Goal: Task Accomplishment & Management: Manage account settings

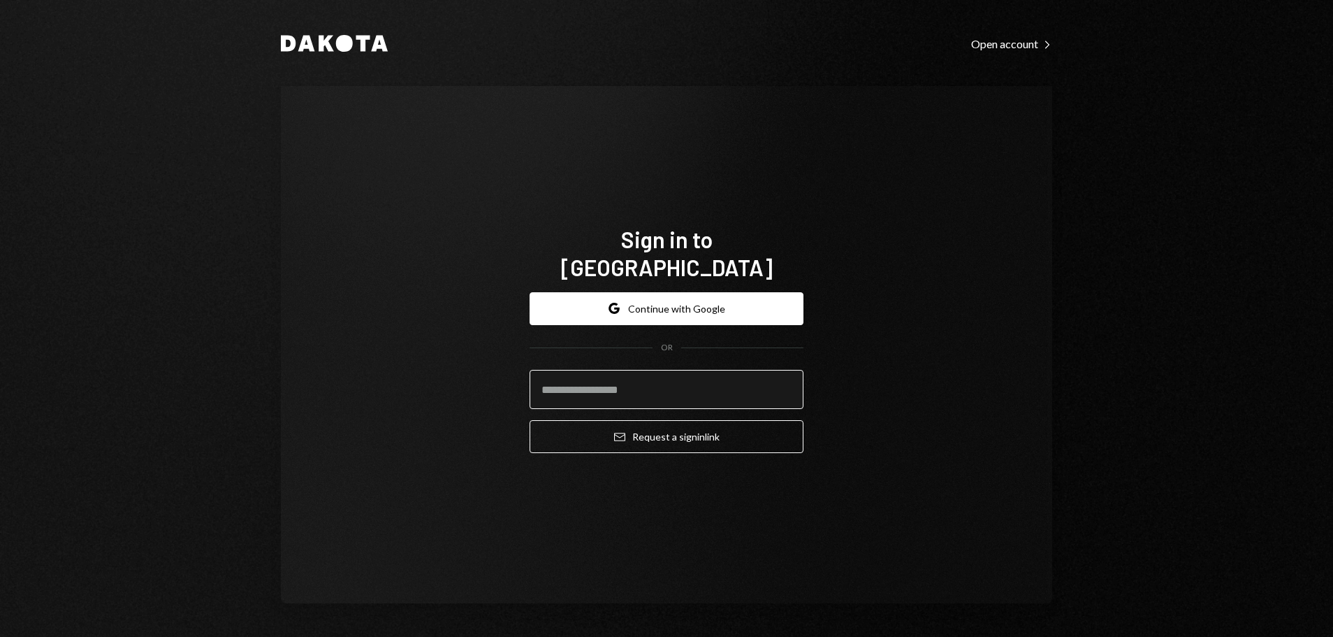
click at [623, 382] on input "email" at bounding box center [667, 389] width 274 height 39
type input "**********"
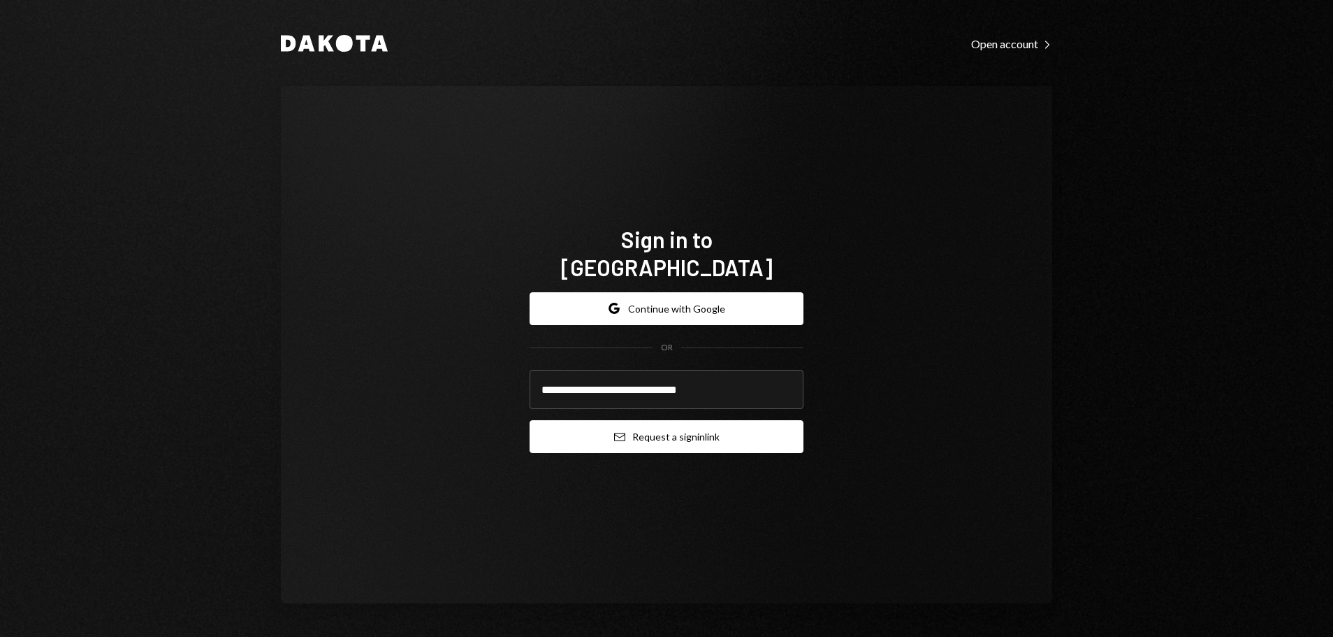
click at [618, 431] on icon "Email" at bounding box center [619, 436] width 11 height 11
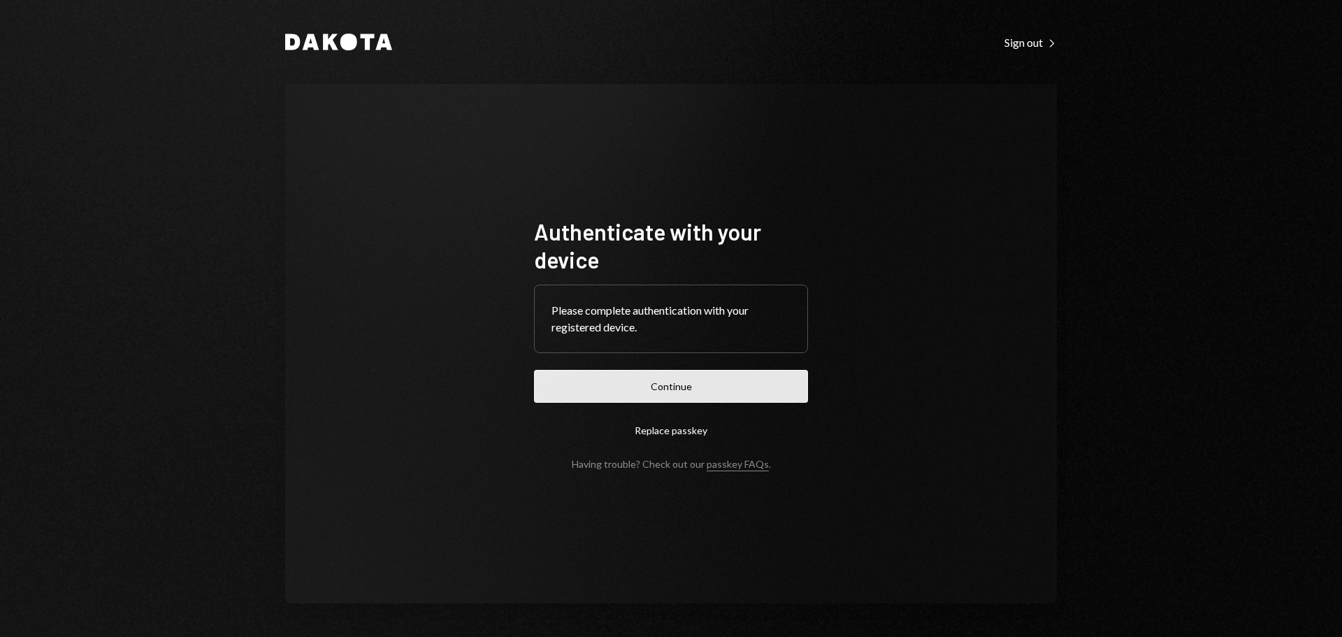
click at [716, 381] on button "Continue" at bounding box center [671, 386] width 274 height 33
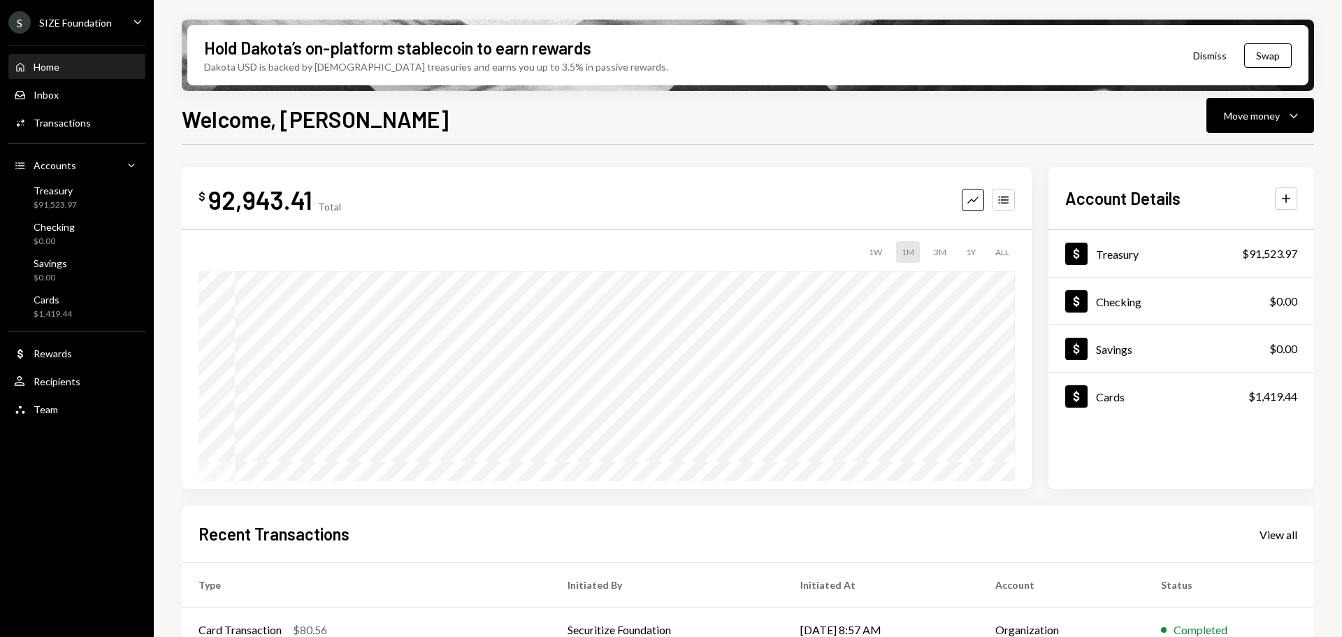
click at [85, 24] on div "SIZE Foundation" at bounding box center [75, 23] width 73 height 12
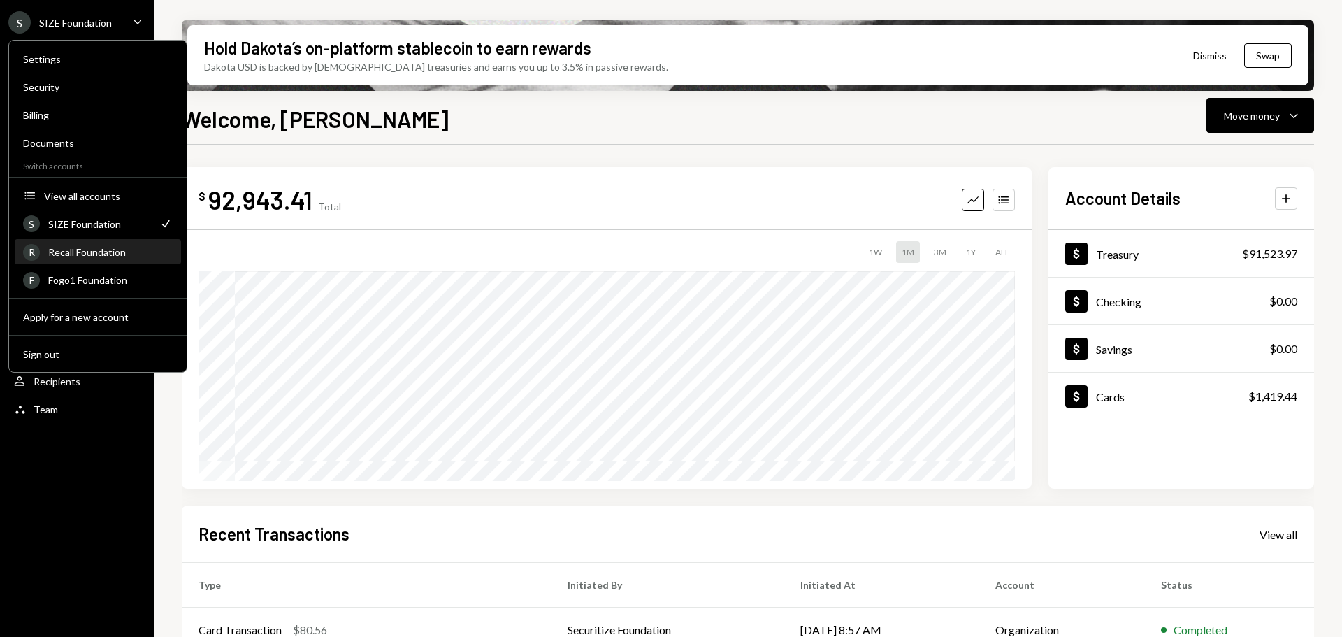
click at [108, 256] on div "Recall Foundation" at bounding box center [110, 252] width 124 height 12
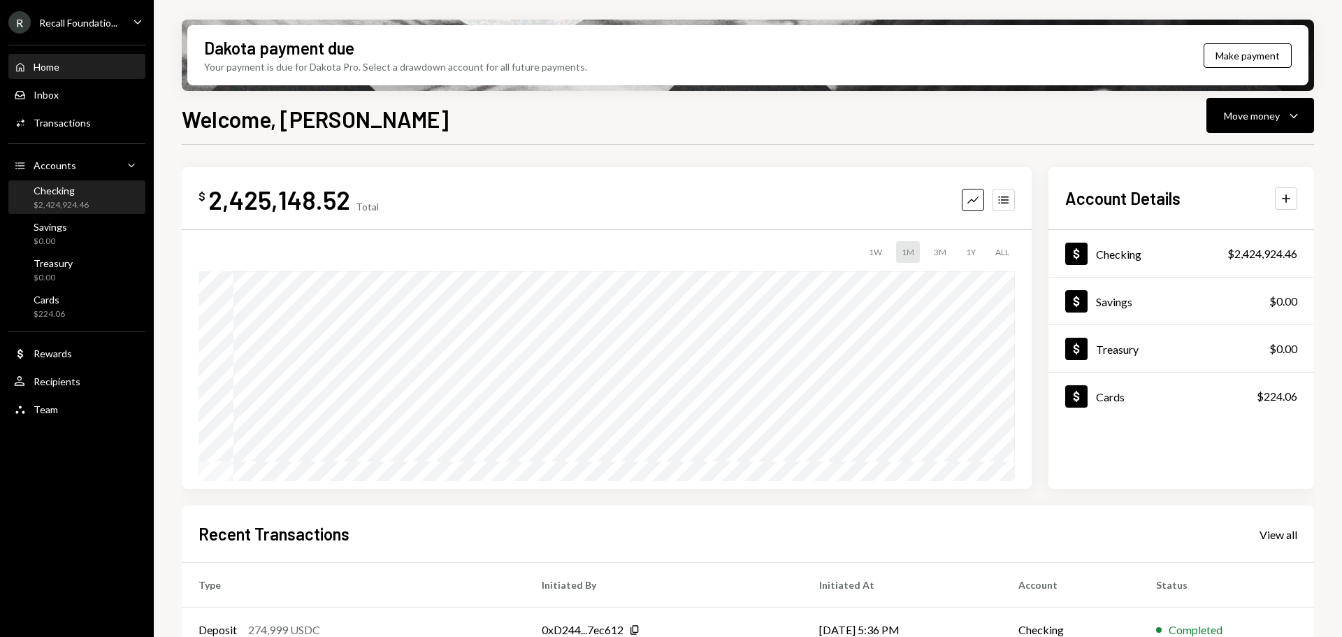
click at [71, 194] on div "Checking" at bounding box center [61, 190] width 55 height 12
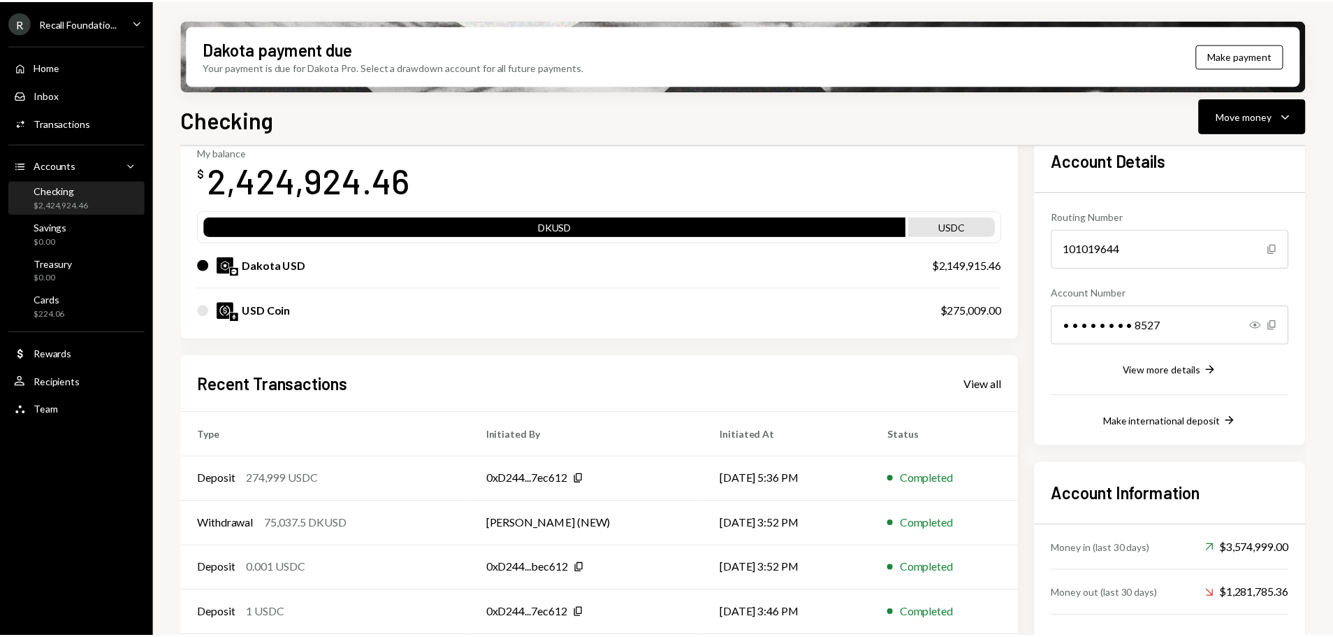
scroll to position [89, 0]
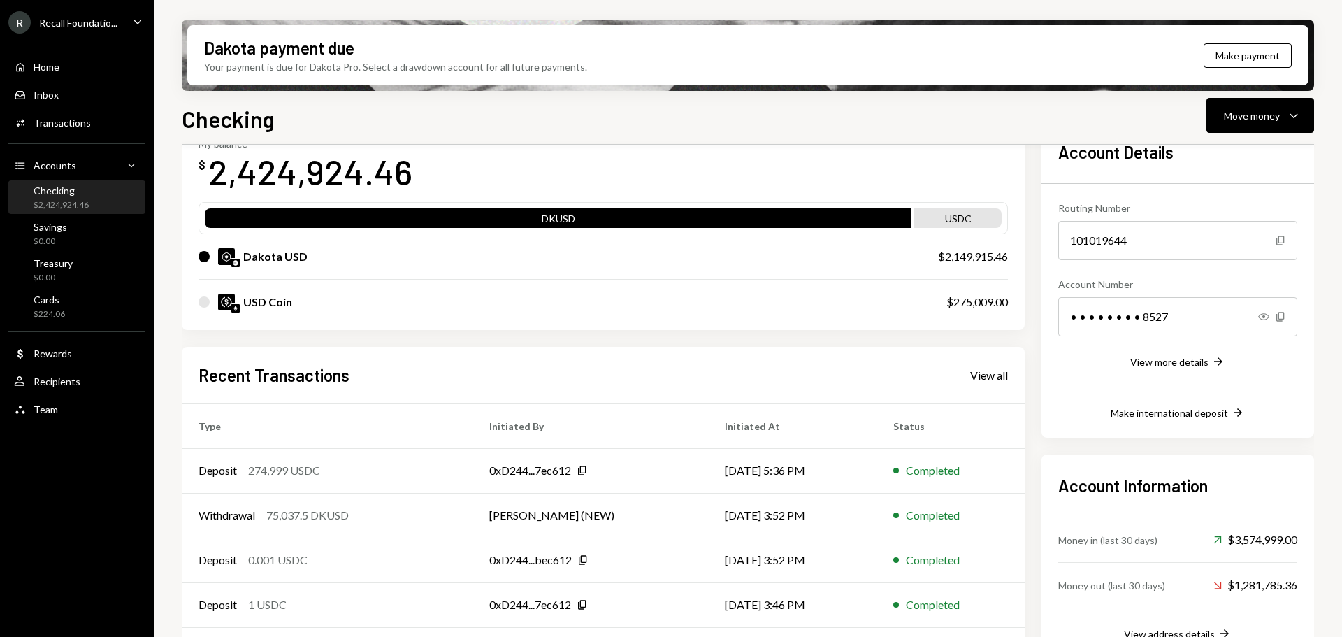
click at [328, 310] on div "USD Coin $275,009.00" at bounding box center [602, 302] width 809 height 45
click at [61, 382] on div "Recipients" at bounding box center [57, 381] width 47 height 12
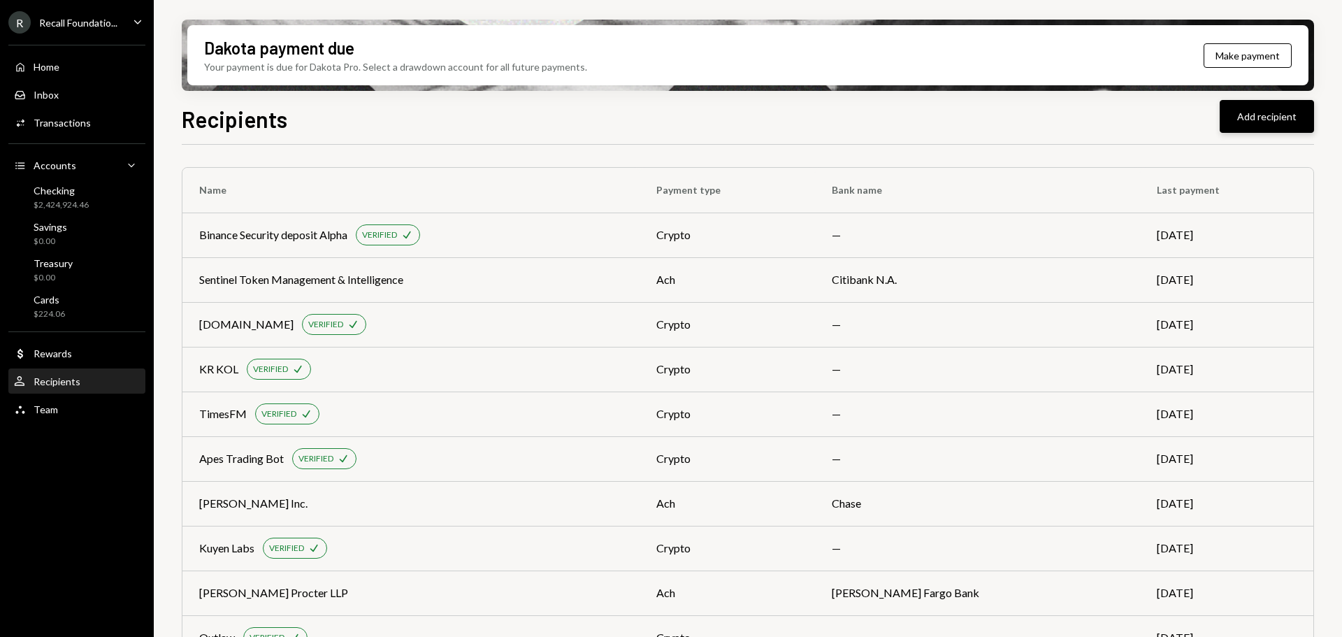
click at [1259, 126] on button "Add recipient" at bounding box center [1266, 116] width 94 height 33
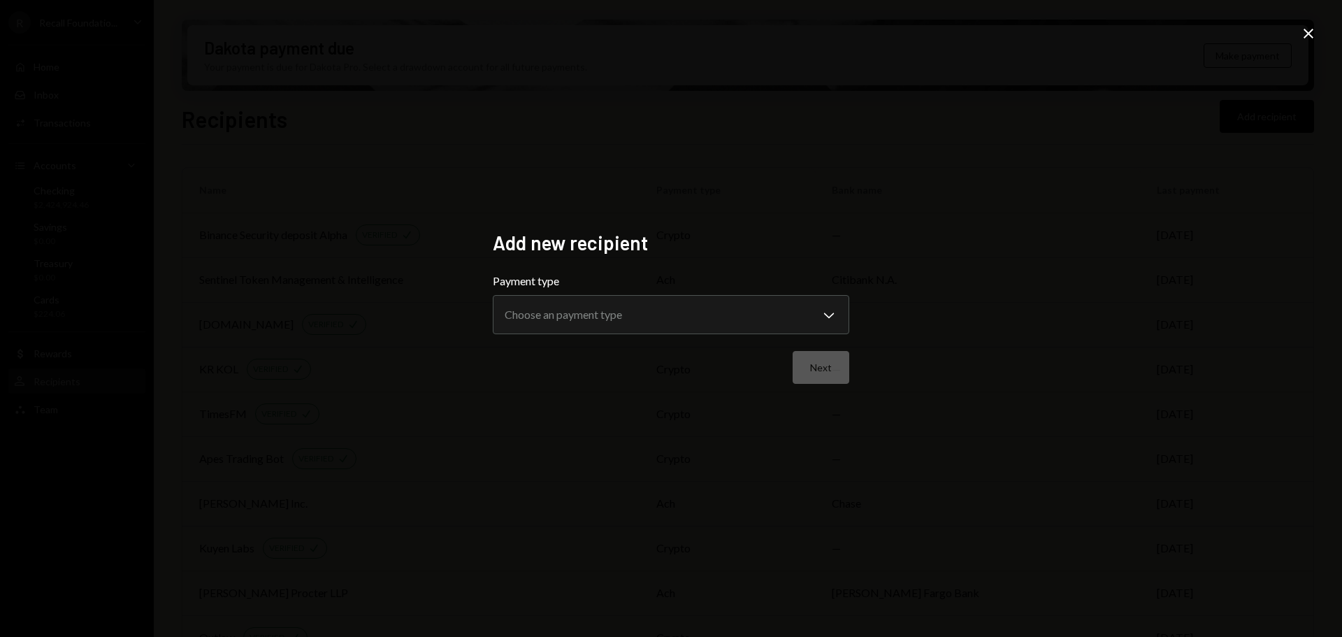
click at [1313, 34] on icon "Close" at bounding box center [1308, 33] width 17 height 17
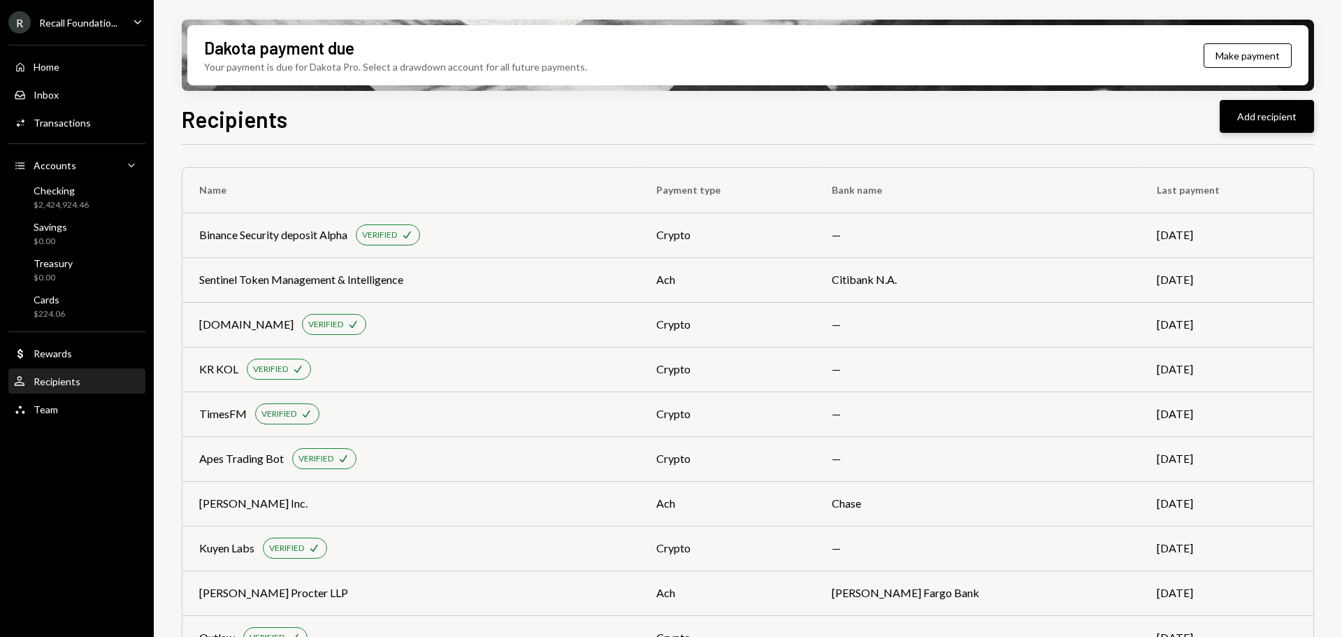
click at [1261, 120] on button "Add recipient" at bounding box center [1266, 116] width 94 height 33
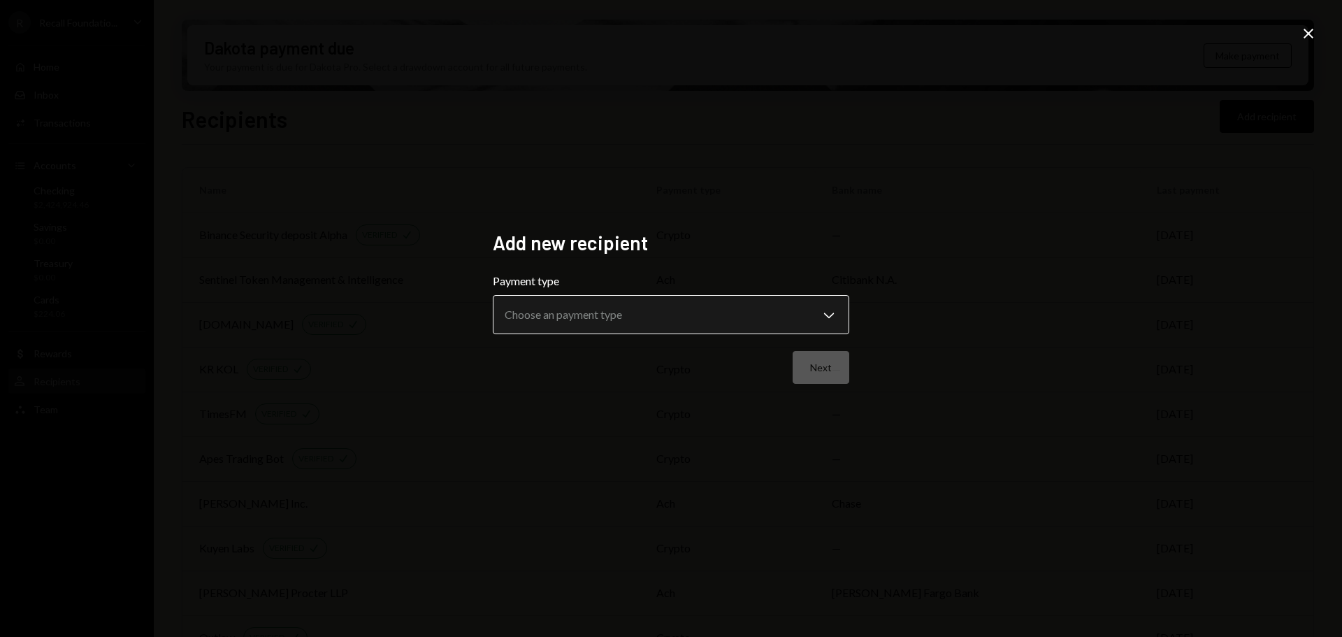
click at [685, 313] on body "R Recall Foundatio... Caret Down Home Home Inbox Inbox Activities Transactions …" at bounding box center [671, 318] width 1342 height 637
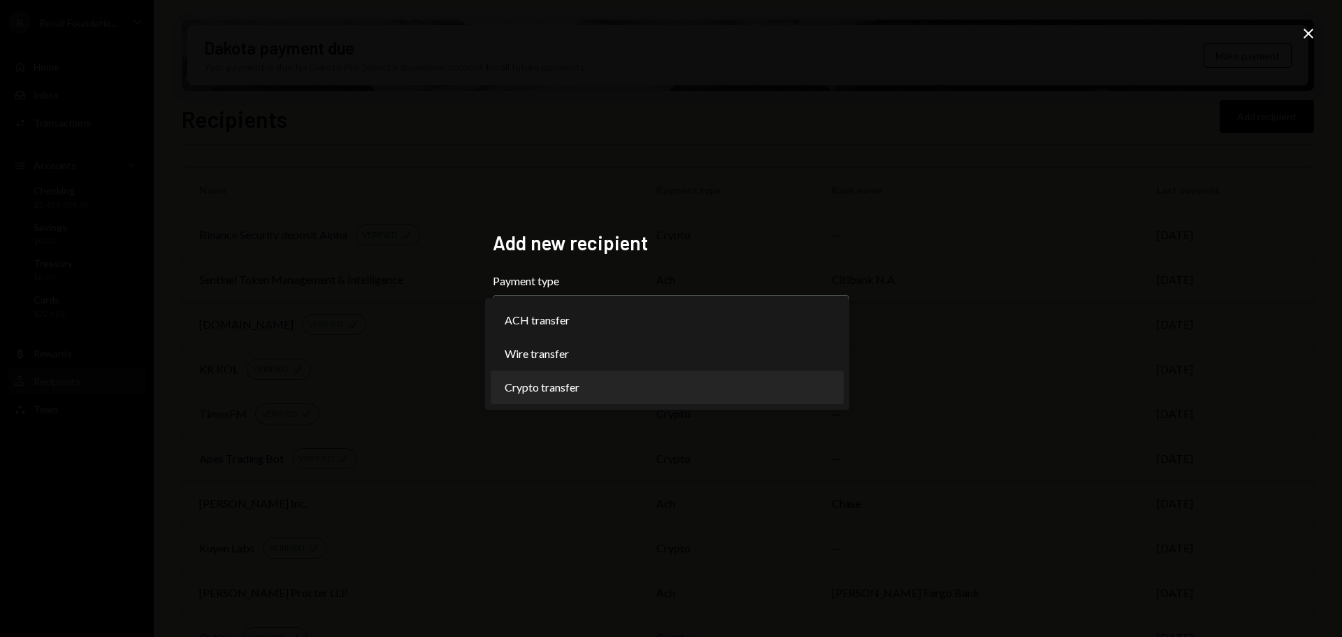
select select "******"
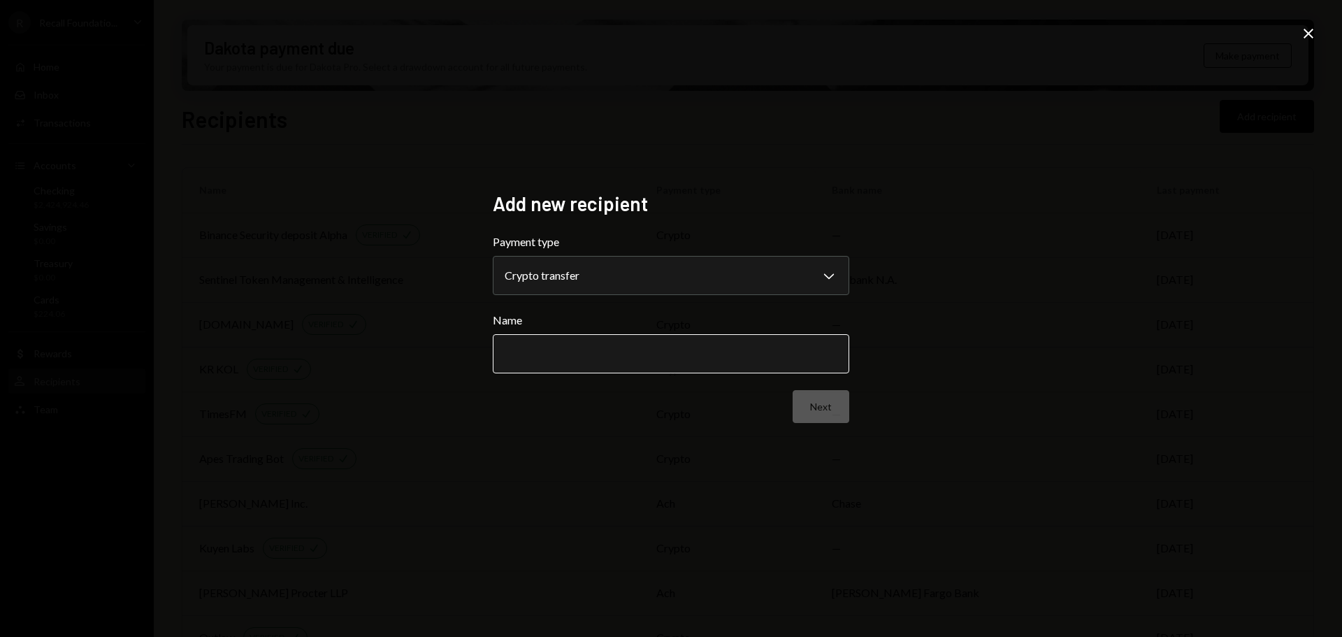
click at [558, 354] on input "Name" at bounding box center [671, 353] width 356 height 39
paste input "**********"
type input "**********"
click at [826, 400] on button "Next" at bounding box center [820, 406] width 57 height 33
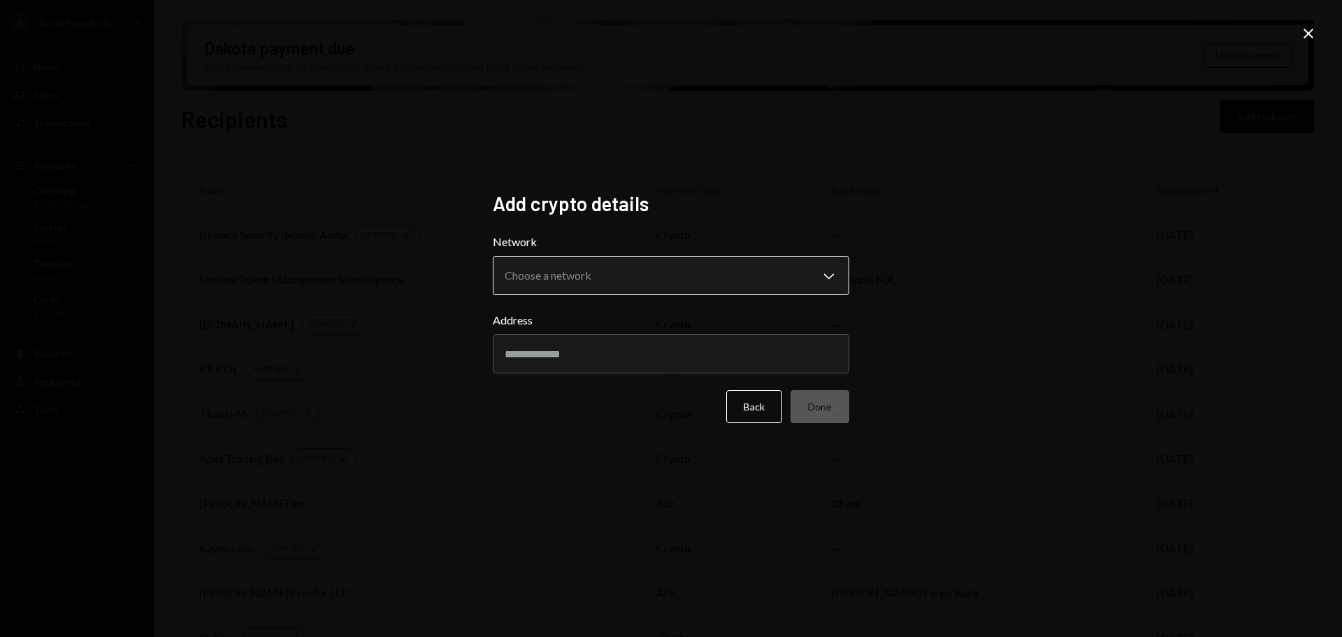
click at [641, 275] on body "R Recall Foundatio... Caret Down Home Home Inbox Inbox Activities Transactions …" at bounding box center [671, 318] width 1342 height 637
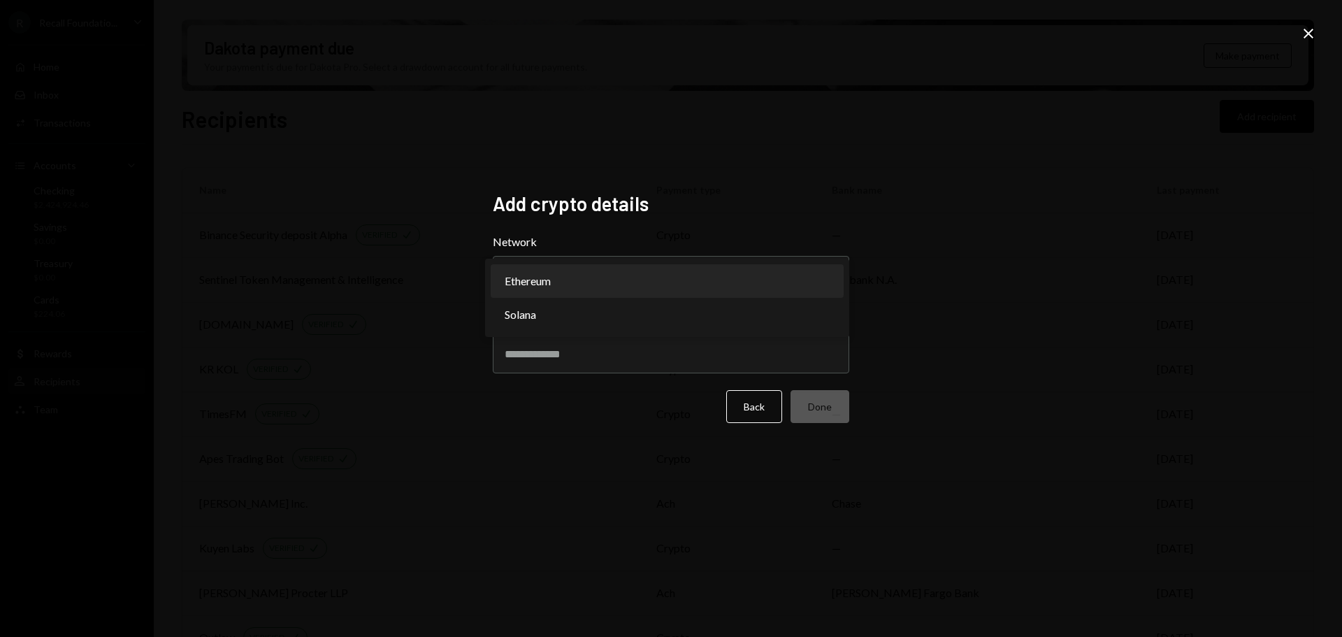
select select "**********"
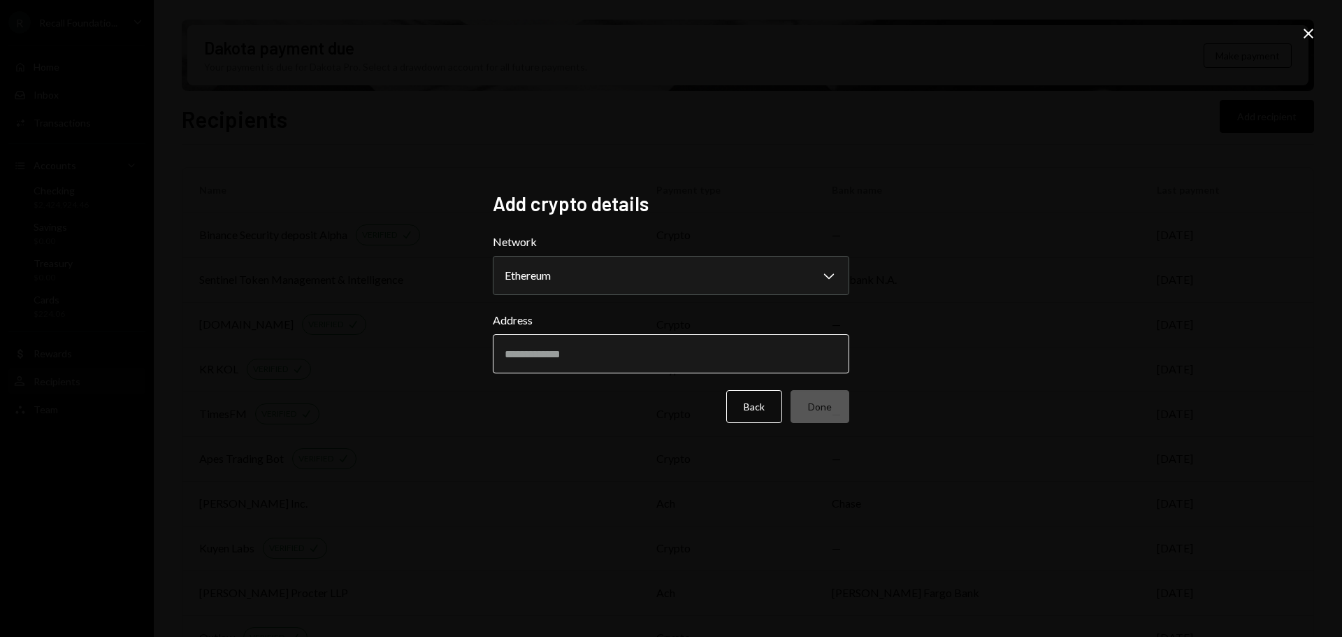
click at [608, 353] on input "Address" at bounding box center [671, 353] width 356 height 39
paste input "**********"
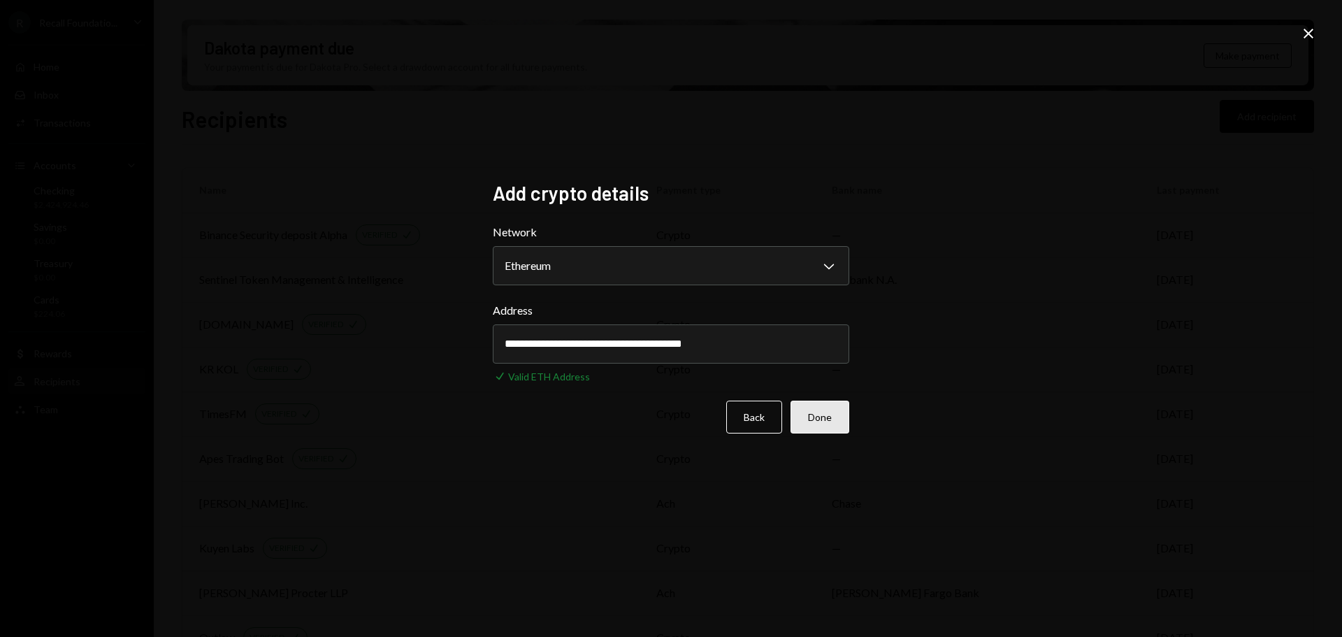
type input "**********"
click at [841, 421] on button "Done" at bounding box center [819, 416] width 59 height 33
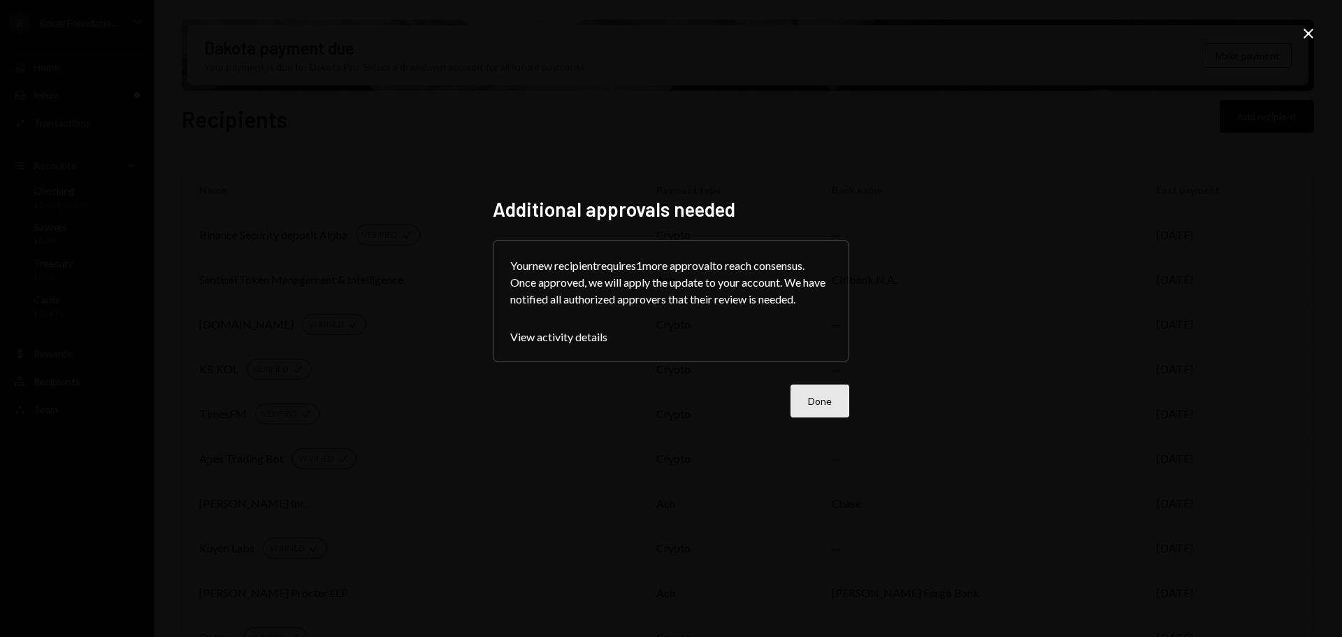
click at [810, 403] on button "Done" at bounding box center [819, 400] width 59 height 33
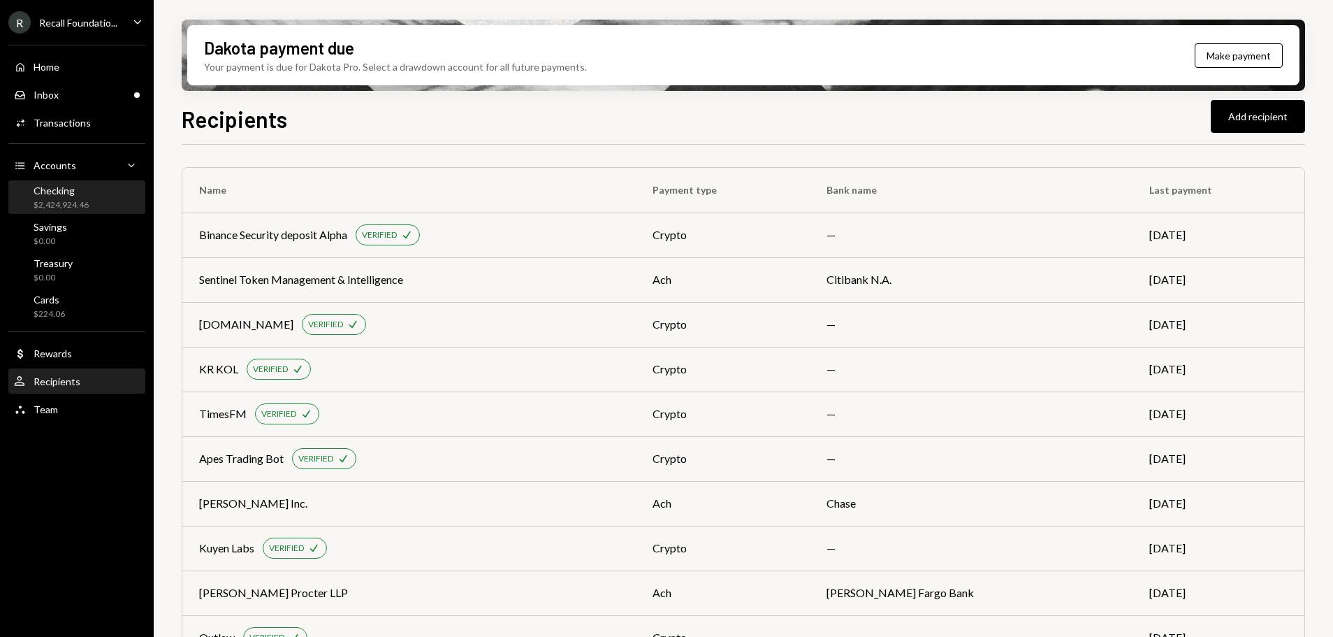
click at [90, 203] on div "Checking $2,424,924.46" at bounding box center [77, 197] width 126 height 27
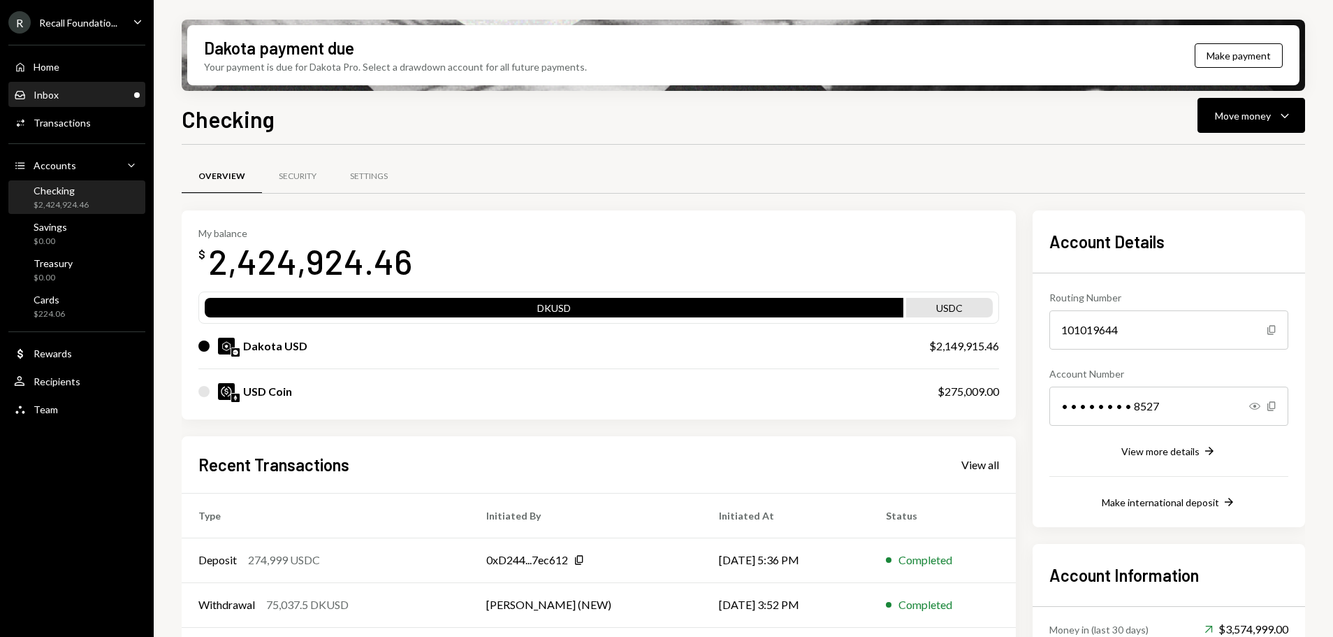
click at [97, 89] on div "Inbox Inbox" at bounding box center [77, 95] width 126 height 13
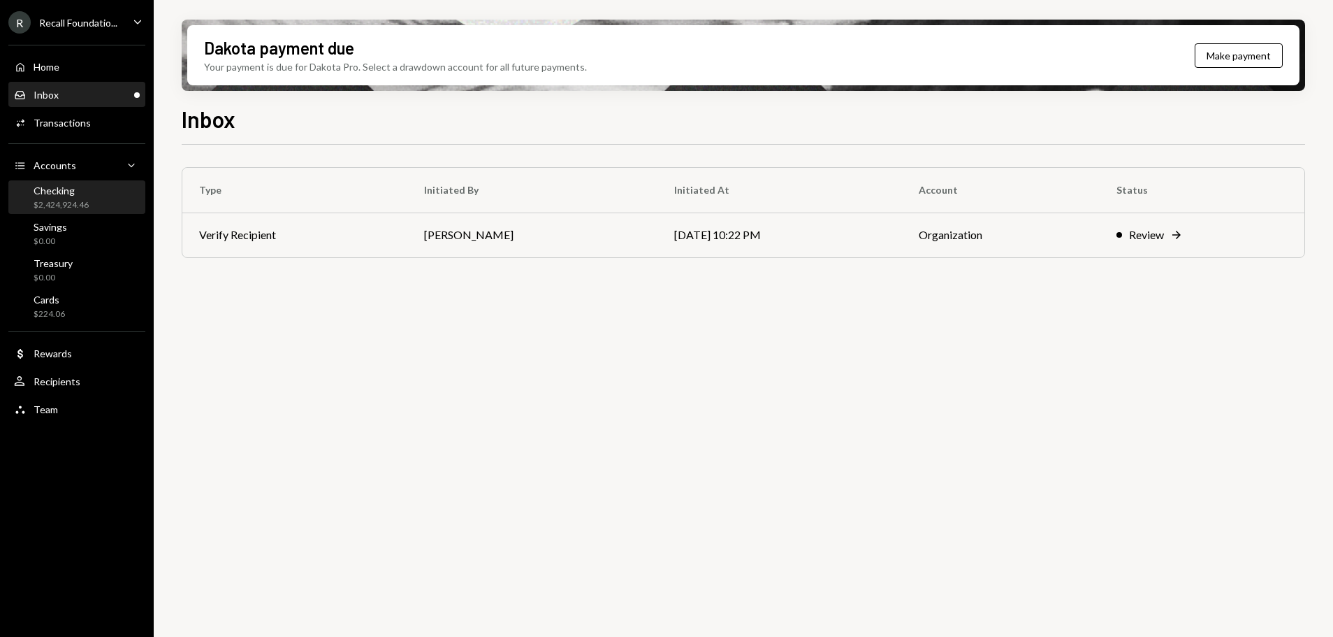
click at [85, 205] on div "$2,424,924.46" at bounding box center [61, 205] width 55 height 12
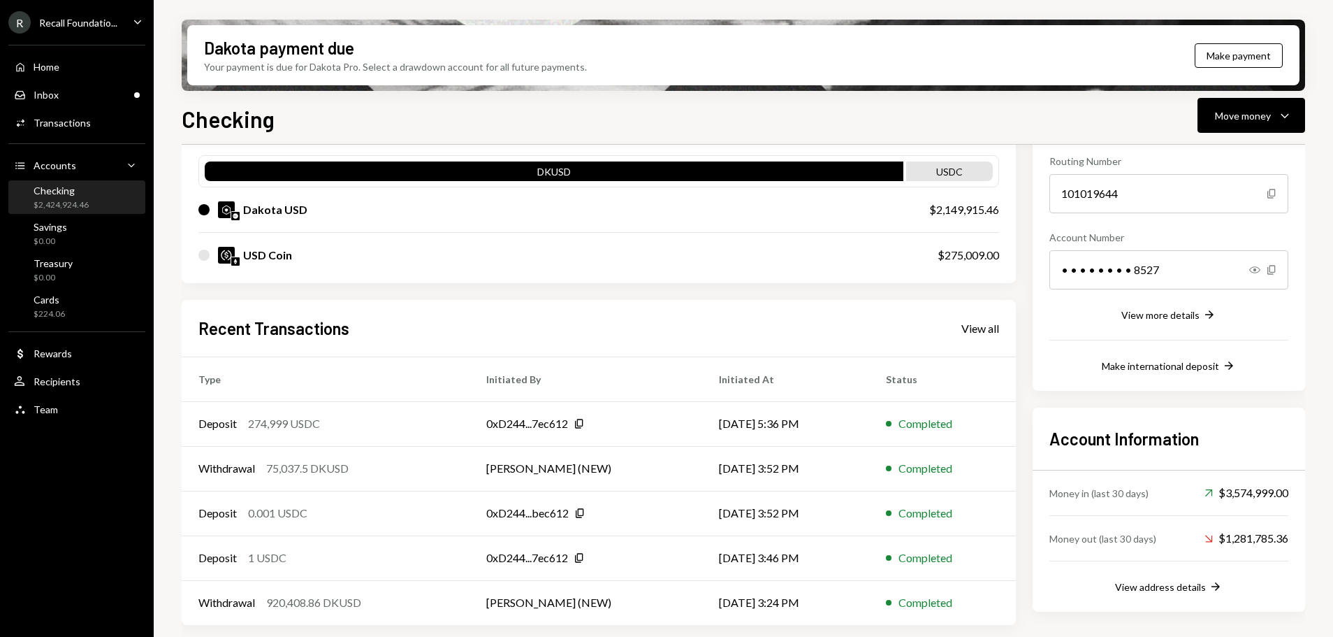
scroll to position [1, 0]
click at [79, 375] on div "User Recipients" at bounding box center [77, 381] width 126 height 13
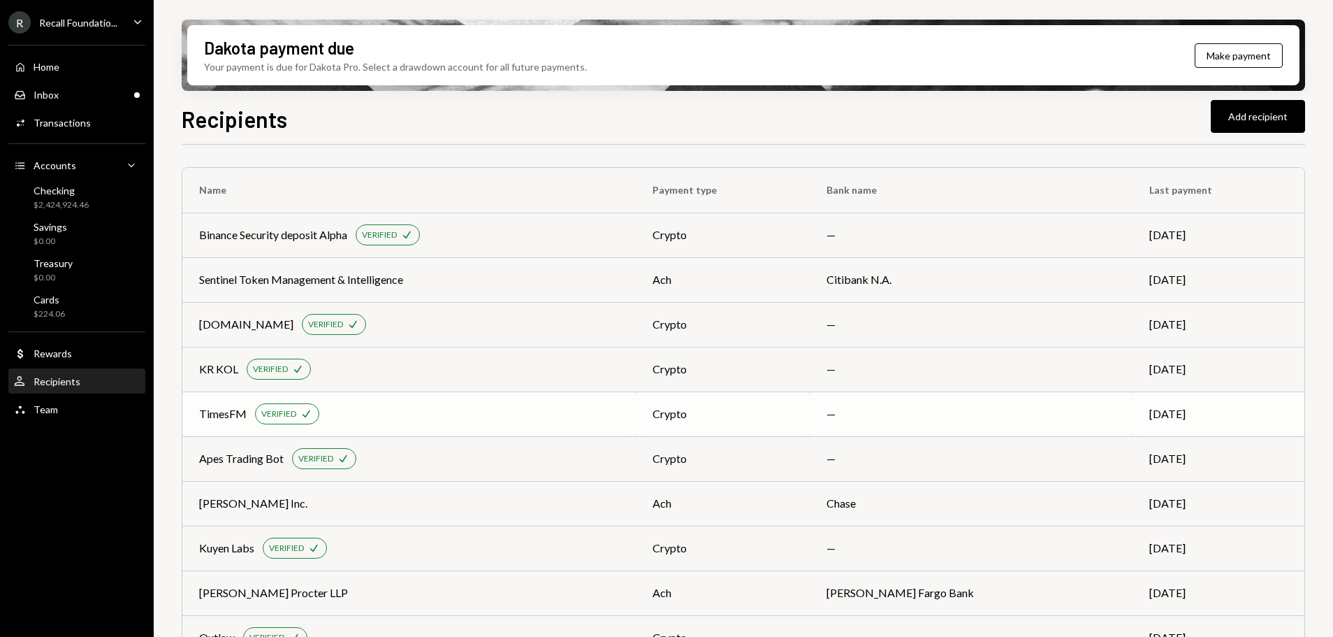
scroll to position [13, 0]
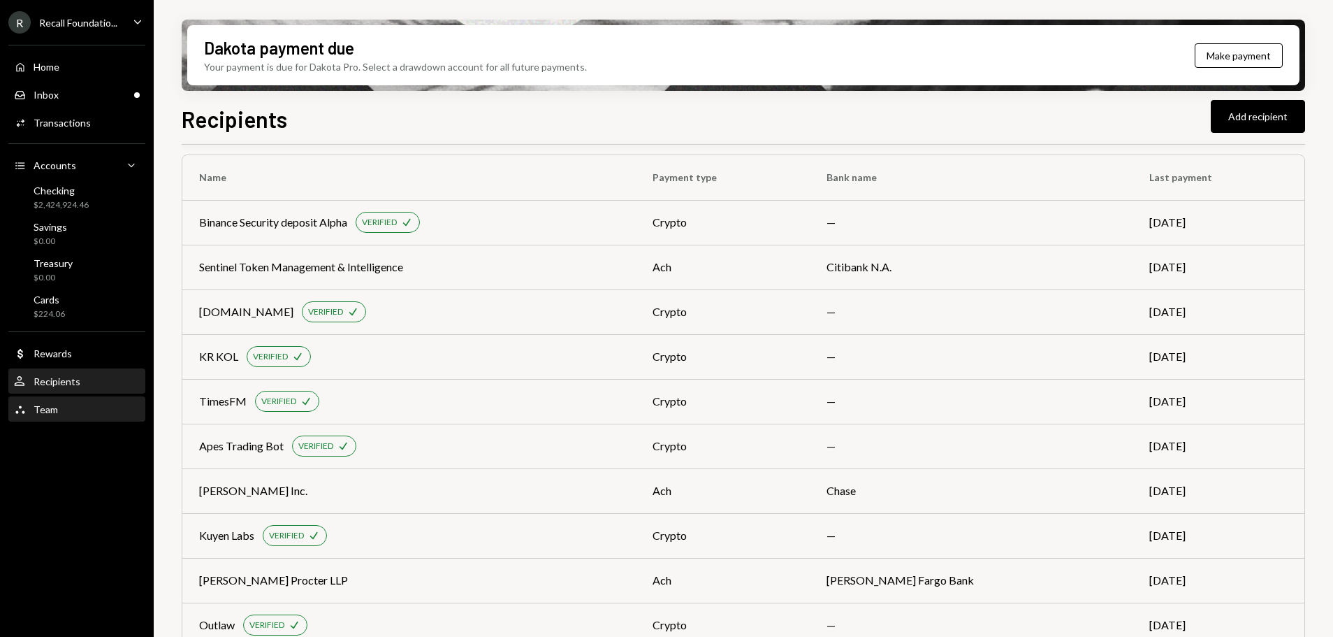
click at [58, 408] on div "Team Team" at bounding box center [77, 409] width 126 height 13
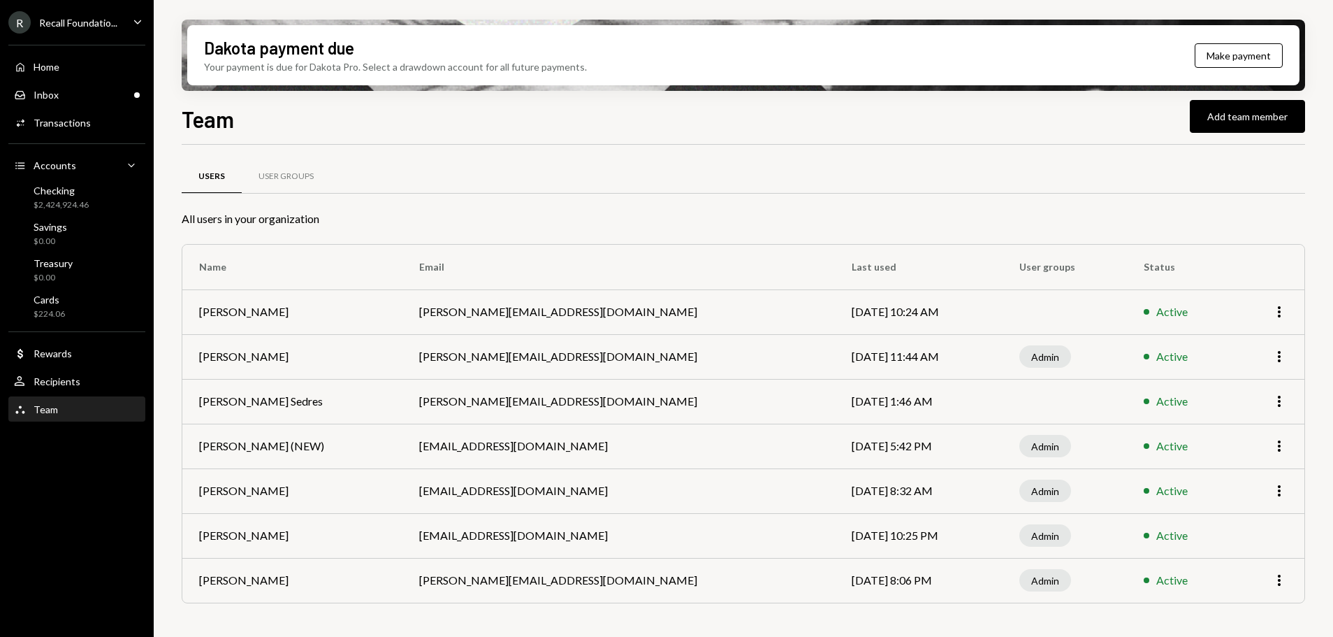
scroll to position [1, 0]
click at [72, 101] on div "Inbox Inbox" at bounding box center [77, 95] width 126 height 24
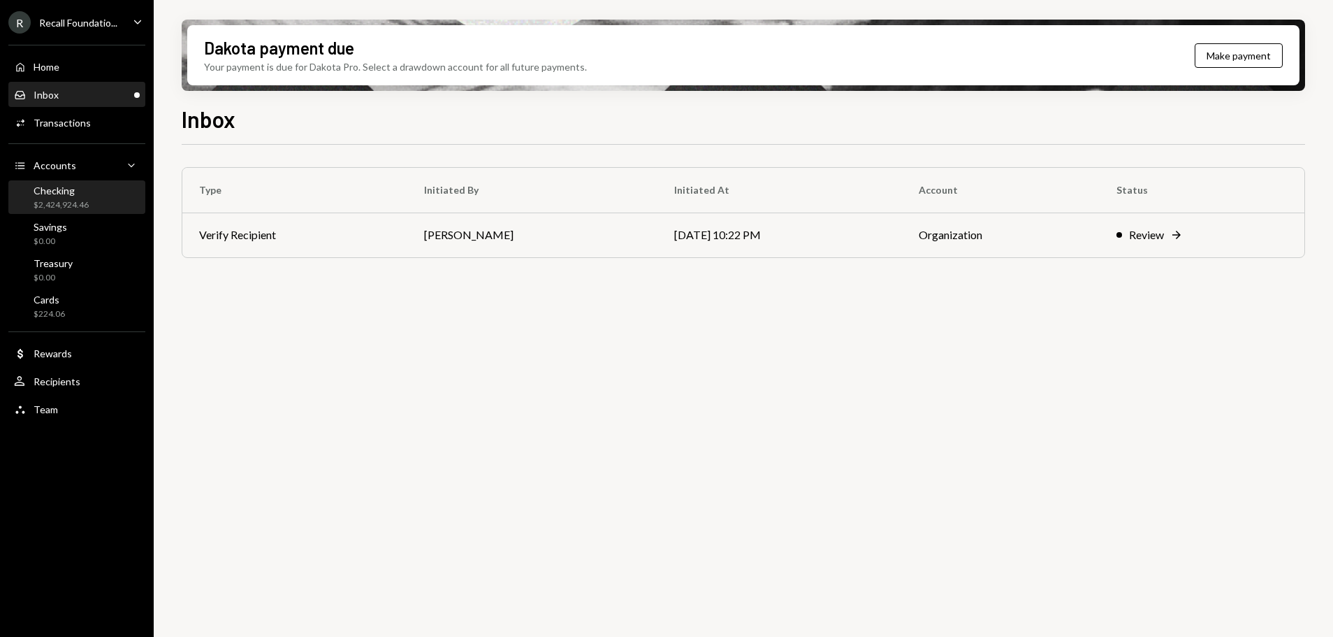
click at [69, 200] on div "$2,424,924.46" at bounding box center [61, 205] width 55 height 12
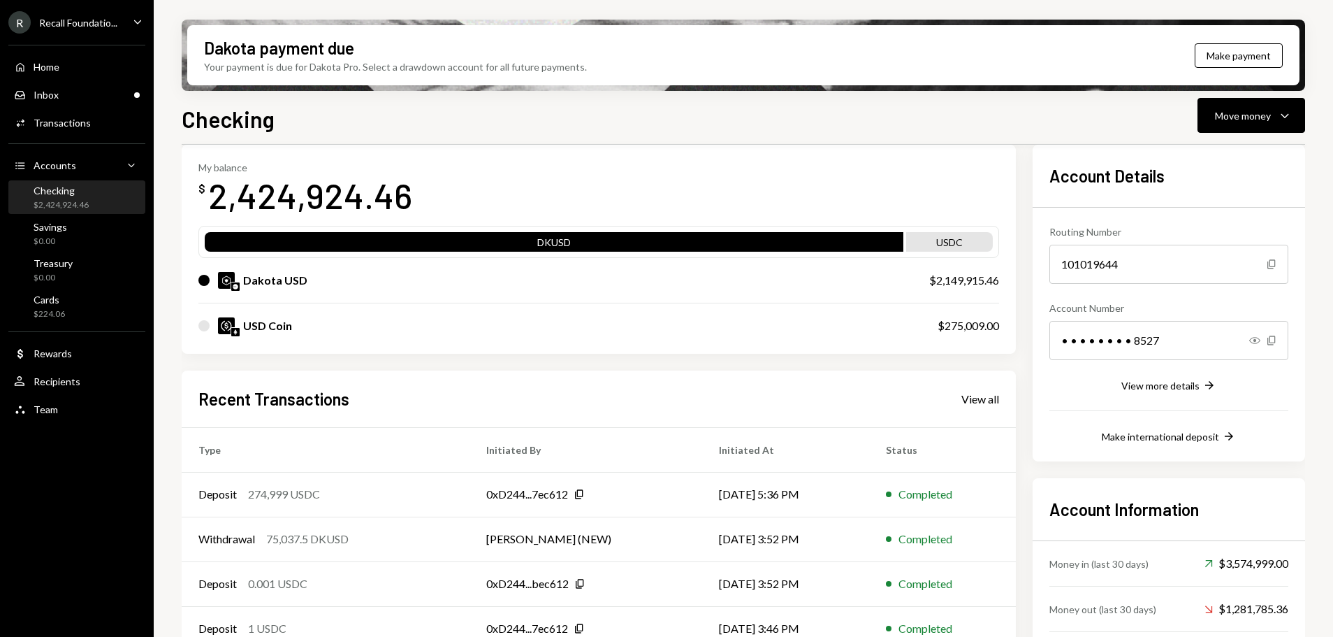
scroll to position [65, 0]
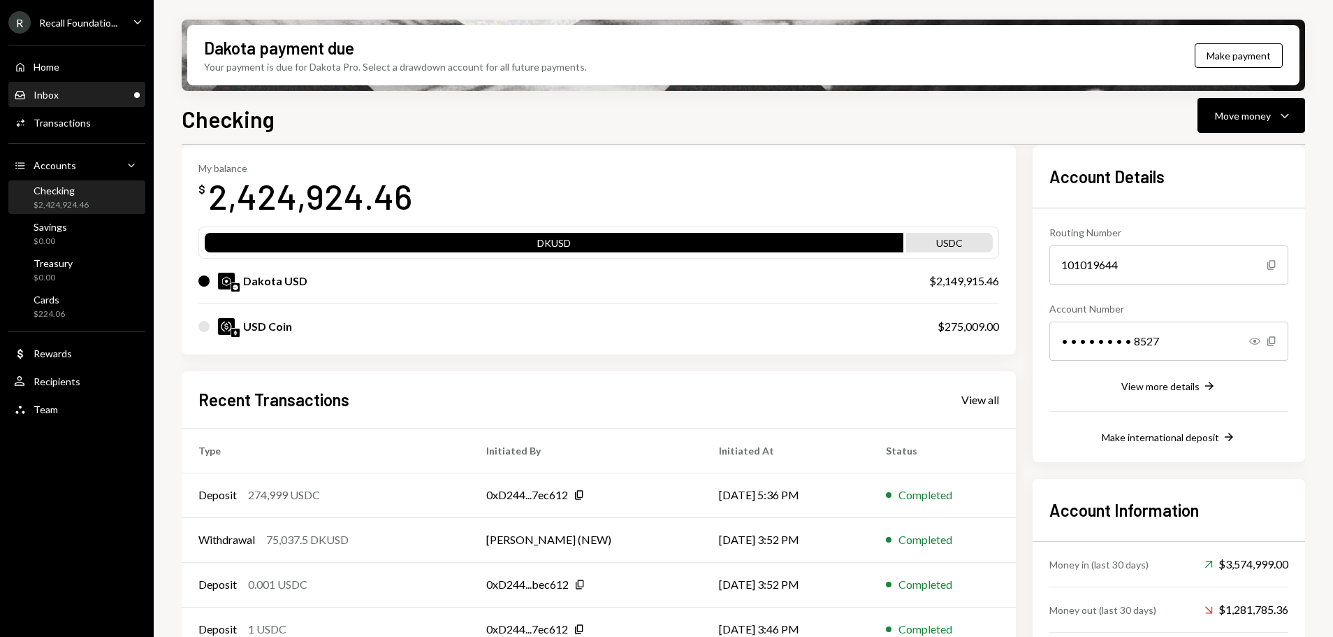
click at [74, 106] on div "Inbox Inbox" at bounding box center [77, 95] width 126 height 24
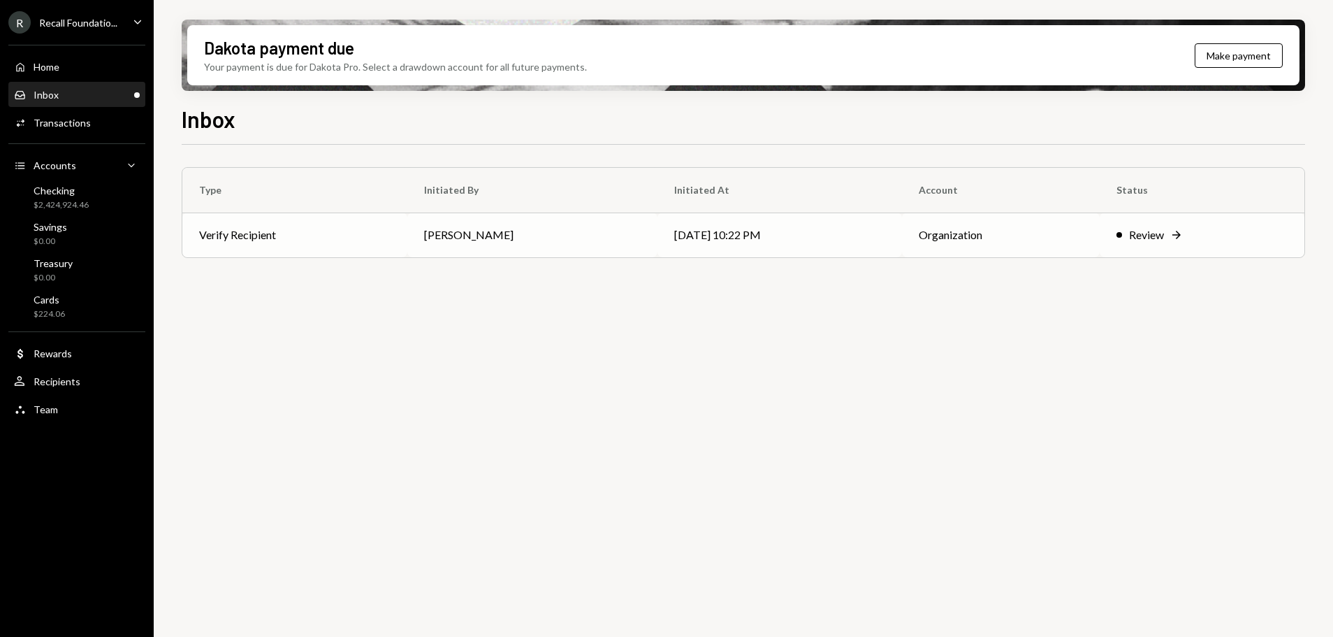
click at [574, 234] on td "[PERSON_NAME]" at bounding box center [532, 234] width 250 height 45
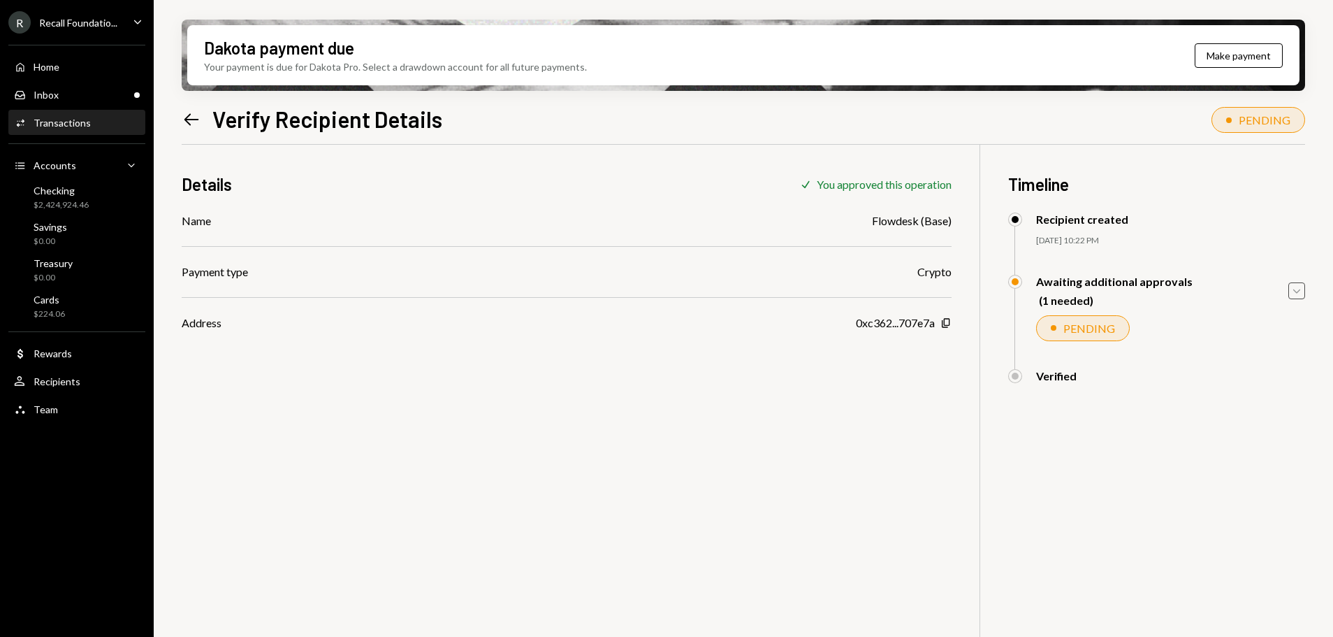
click at [1301, 288] on icon "Caret Down" at bounding box center [1296, 290] width 15 height 15
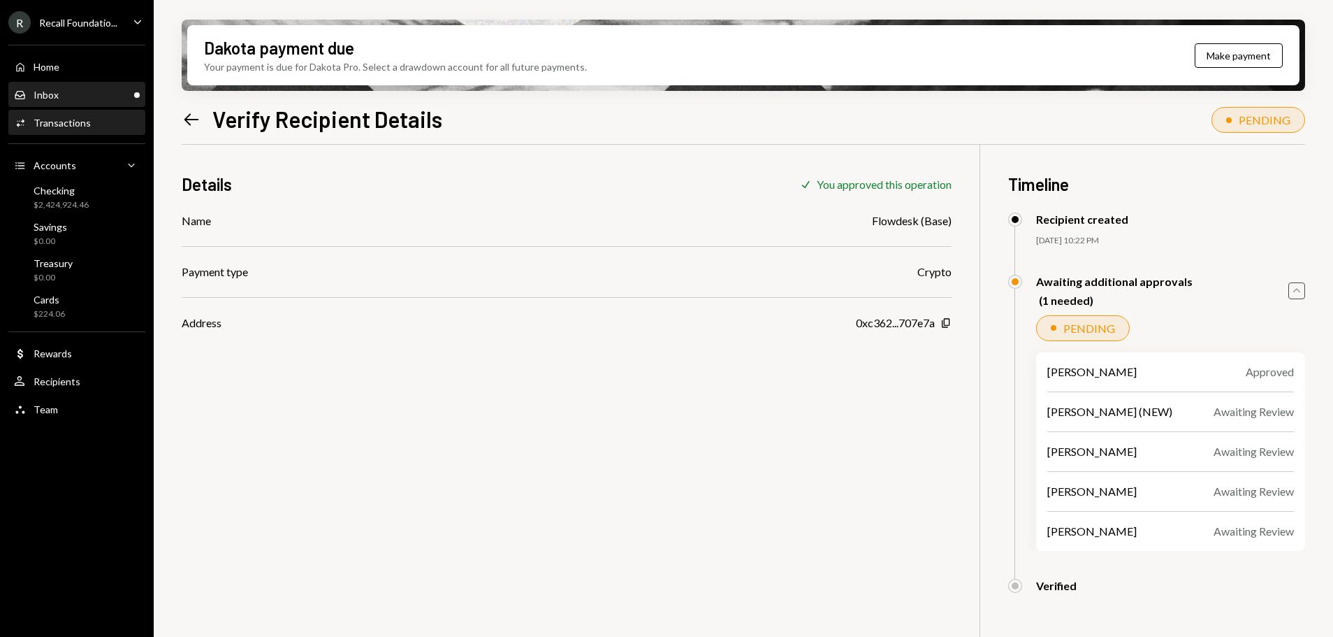
click at [73, 89] on div "Inbox Inbox" at bounding box center [77, 95] width 126 height 13
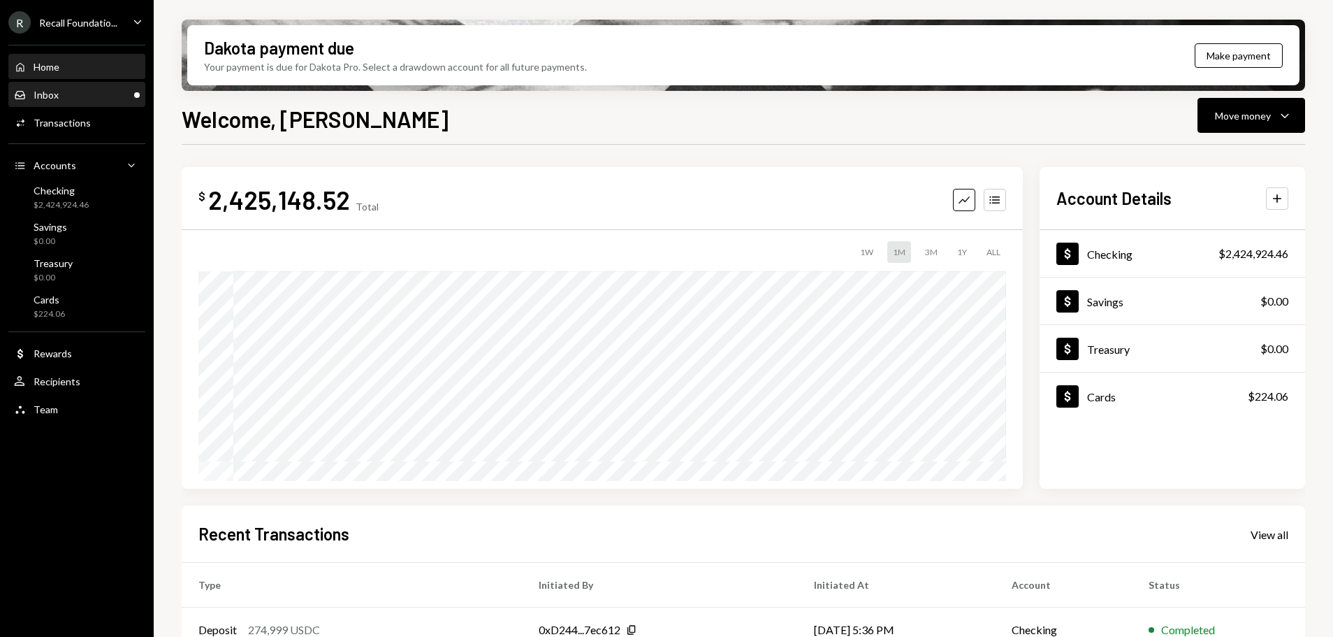
click at [66, 96] on div "Inbox Inbox" at bounding box center [77, 95] width 126 height 13
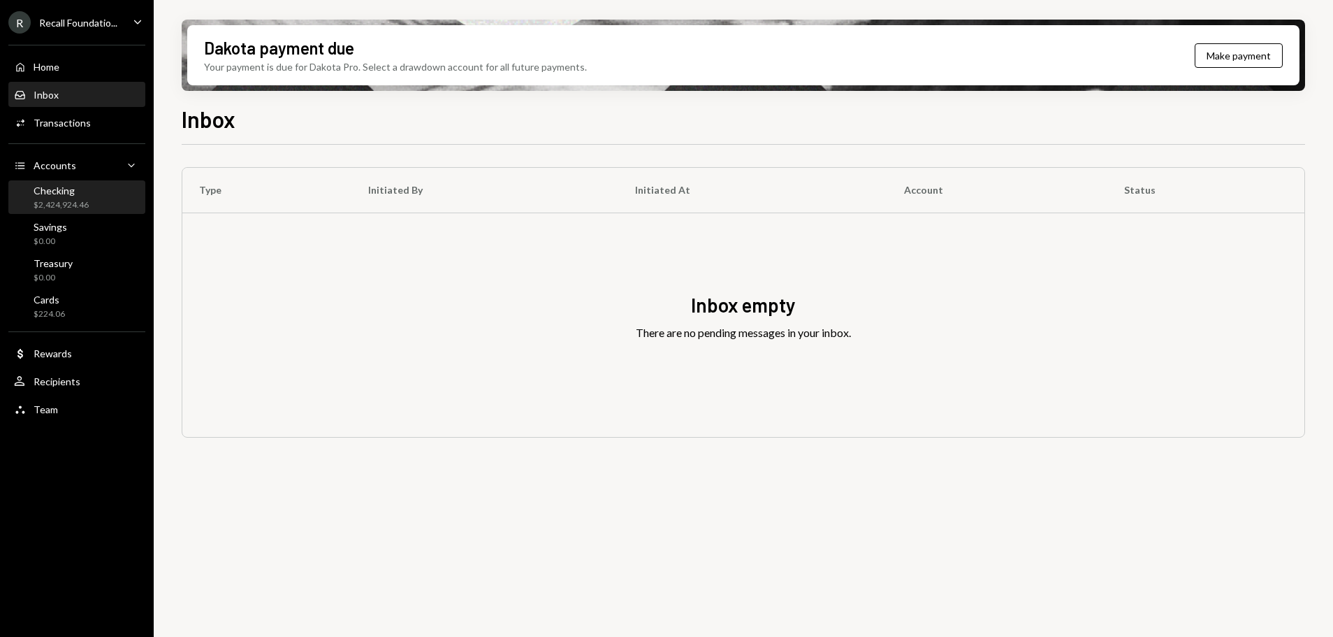
click at [92, 198] on div "Checking $2,424,924.46" at bounding box center [77, 197] width 126 height 27
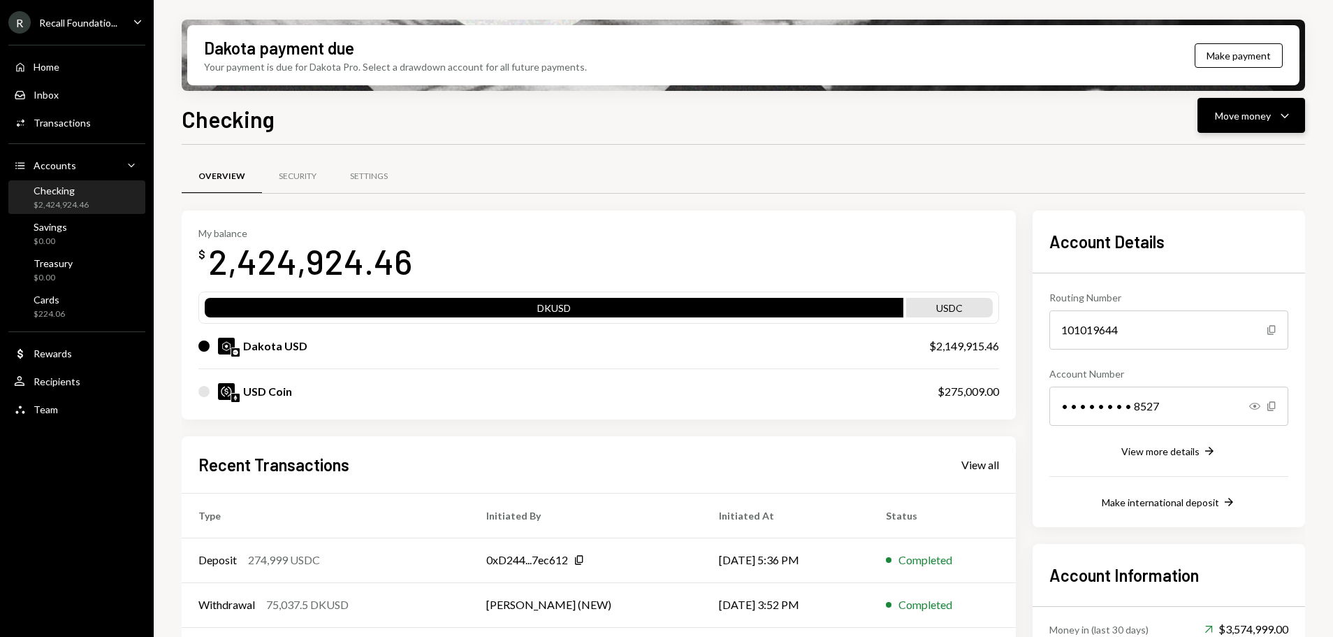
click at [1268, 124] on button "Move money Caret Down" at bounding box center [1252, 115] width 108 height 35
click at [1244, 174] on div "Convert Transfer" at bounding box center [1230, 188] width 140 height 31
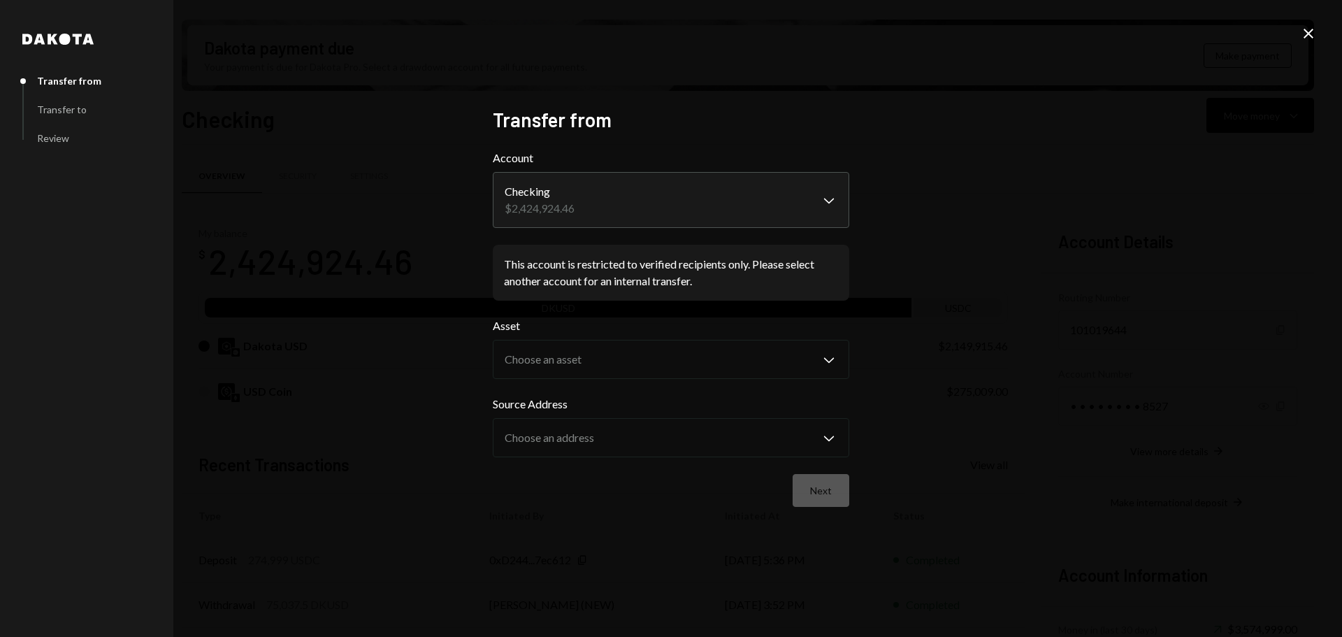
click at [1301, 39] on icon "Close" at bounding box center [1308, 33] width 17 height 17
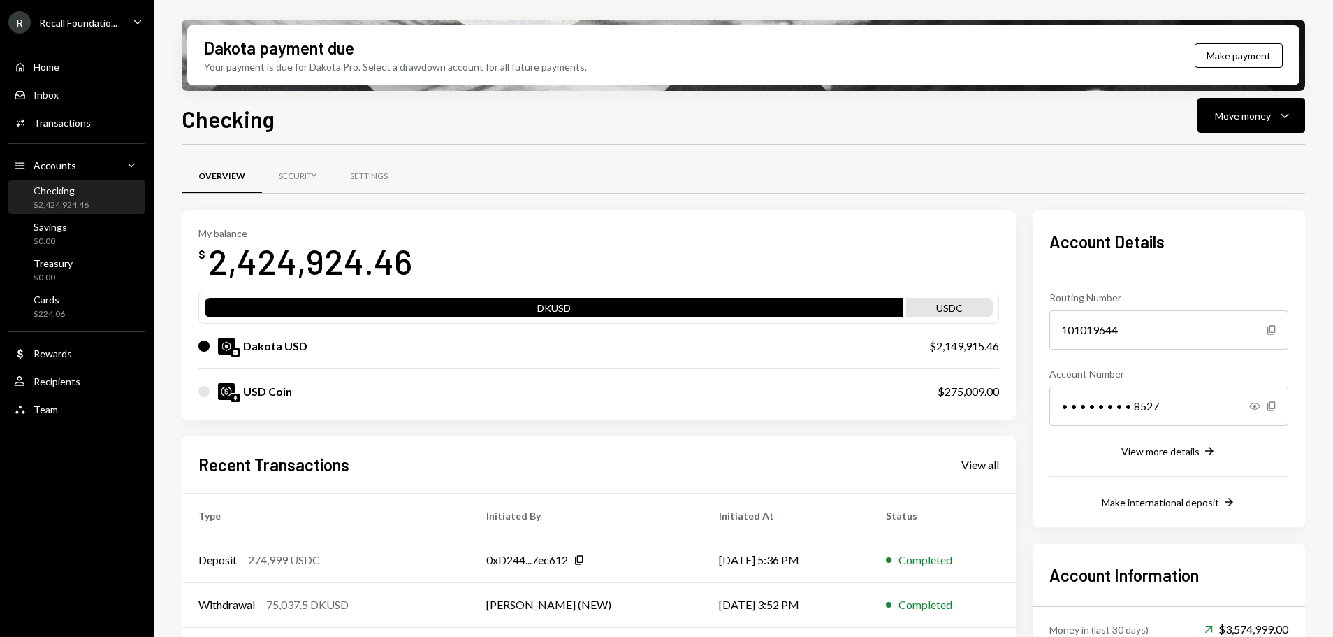
click at [1275, 91] on div "Dakota payment due Your payment is due for Dakota Pro. Select a drawdown accoun…" at bounding box center [744, 318] width 1180 height 637
click at [1264, 122] on div "Move money" at bounding box center [1243, 115] width 56 height 15
click at [1231, 141] on div "Withdraw Send Convert Transfer Deposit Deposit Swap Swap stablecoins" at bounding box center [1229, 210] width 151 height 149
click at [1219, 156] on div "Send" at bounding box center [1240, 157] width 102 height 15
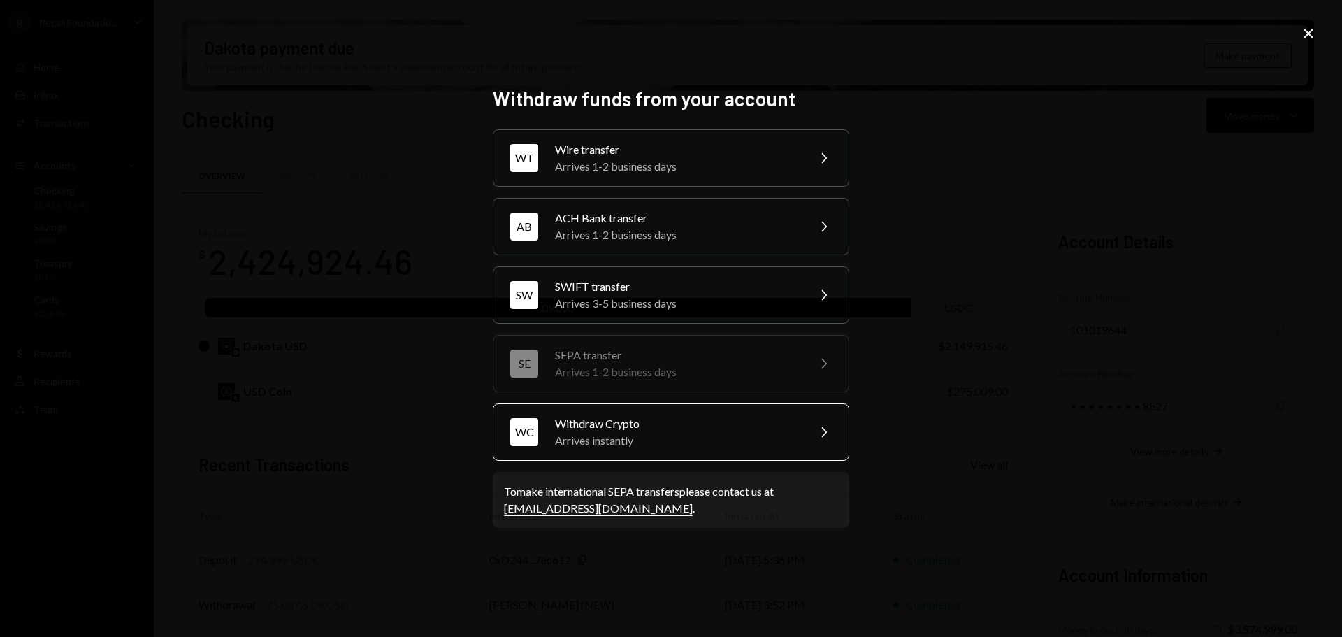
click at [697, 426] on div "Withdraw Crypto" at bounding box center [676, 423] width 243 height 17
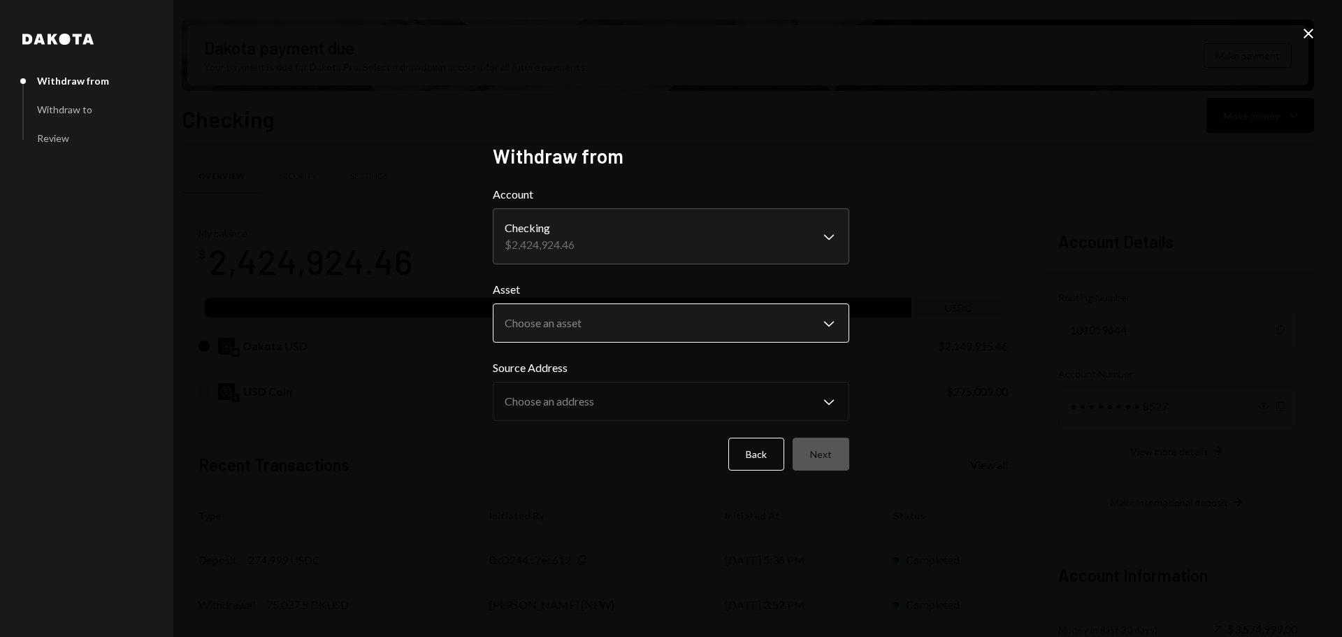
click at [614, 335] on body "R Recall Foundatio... Caret Down Home Home Inbox Inbox Activities Transactions …" at bounding box center [666, 318] width 1333 height 637
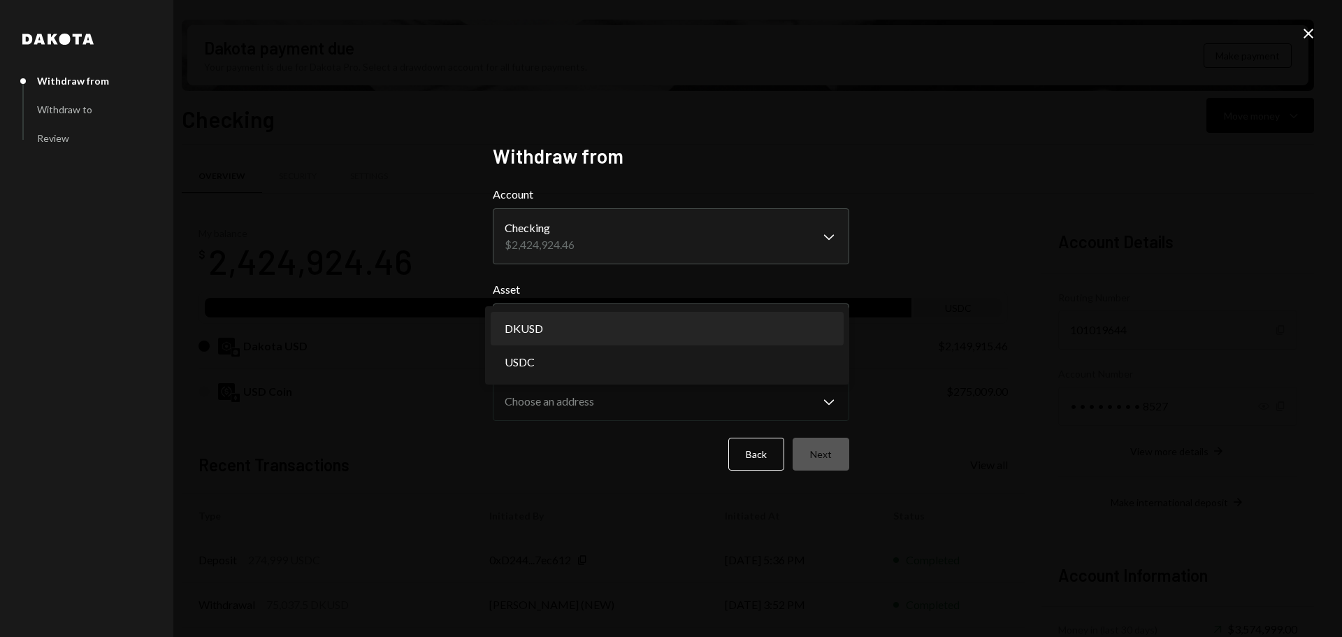
select select "*****"
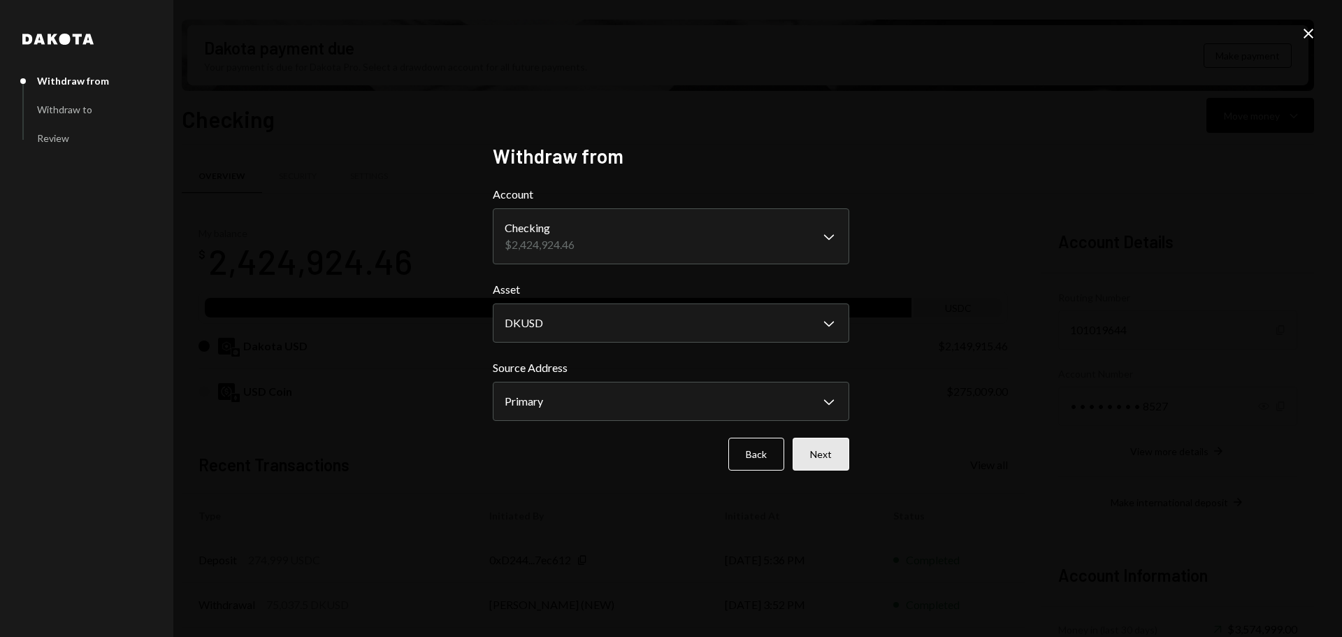
click at [827, 442] on button "Next" at bounding box center [820, 453] width 57 height 33
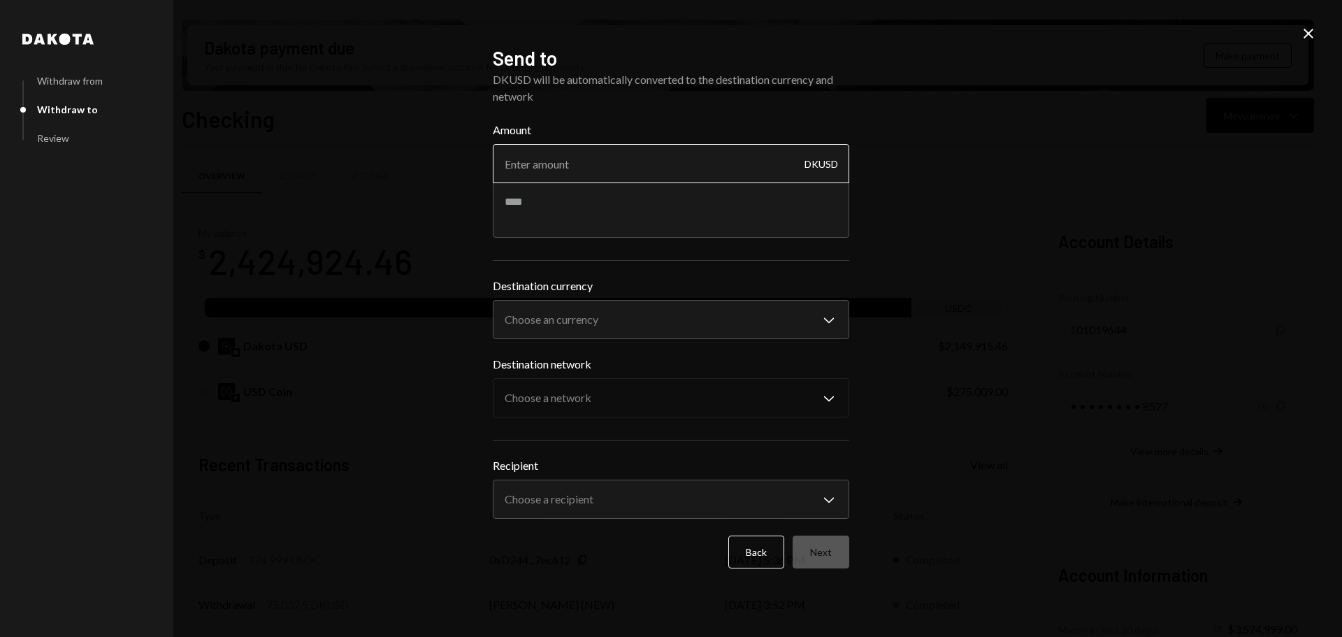
click at [610, 165] on input "Amount" at bounding box center [671, 163] width 356 height 39
type input "20"
click at [598, 215] on textarea at bounding box center [671, 210] width 356 height 56
type textarea "**********"
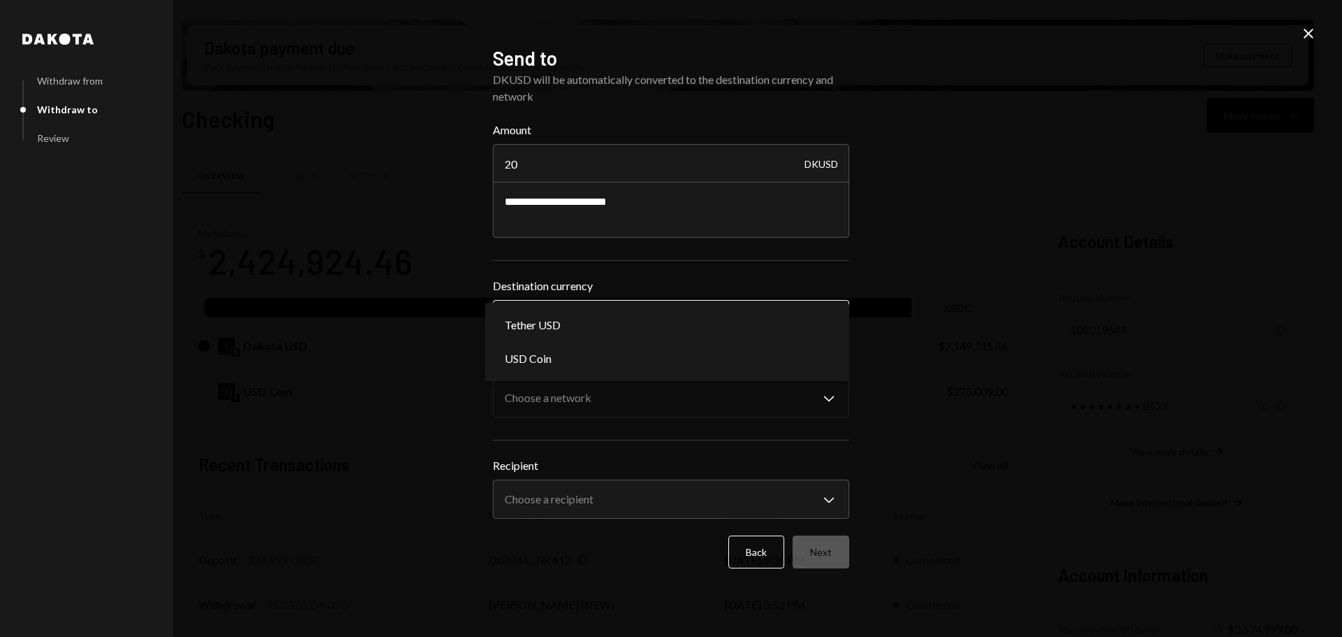
click at [606, 321] on body "R Recall Foundatio... Caret Down Home Home Inbox Inbox Activities Transactions …" at bounding box center [666, 318] width 1333 height 637
select select "****"
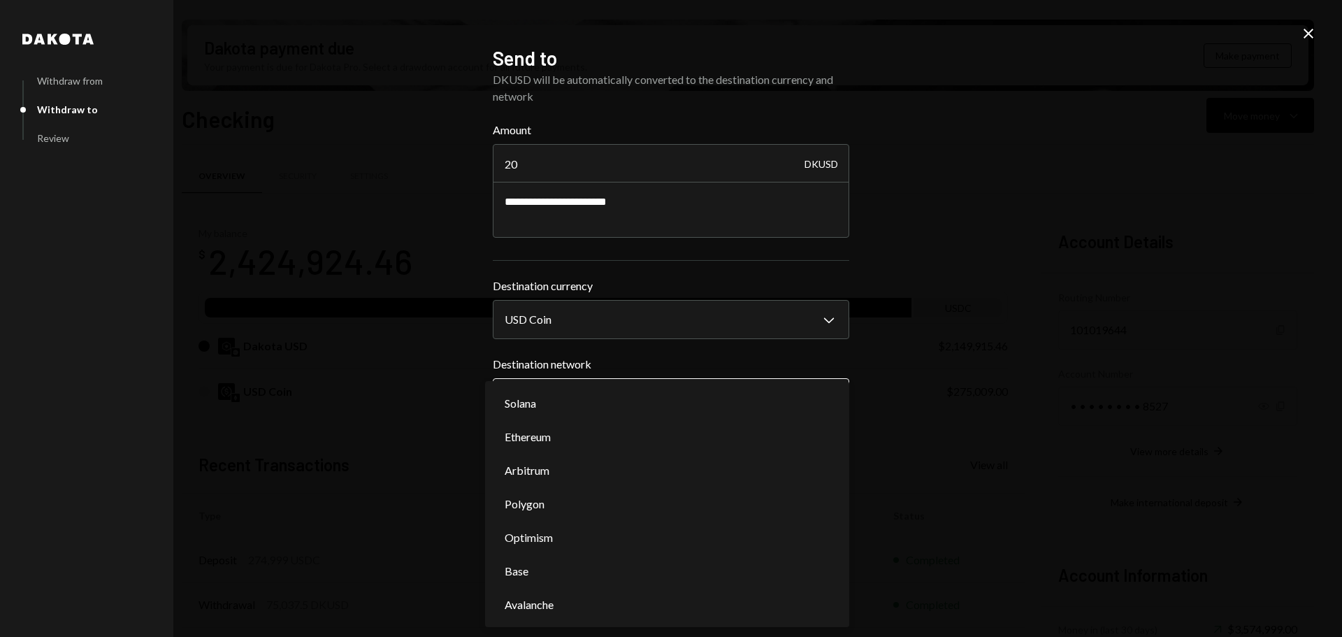
click at [603, 395] on body "R Recall Foundatio... Caret Down Home Home Inbox Inbox Activities Transactions …" at bounding box center [666, 318] width 1333 height 637
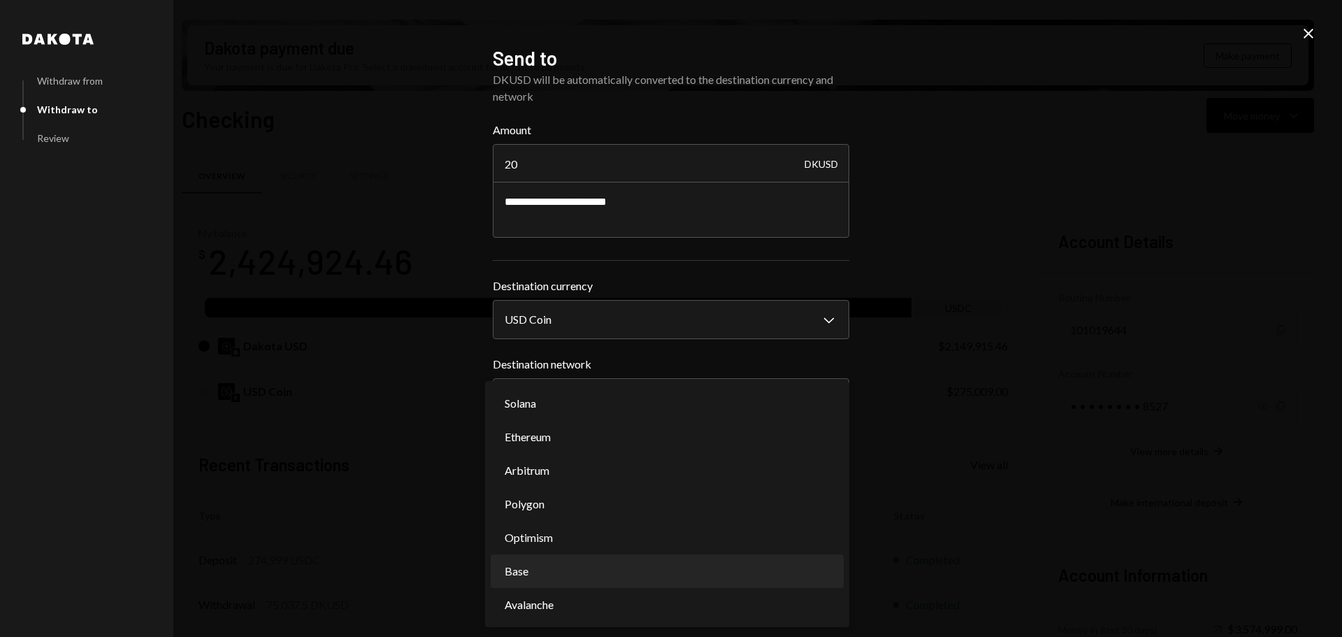
select select "**********"
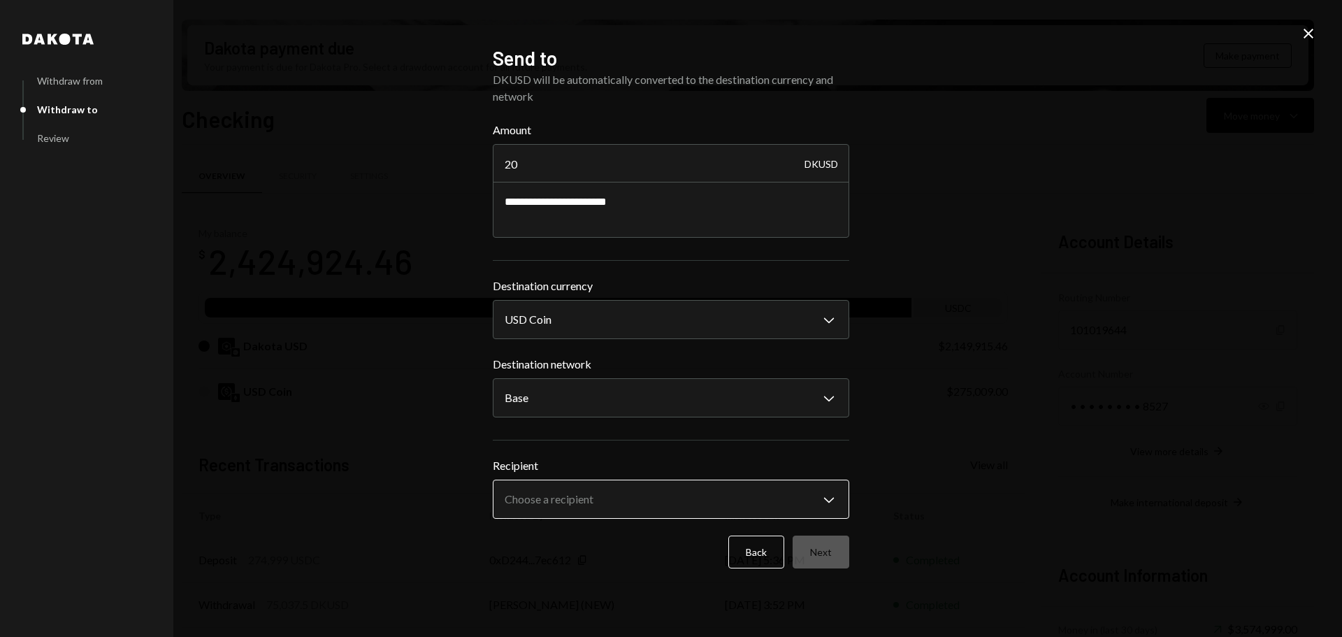
click at [681, 509] on body "R Recall Foundatio... Caret Down Home Home Inbox Inbox Activities Transactions …" at bounding box center [666, 318] width 1333 height 637
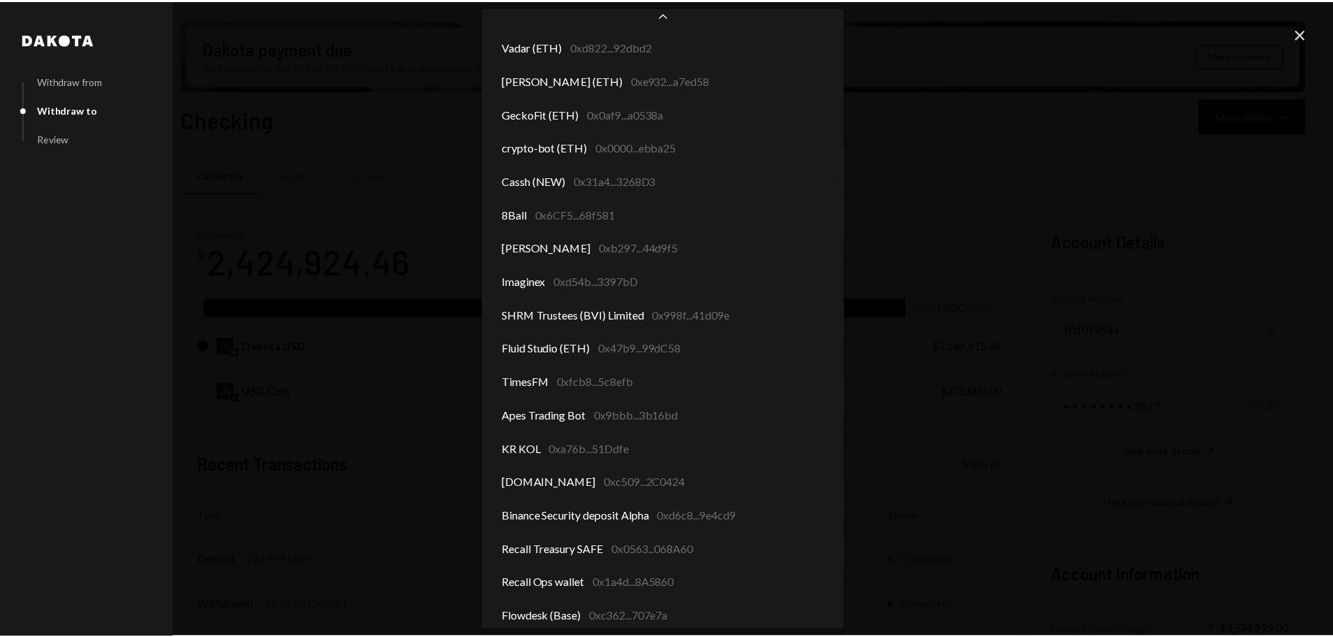
scroll to position [412, 0]
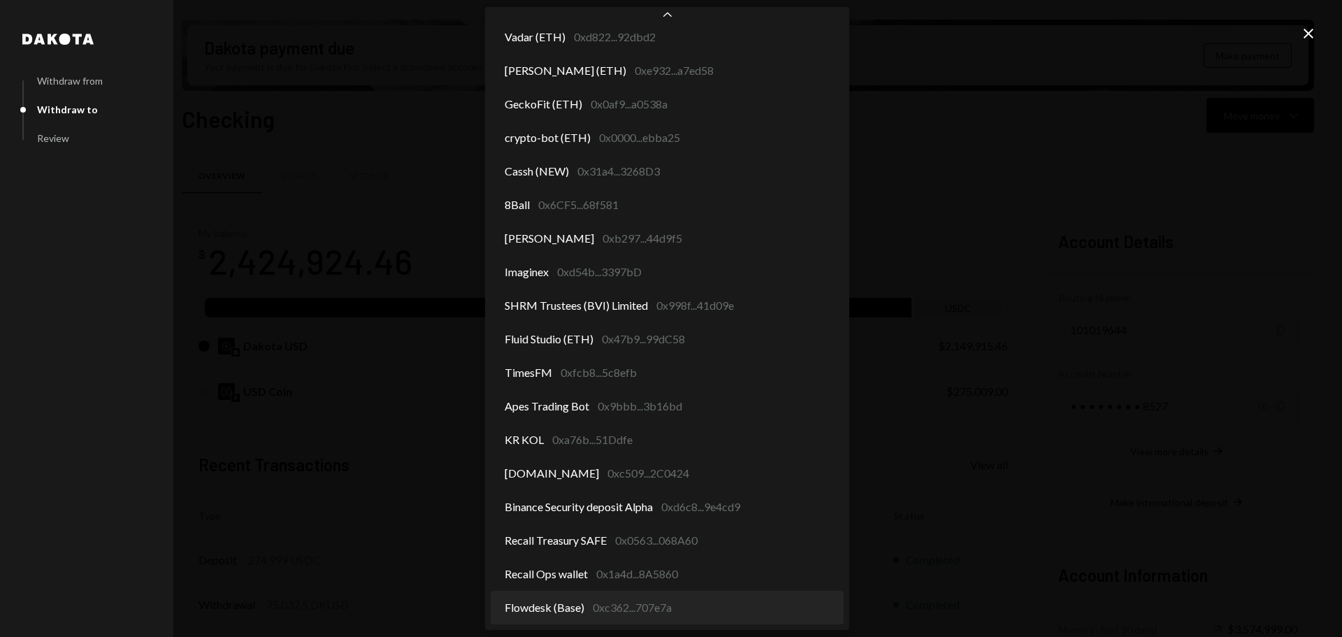
select select "**********"
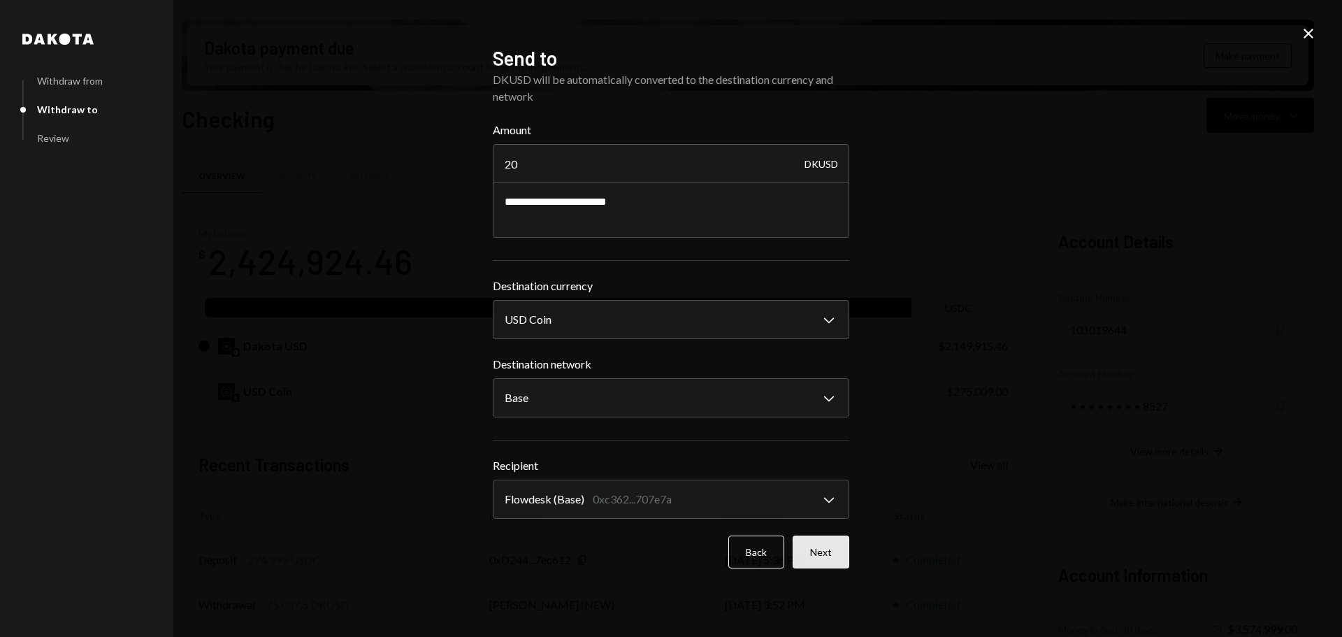
click at [818, 551] on button "Next" at bounding box center [820, 551] width 57 height 33
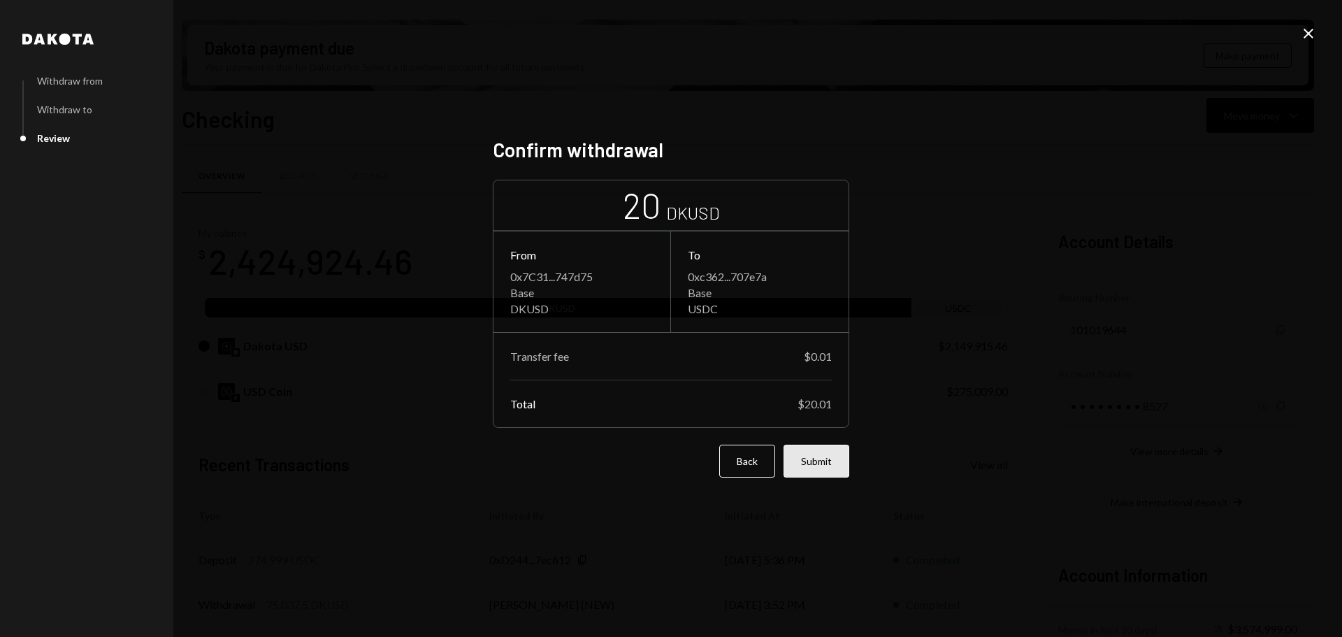
click at [827, 471] on button "Submit" at bounding box center [816, 460] width 66 height 33
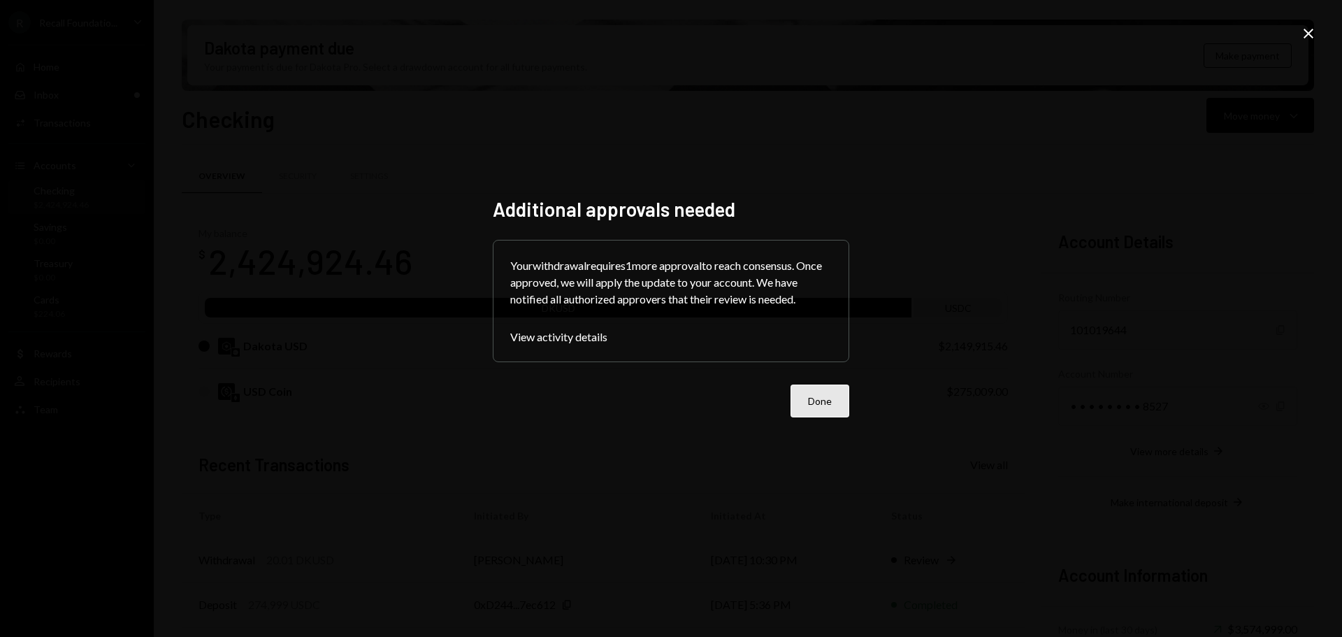
click at [822, 403] on button "Done" at bounding box center [819, 400] width 59 height 33
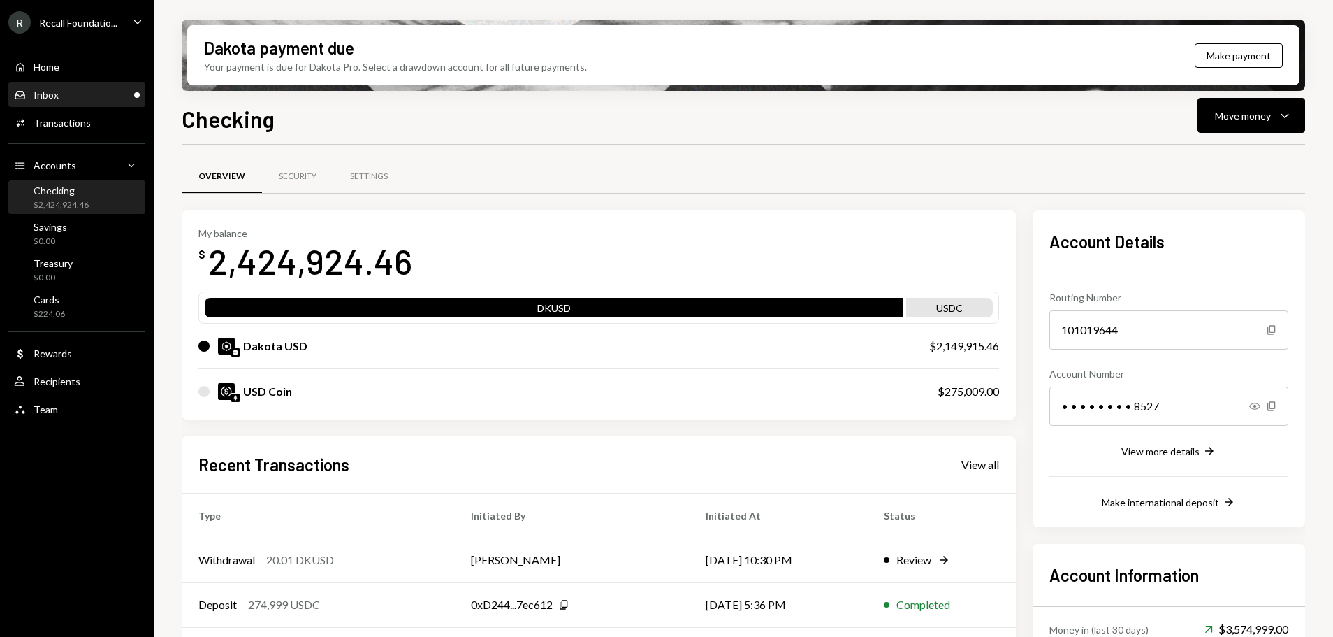
click at [81, 94] on div "Inbox Inbox" at bounding box center [77, 95] width 126 height 13
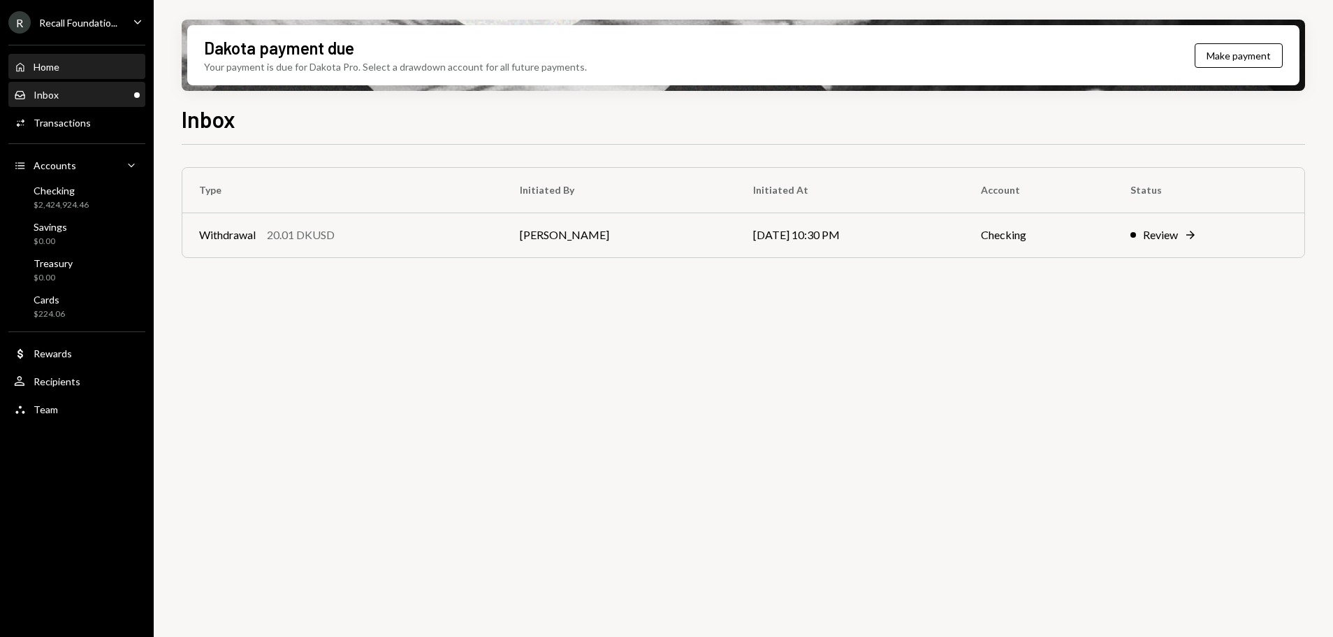
click at [36, 69] on div "Home" at bounding box center [47, 67] width 26 height 12
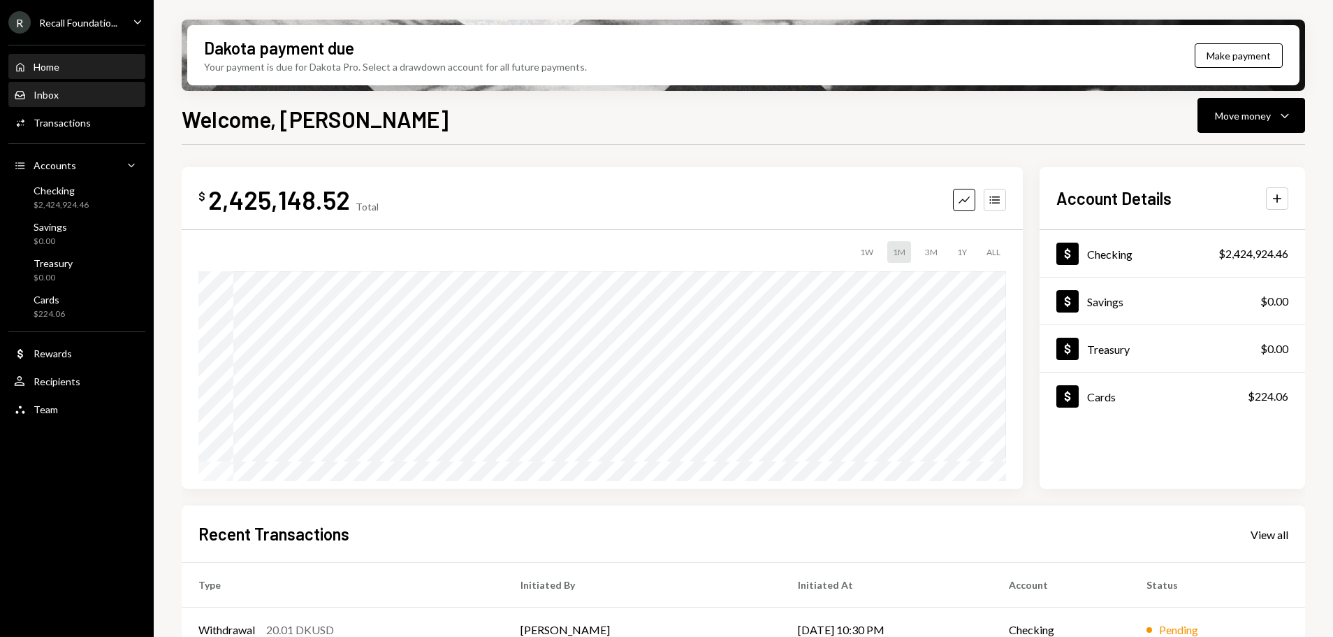
click at [82, 93] on div "Inbox Inbox" at bounding box center [77, 95] width 126 height 13
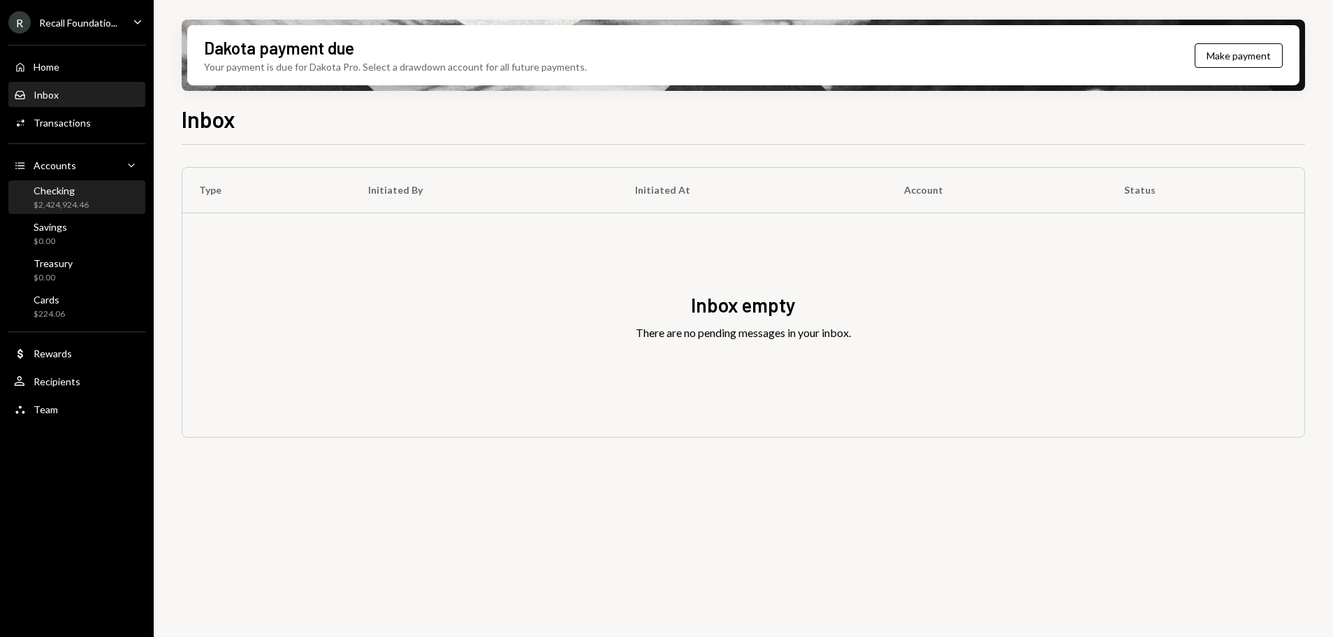
click at [68, 202] on div "$2,424,924.46" at bounding box center [61, 205] width 55 height 12
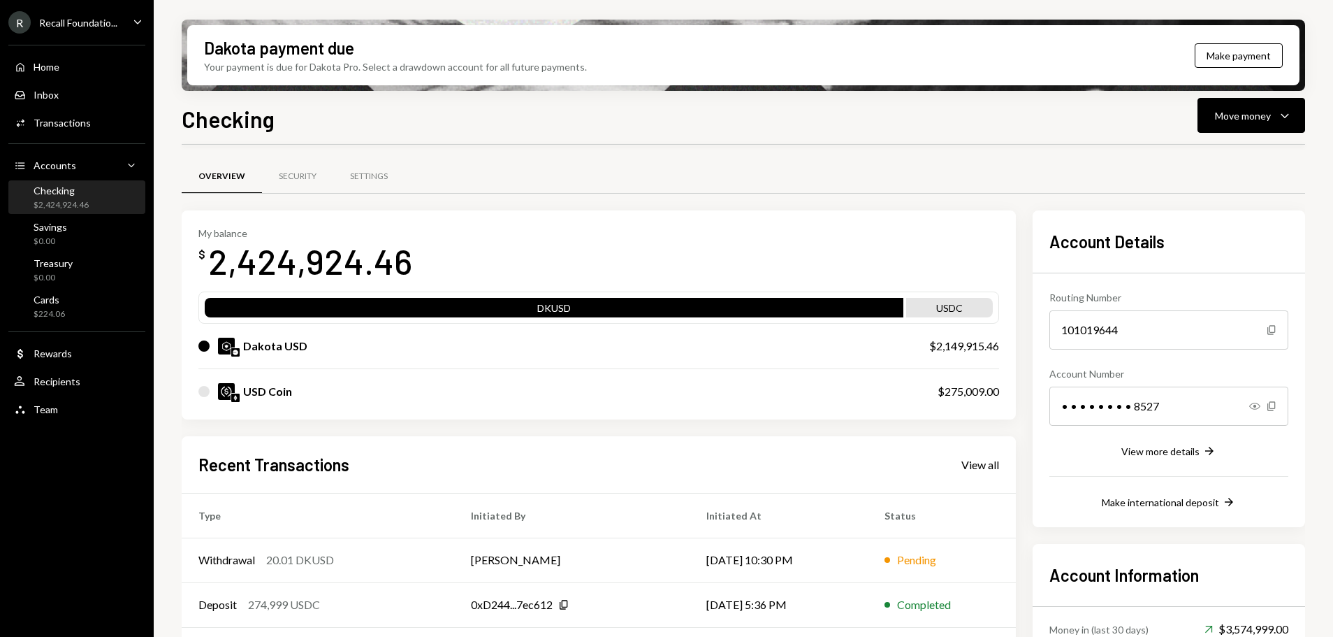
scroll to position [136, 0]
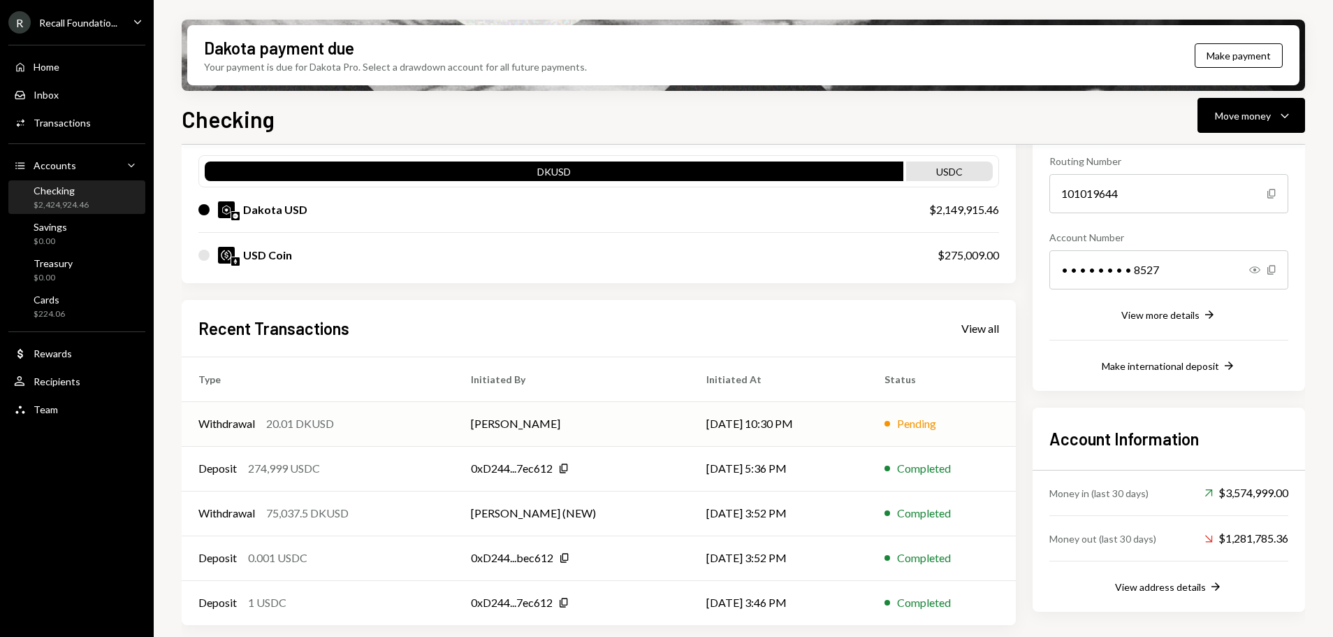
click at [392, 416] on div "Withdrawal 20.01 DKUSD" at bounding box center [317, 423] width 239 height 17
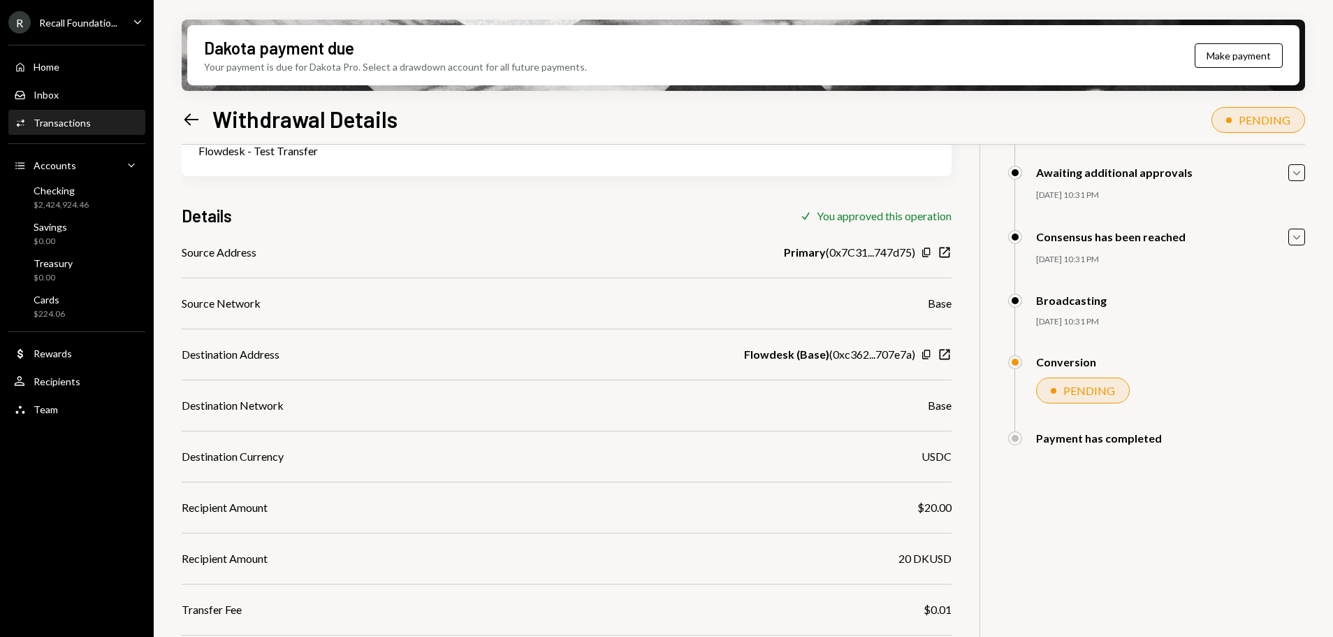
scroll to position [179, 0]
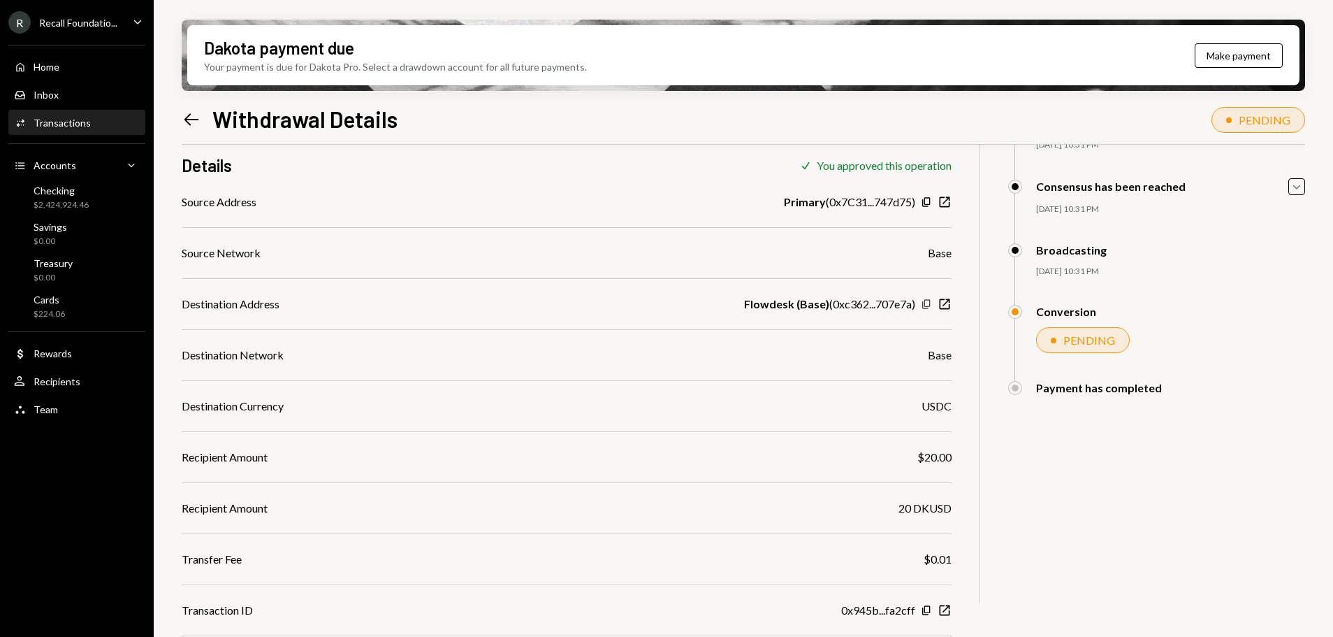
click at [927, 308] on icon "button" at bounding box center [926, 303] width 8 height 9
click at [56, 65] on div "Home" at bounding box center [47, 67] width 26 height 12
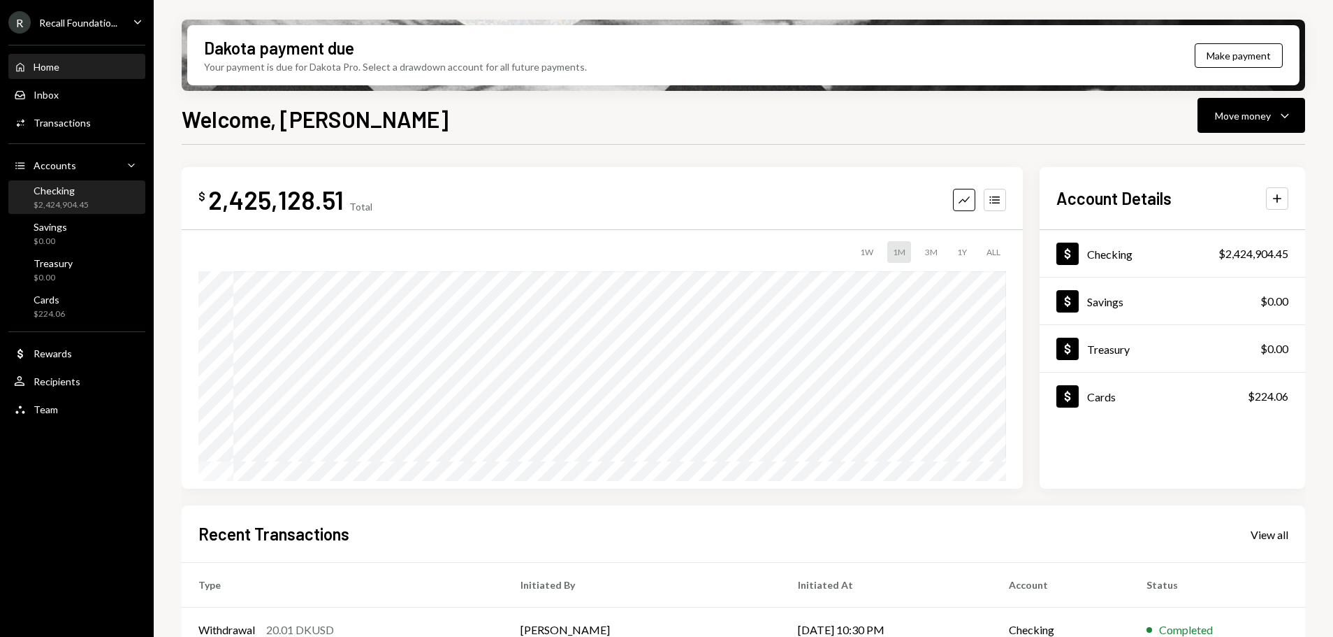
click at [87, 192] on div "Checking" at bounding box center [61, 190] width 55 height 12
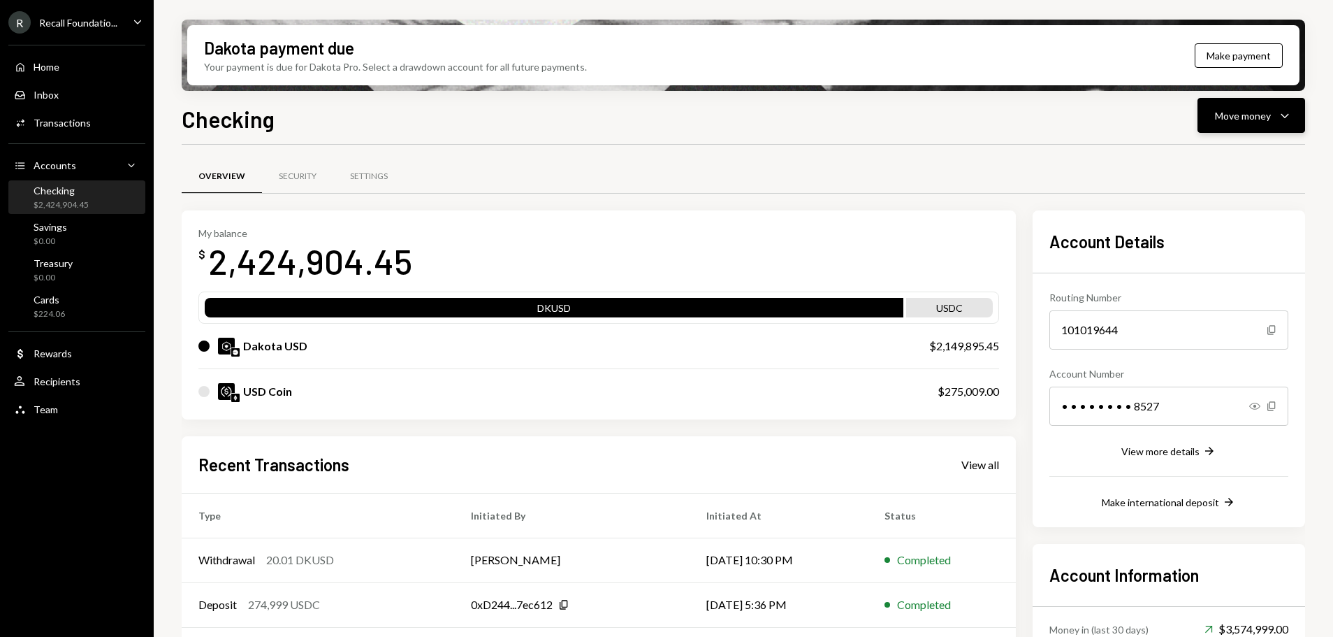
click at [1251, 111] on div "Move money" at bounding box center [1243, 115] width 56 height 15
click at [1212, 164] on div "Send" at bounding box center [1240, 157] width 102 height 15
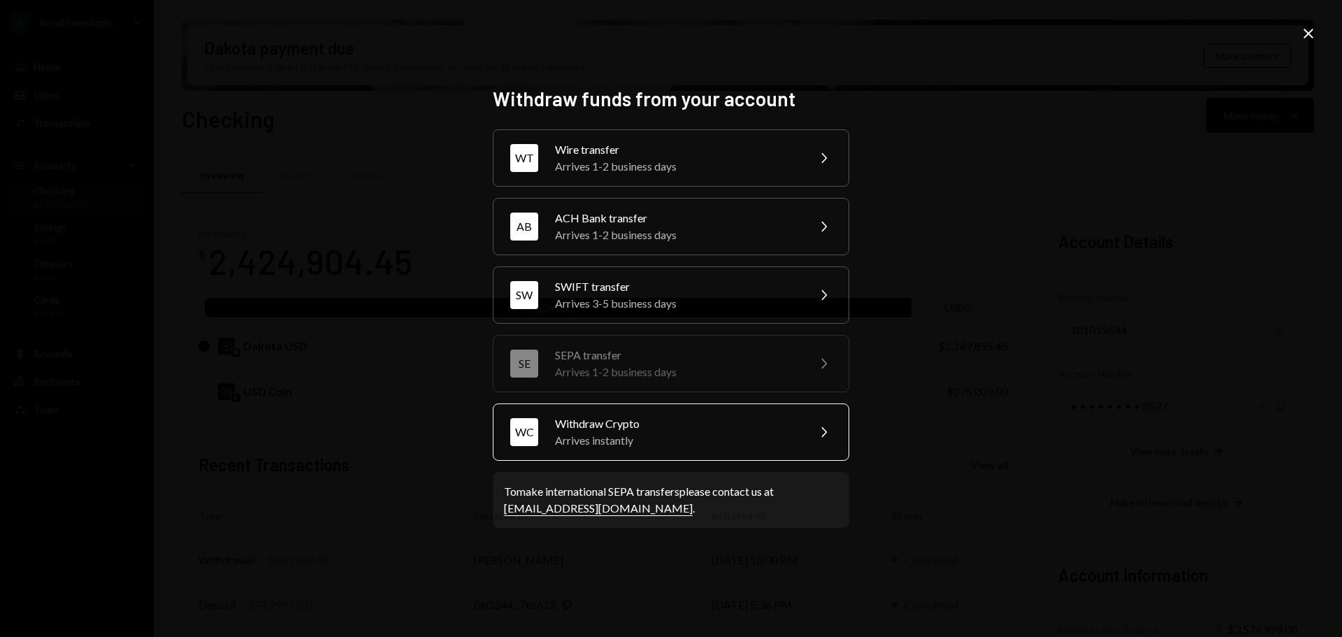
click at [677, 438] on div "Arrives instantly" at bounding box center [676, 440] width 243 height 17
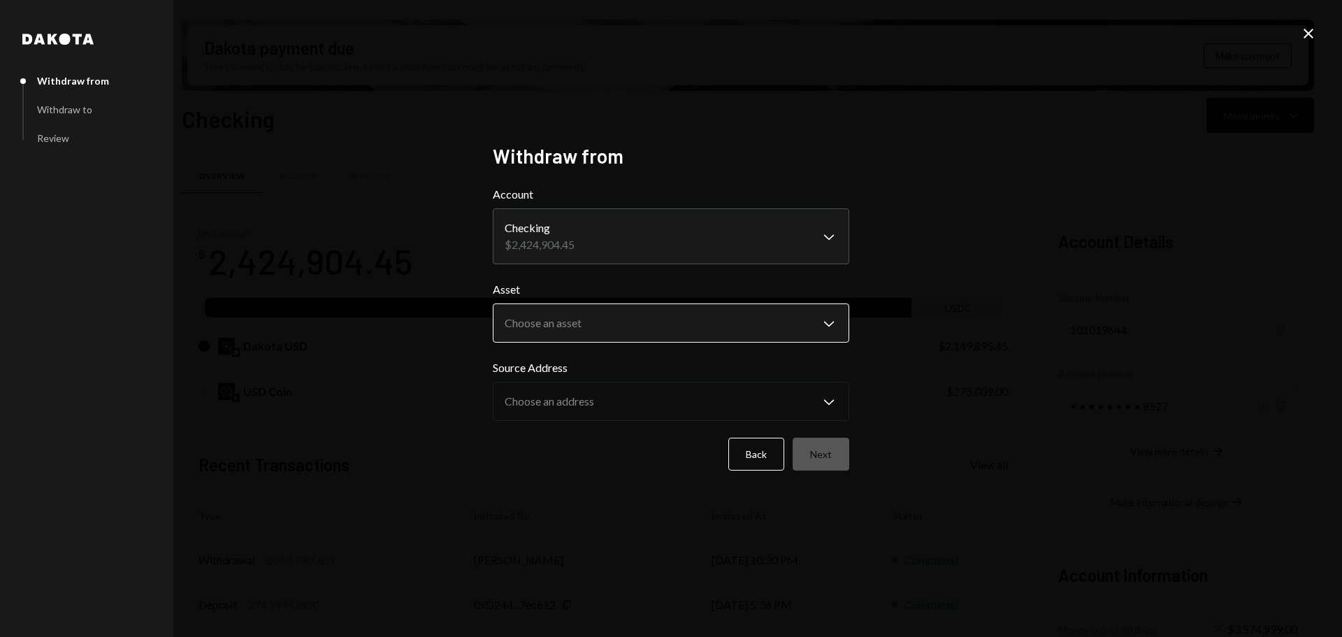
click at [595, 331] on body "R Recall Foundatio... Caret Down Home Home Inbox Inbox Activities Transactions …" at bounding box center [666, 318] width 1333 height 637
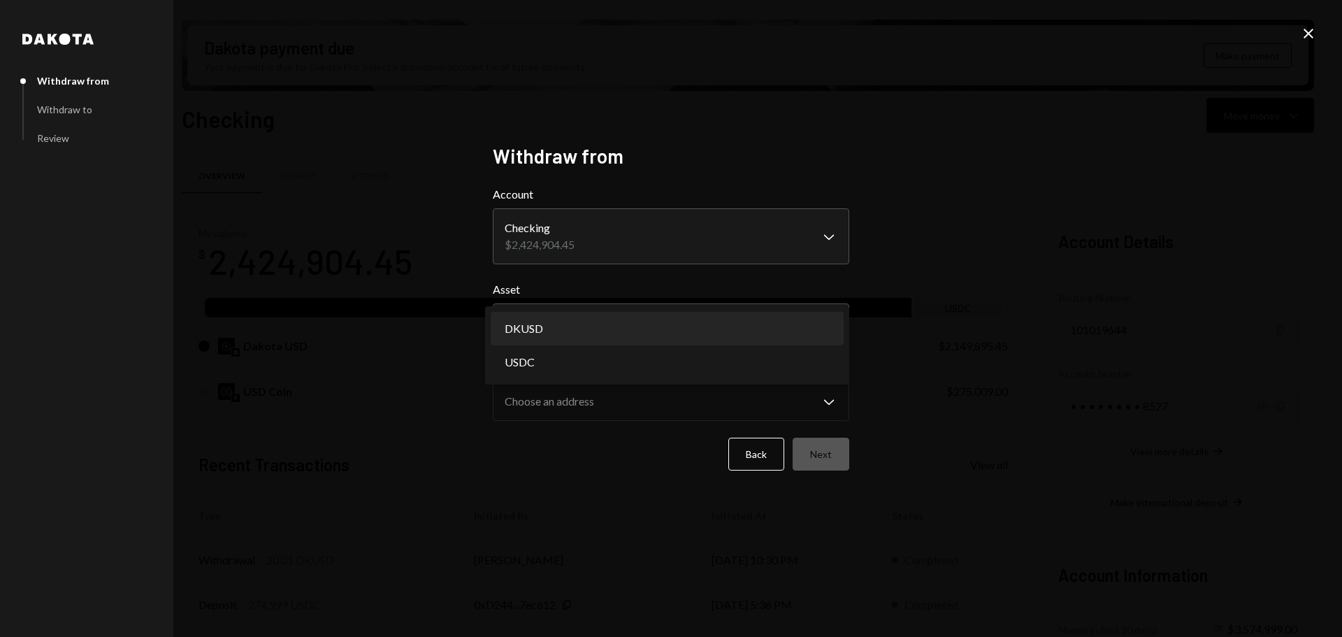
select select "*****"
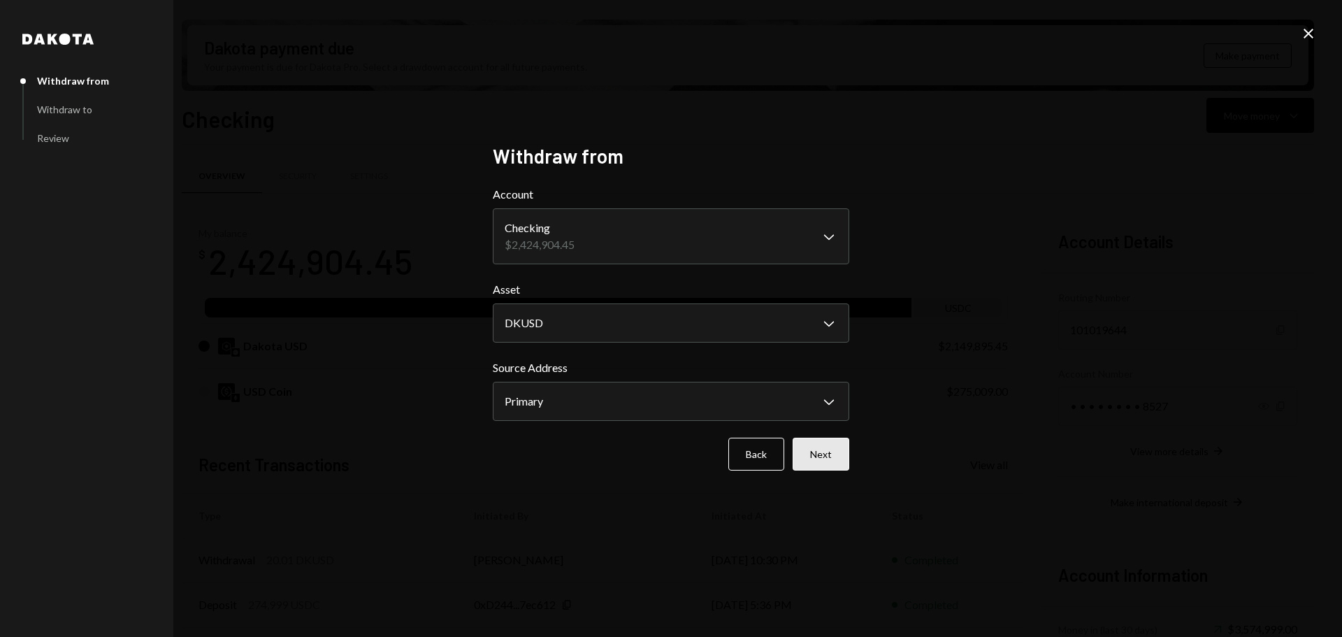
click at [827, 457] on button "Next" at bounding box center [820, 453] width 57 height 33
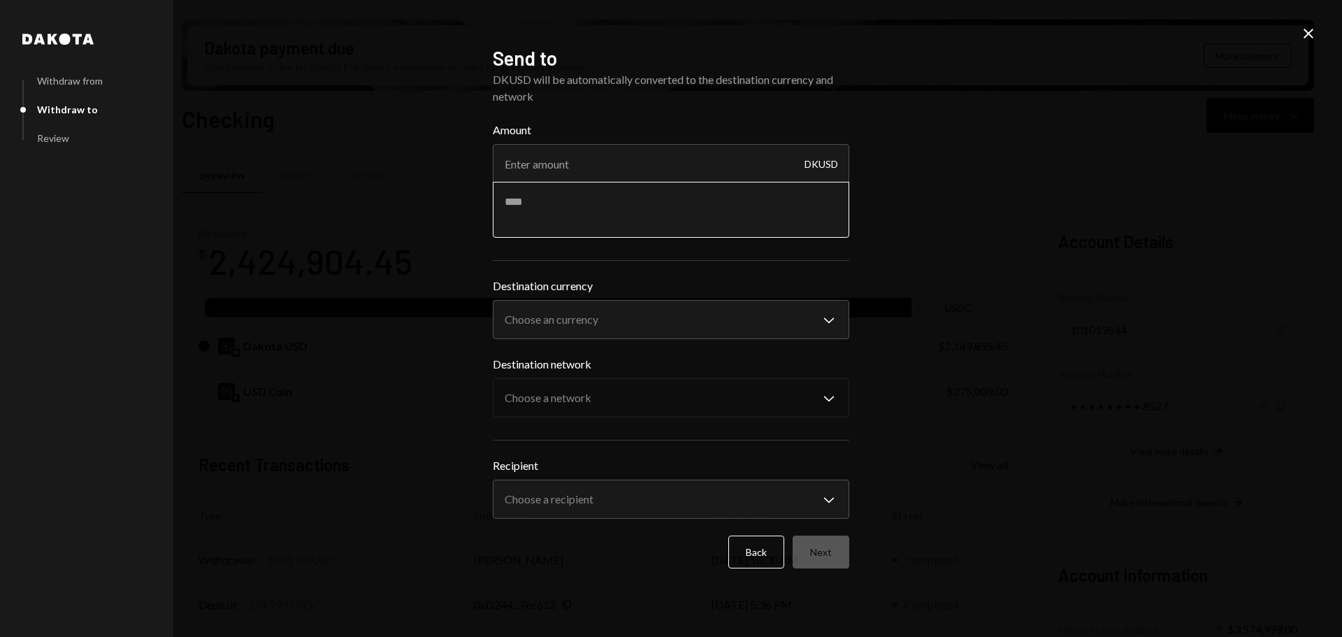
click at [599, 182] on textarea at bounding box center [671, 210] width 356 height 56
click at [577, 150] on input "Amount" at bounding box center [671, 163] width 356 height 39
type input "199980"
click at [568, 205] on textarea at bounding box center [671, 210] width 356 height 56
type textarea "**********"
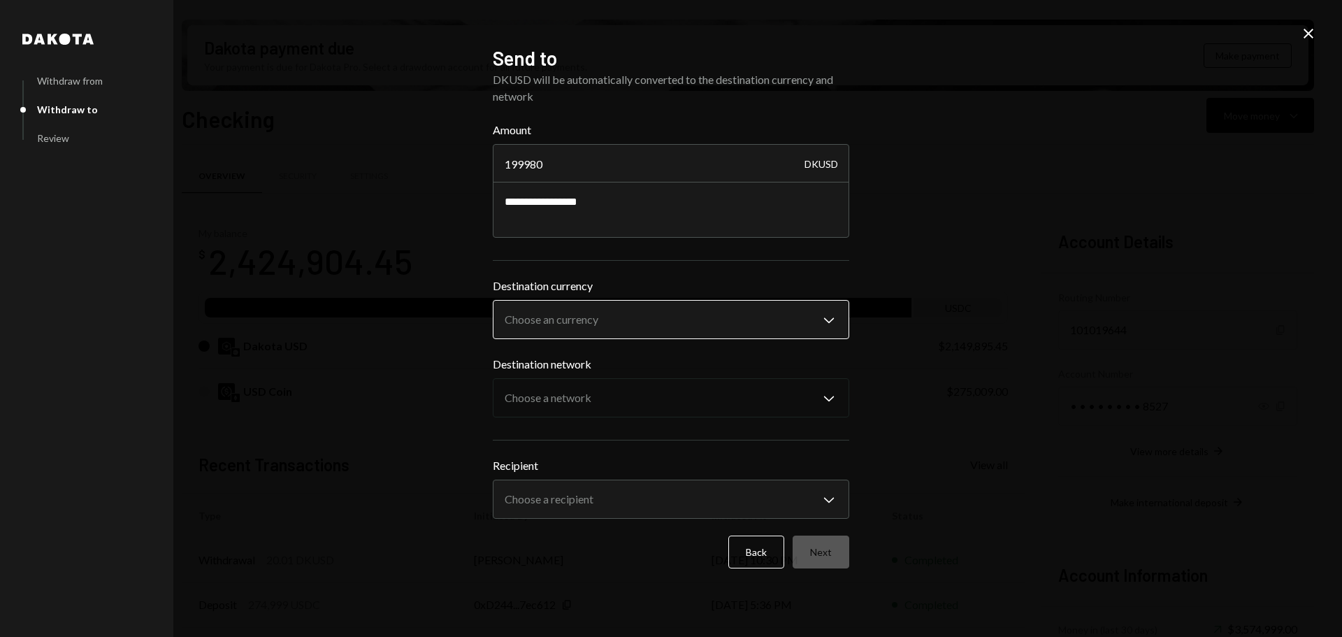
click at [766, 314] on body "R Recall Foundatio... Caret Down Home Home Inbox Inbox Activities Transactions …" at bounding box center [666, 318] width 1333 height 637
select select "****"
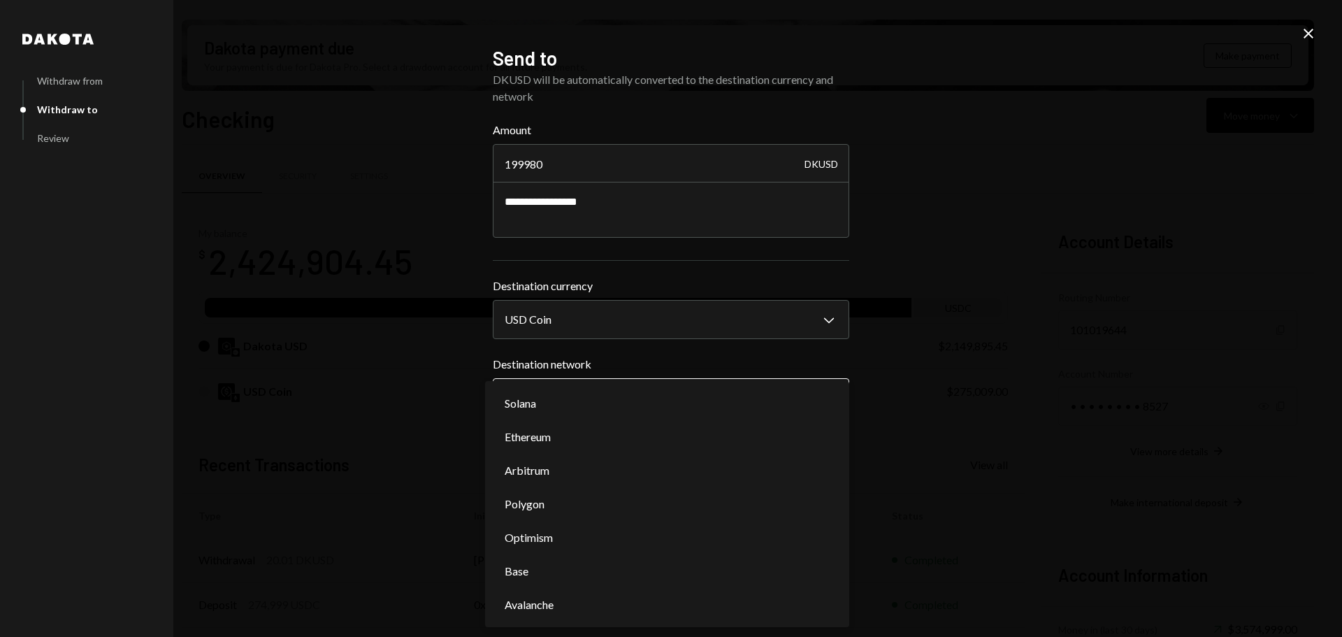
click at [649, 402] on body "R Recall Foundatio... Caret Down Home Home Inbox Inbox Activities Transactions …" at bounding box center [666, 318] width 1333 height 637
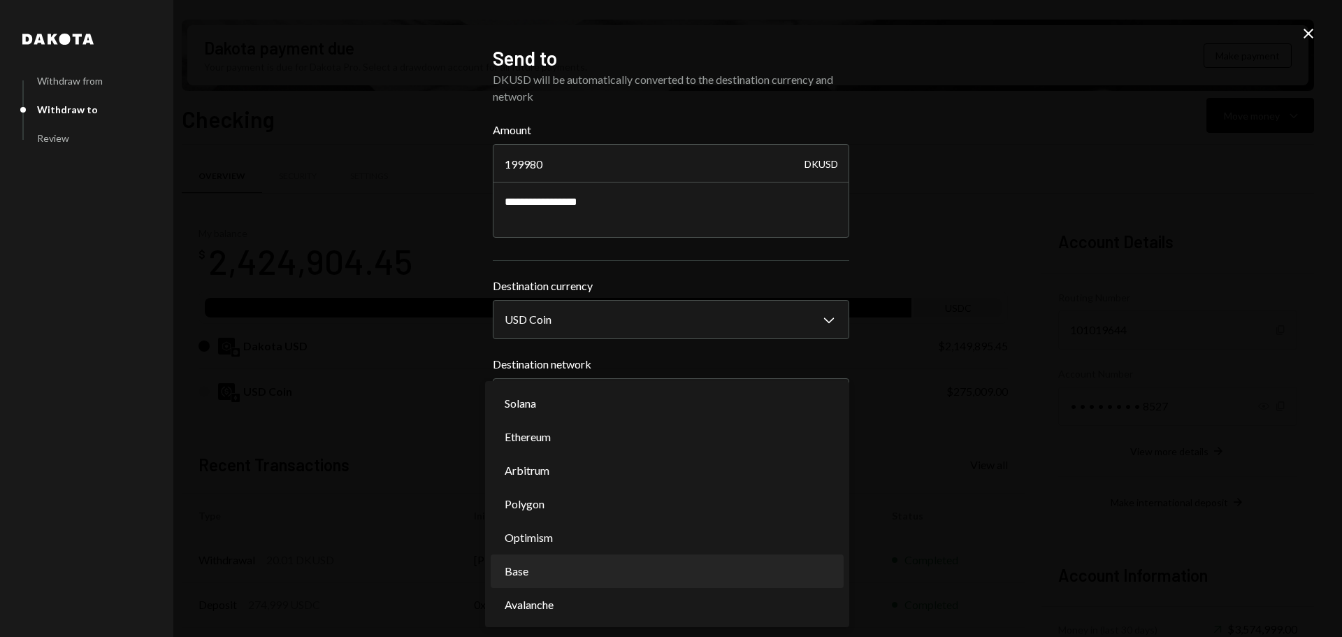
select select "**********"
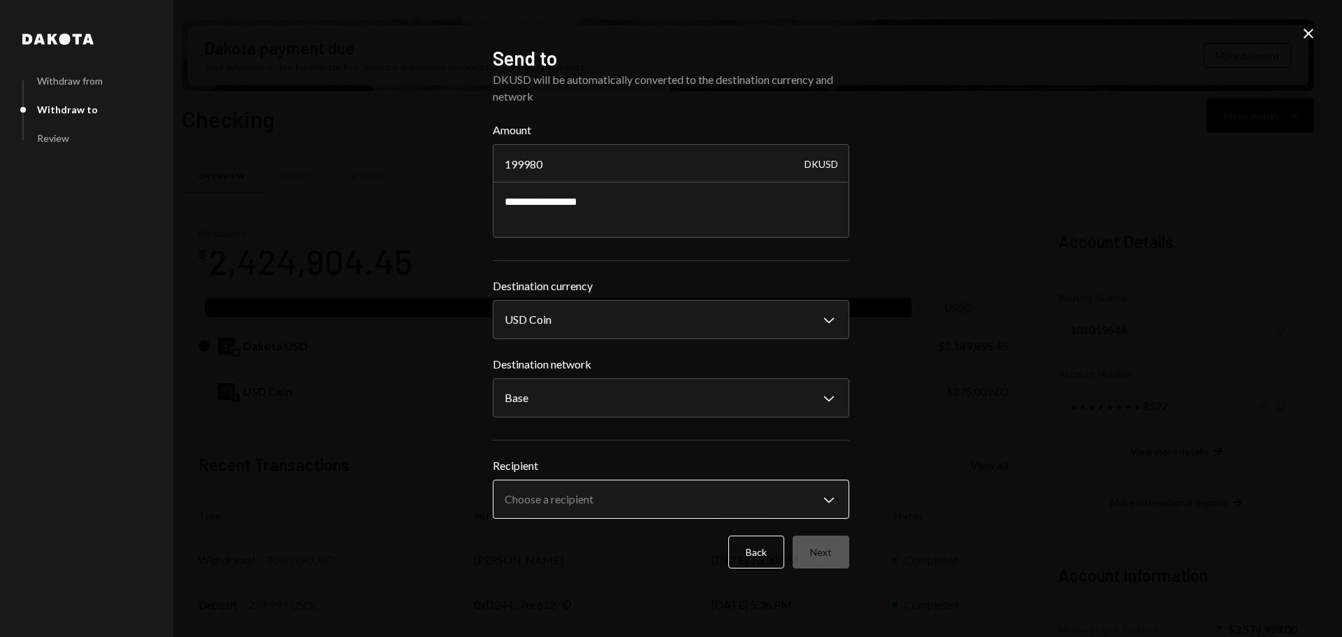
click at [696, 504] on body "R Recall Foundatio... Caret Down Home Home Inbox Inbox Activities Transactions …" at bounding box center [666, 318] width 1333 height 637
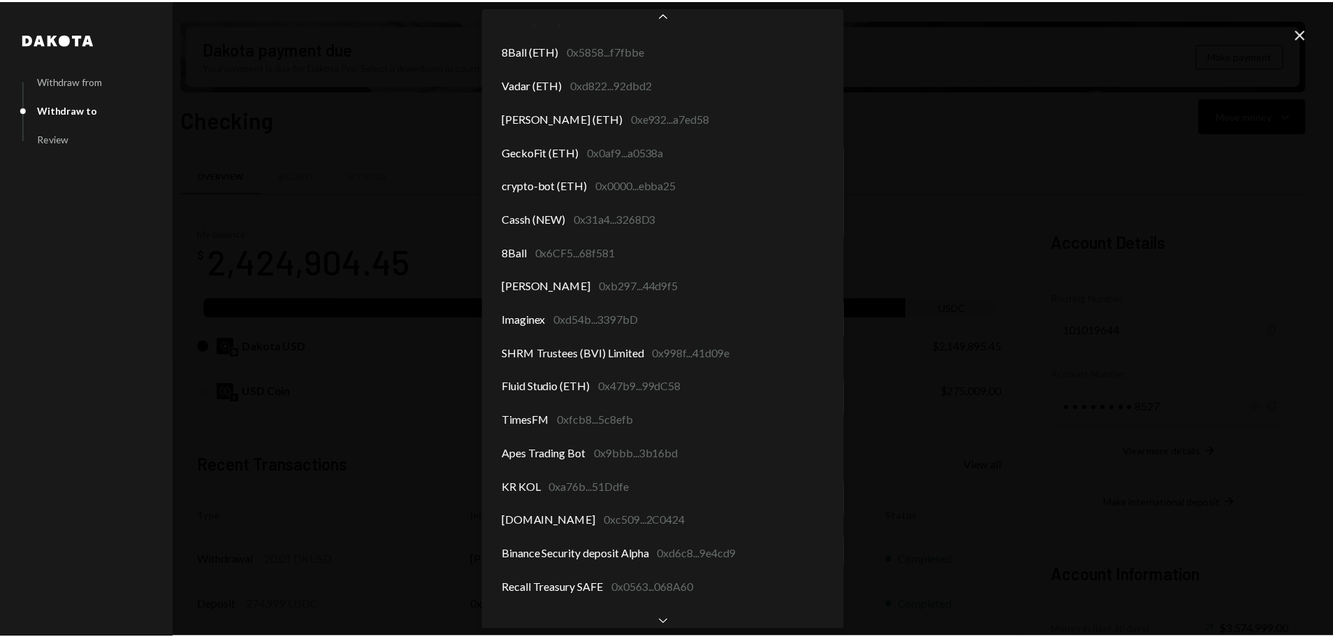
scroll to position [412, 0]
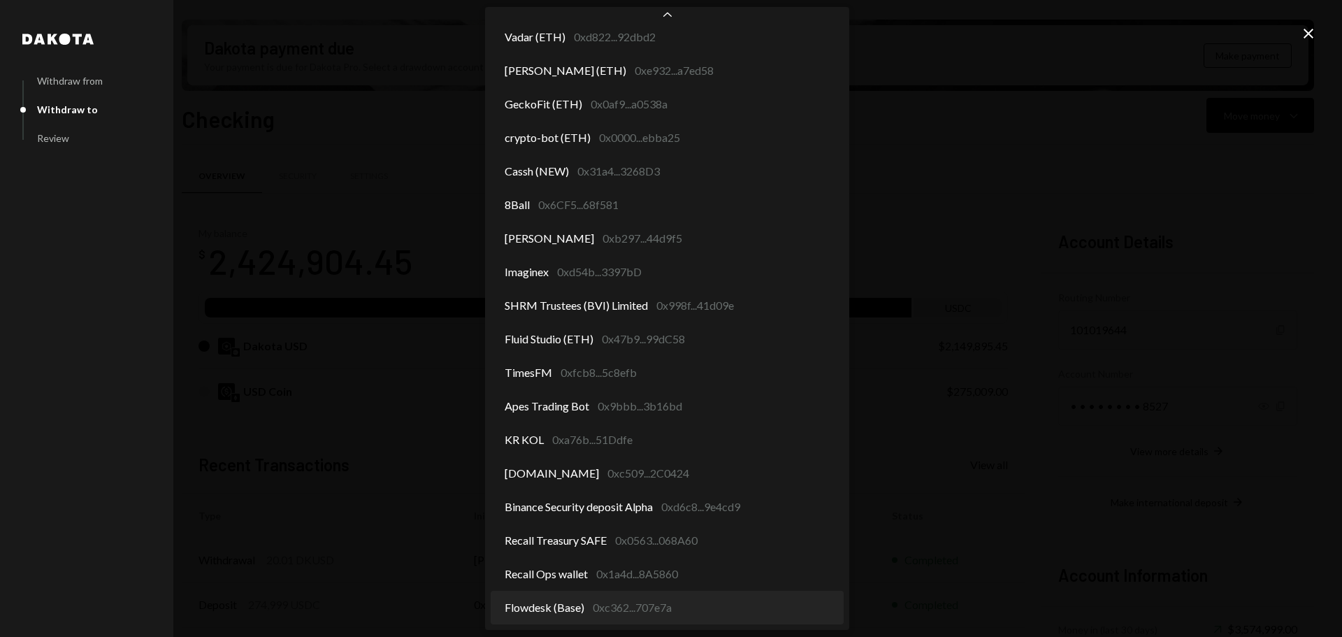
select select "**********"
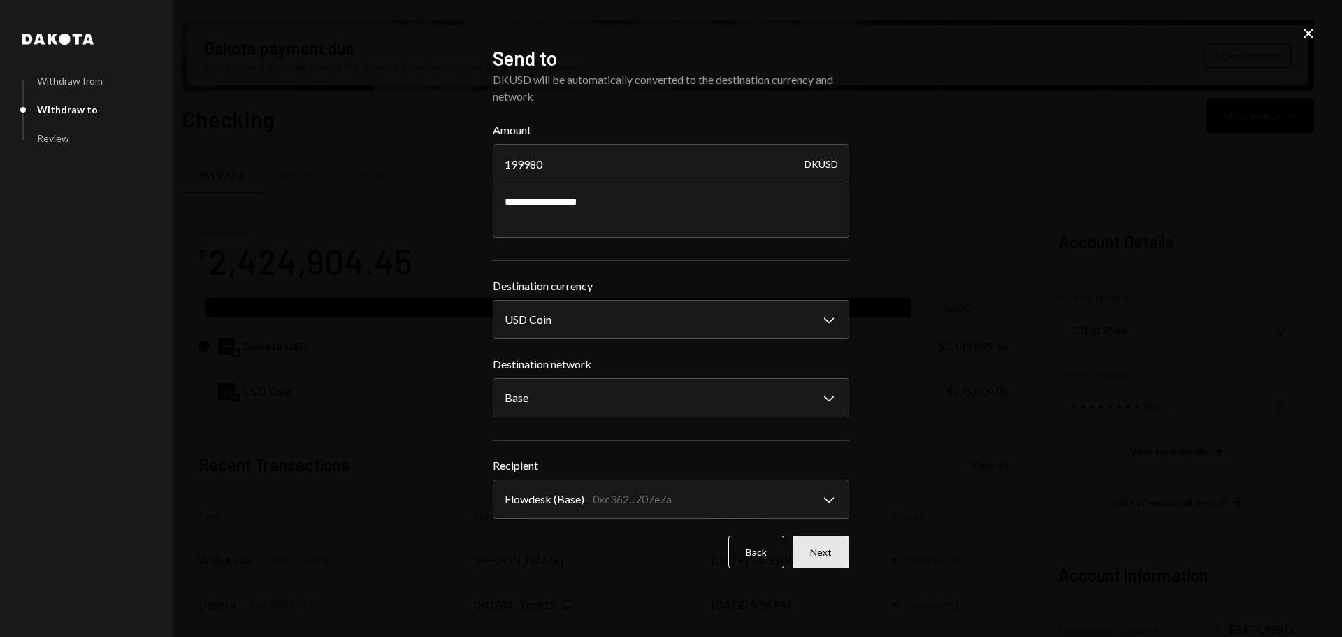
click at [820, 552] on button "Next" at bounding box center [820, 551] width 57 height 33
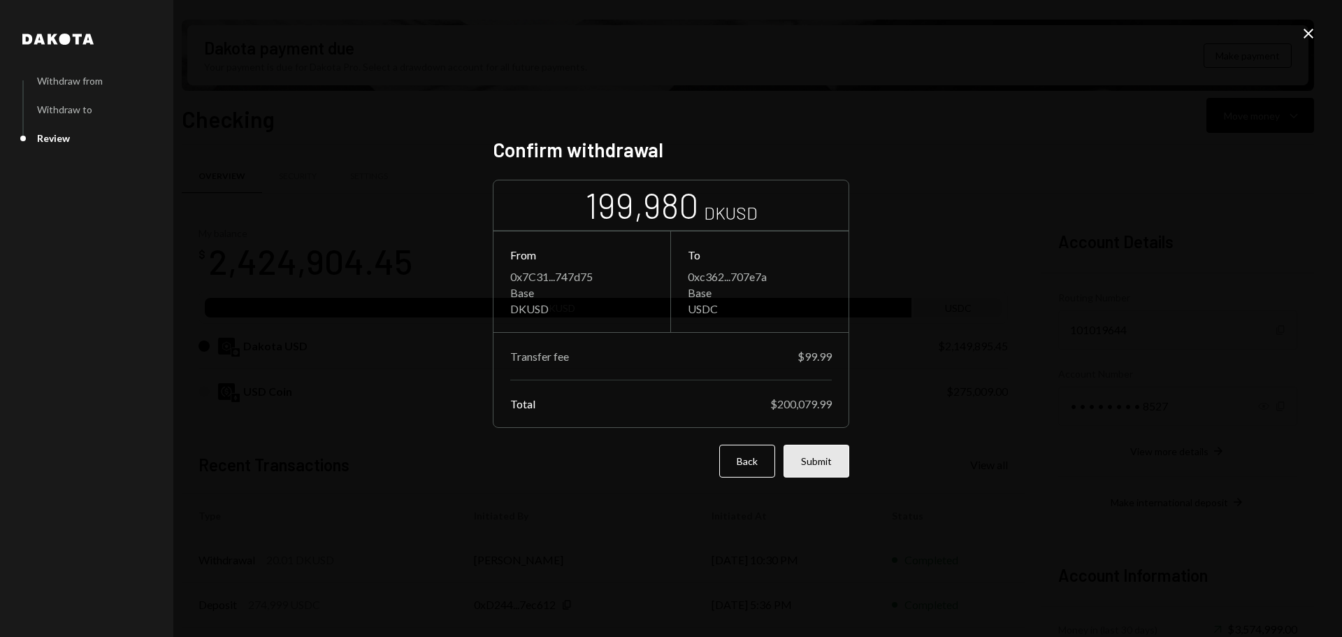
click at [804, 459] on button "Submit" at bounding box center [816, 460] width 66 height 33
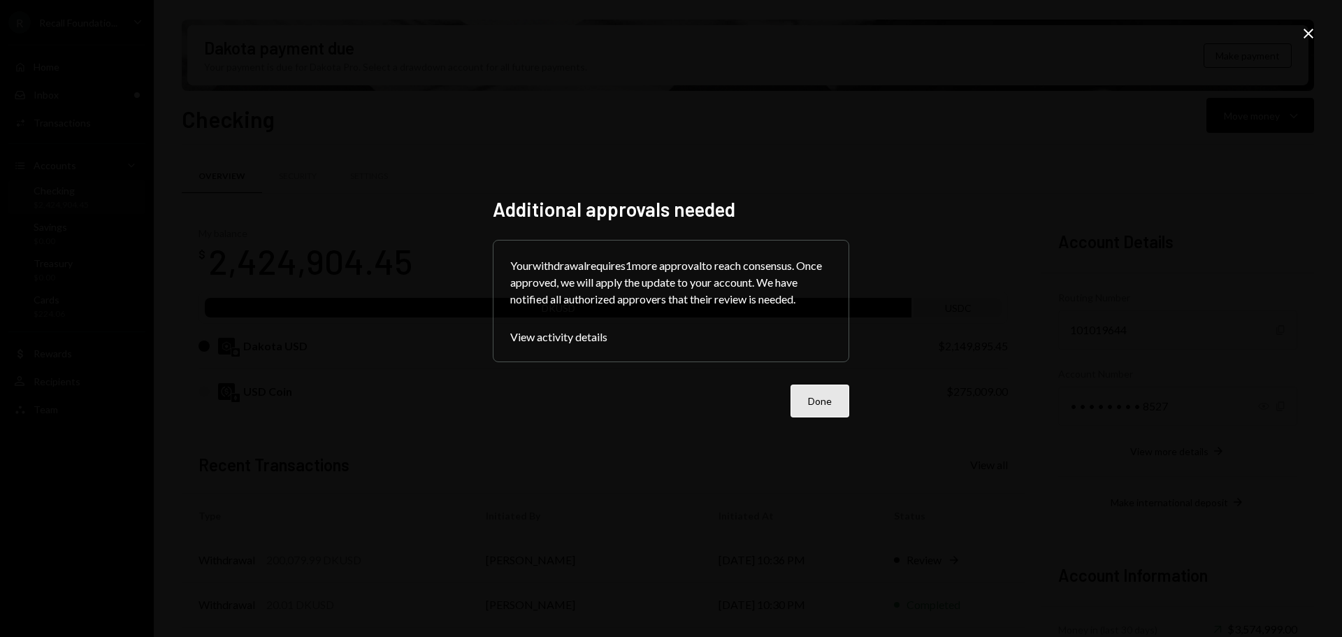
click at [826, 402] on button "Done" at bounding box center [819, 400] width 59 height 33
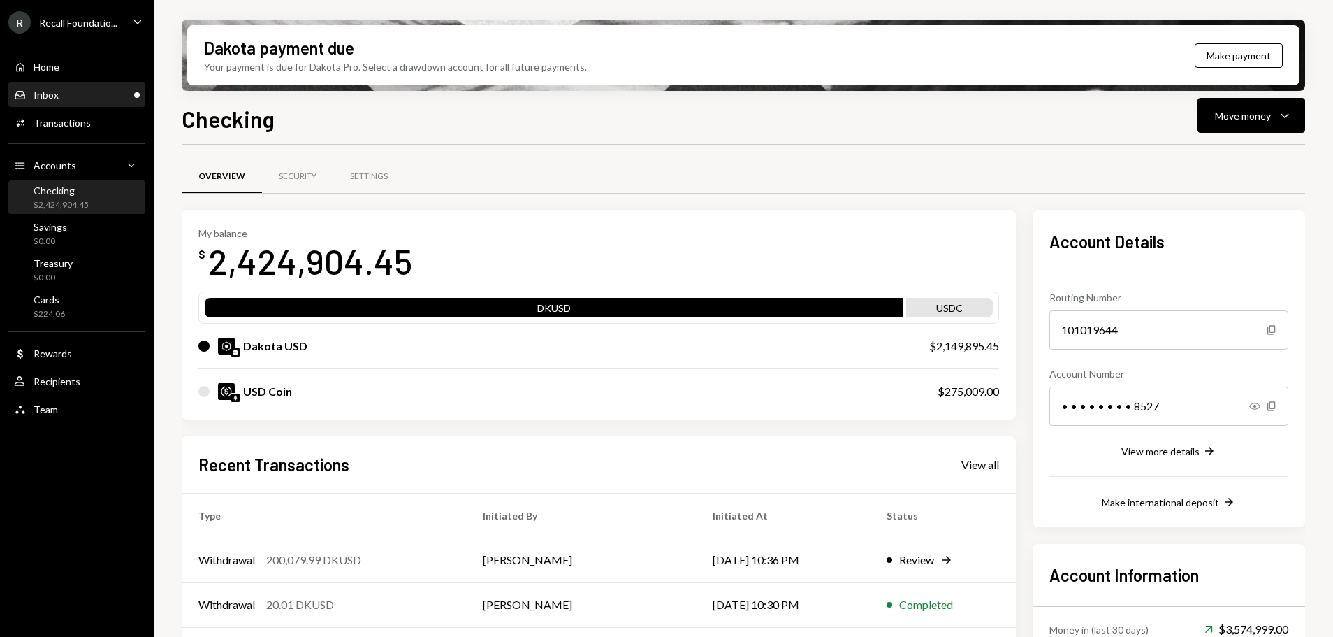
click at [71, 96] on div "Inbox Inbox" at bounding box center [77, 95] width 126 height 13
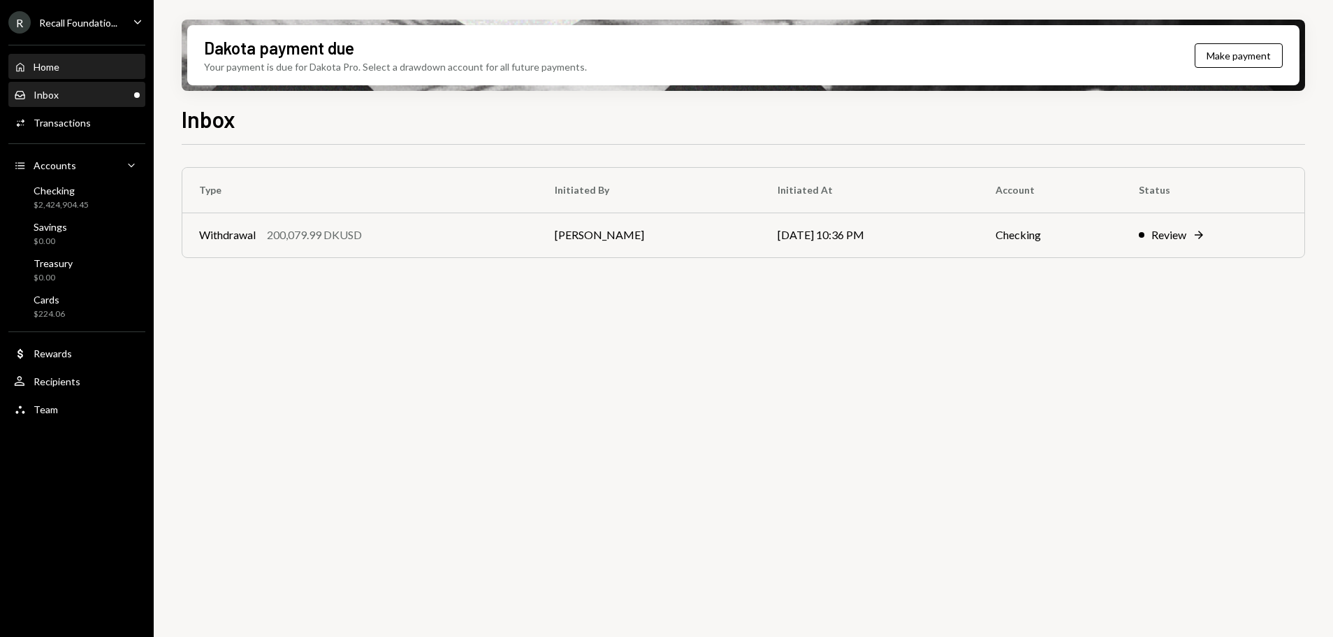
click at [66, 73] on div "Home Home" at bounding box center [77, 67] width 126 height 13
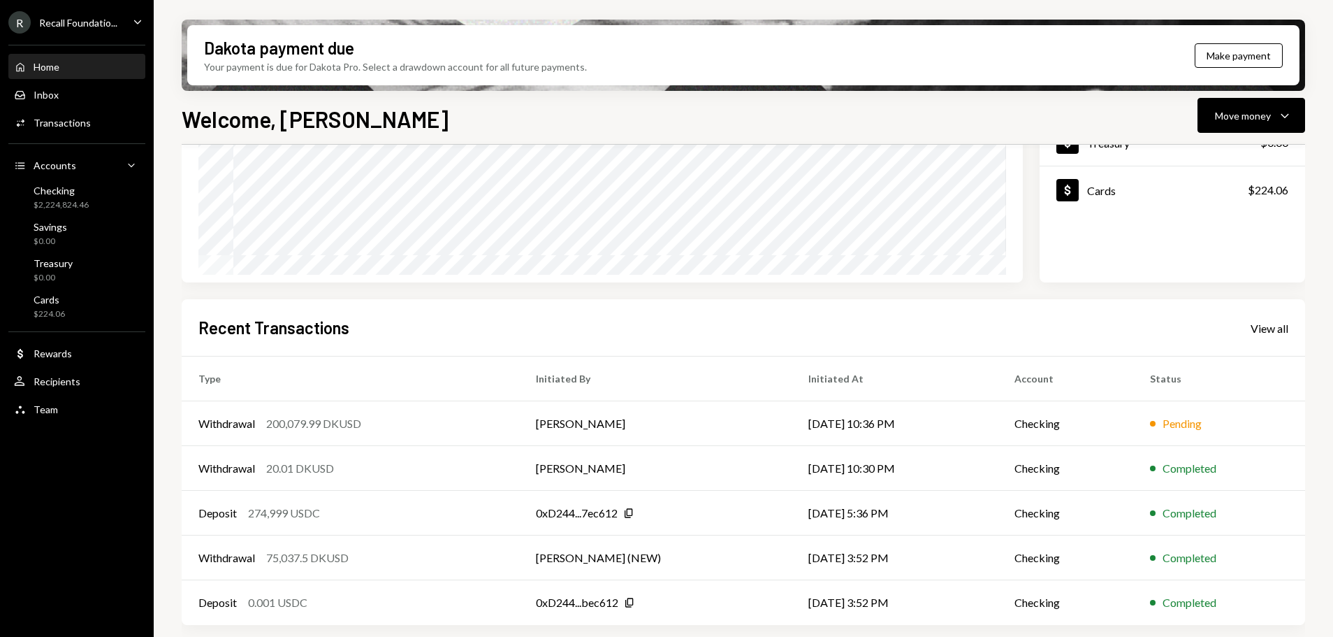
scroll to position [1, 0]
click at [72, 203] on div "$2,224,824.46" at bounding box center [61, 205] width 55 height 12
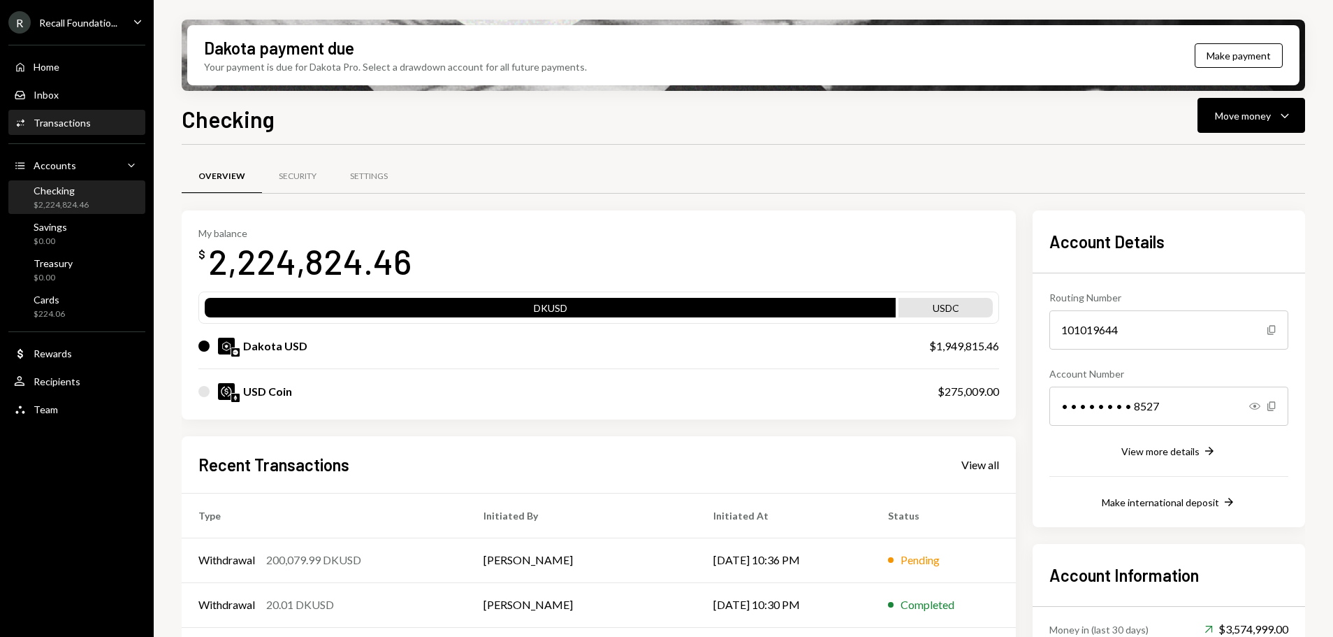
click at [82, 113] on div "Activities Transactions" at bounding box center [77, 123] width 126 height 24
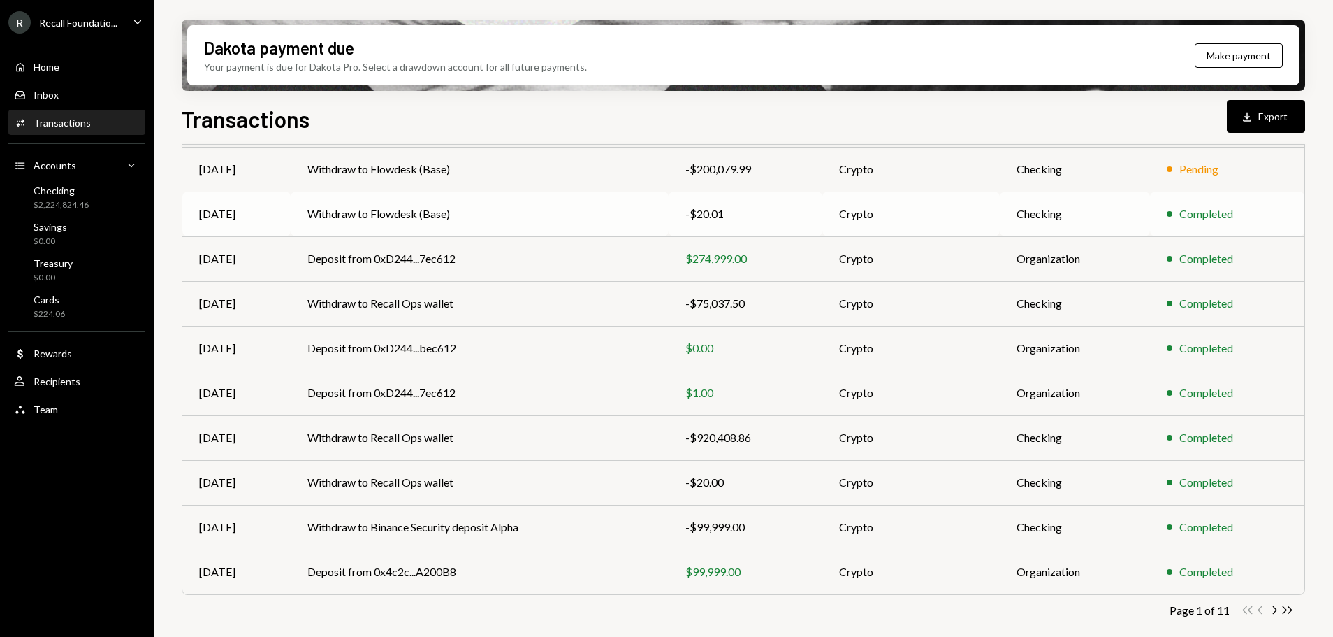
scroll to position [1, 0]
click at [629, 263] on td "Deposit from 0xD244...7ec612" at bounding box center [480, 258] width 379 height 45
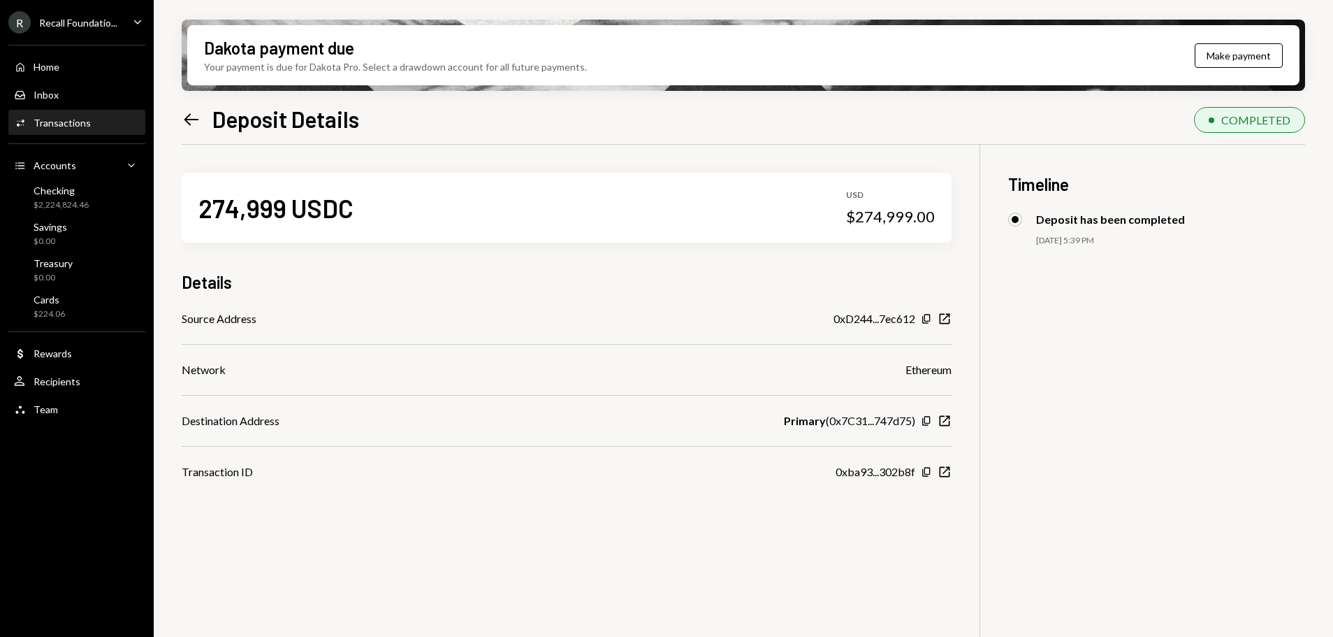
click at [64, 125] on div "Transactions" at bounding box center [62, 123] width 57 height 12
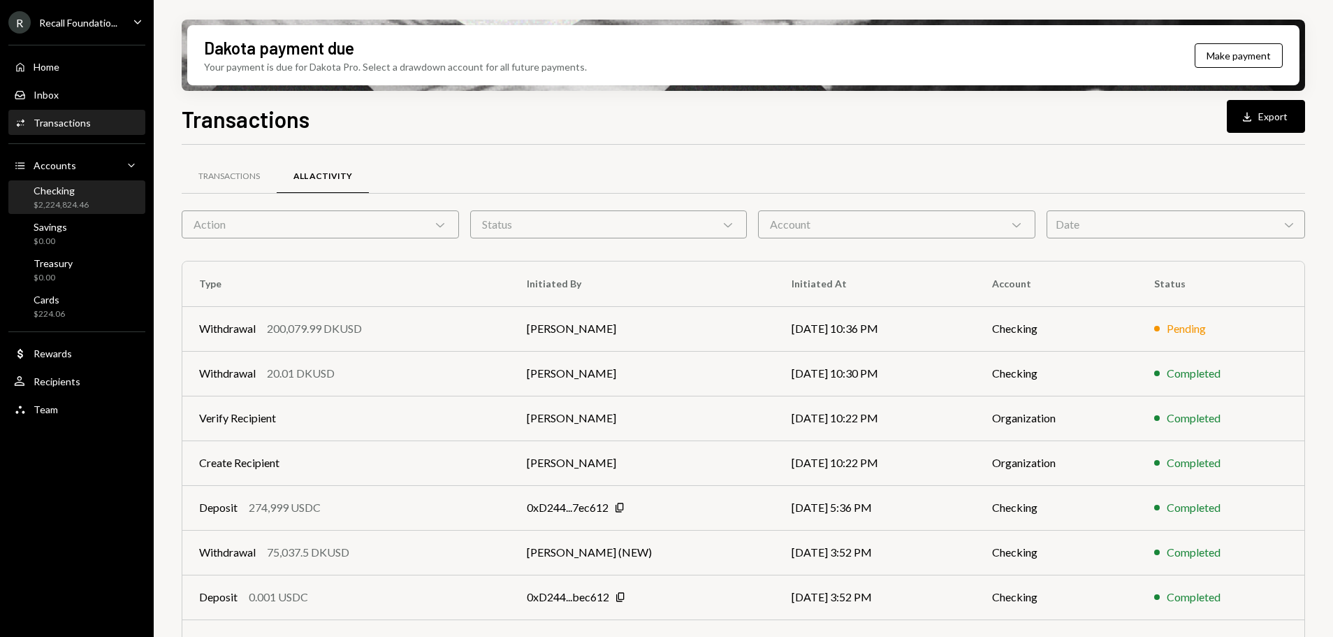
click at [85, 200] on div "$2,224,824.46" at bounding box center [61, 205] width 55 height 12
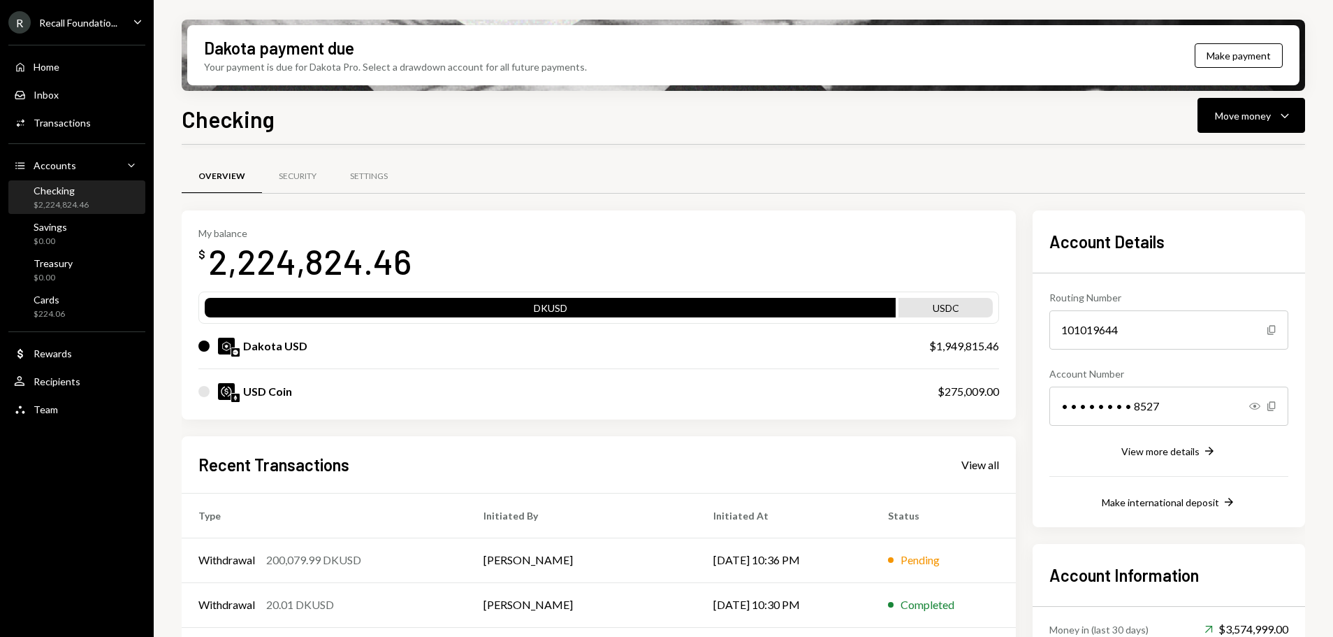
scroll to position [136, 0]
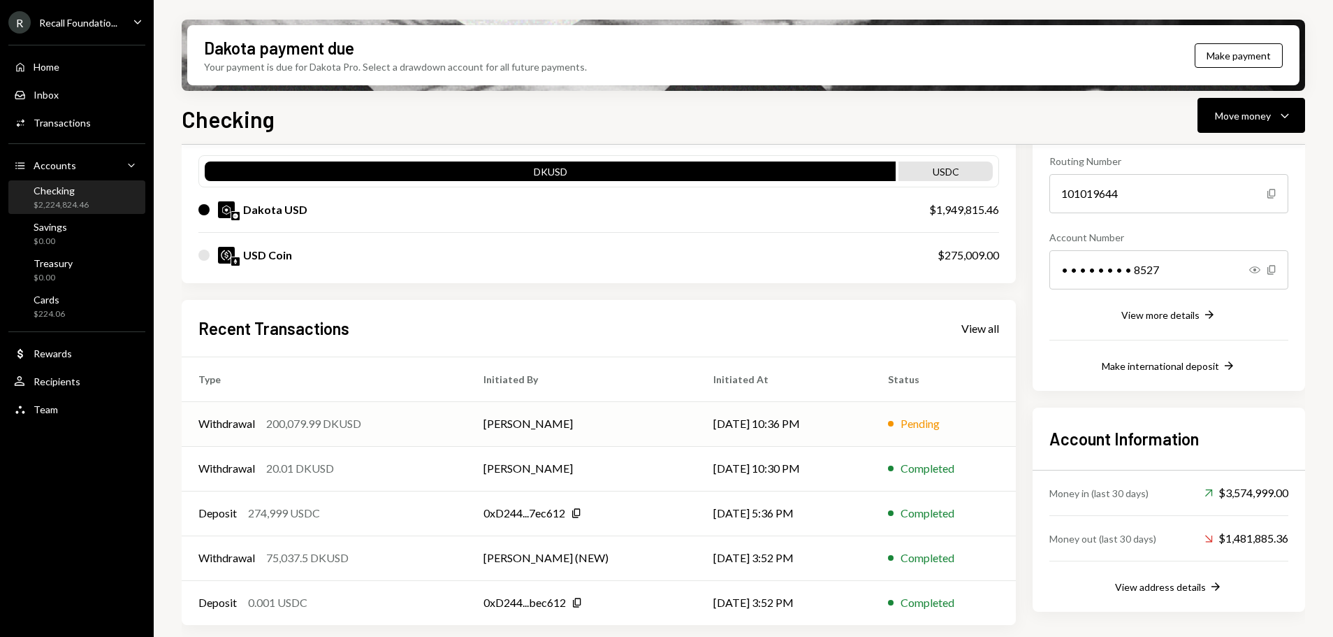
click at [368, 413] on td "Withdrawal 200,079.99 DKUSD" at bounding box center [324, 423] width 285 height 45
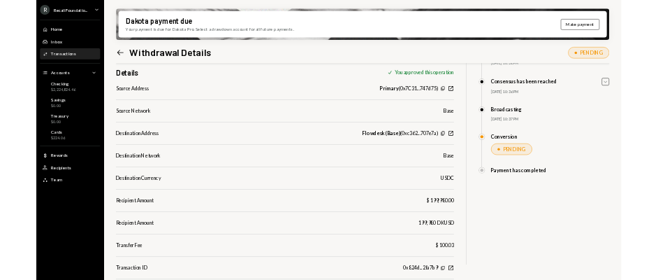
scroll to position [1, 0]
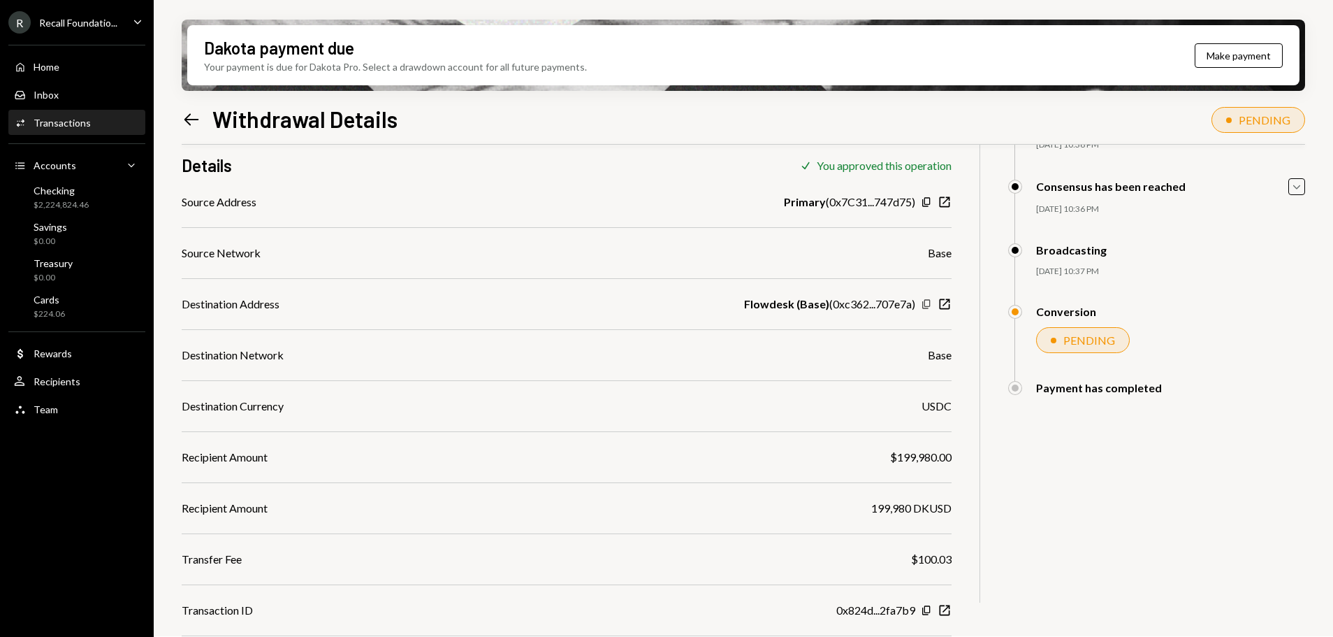
click at [928, 305] on icon "Copy" at bounding box center [926, 303] width 11 height 11
